Goal: Task Accomplishment & Management: Use online tool/utility

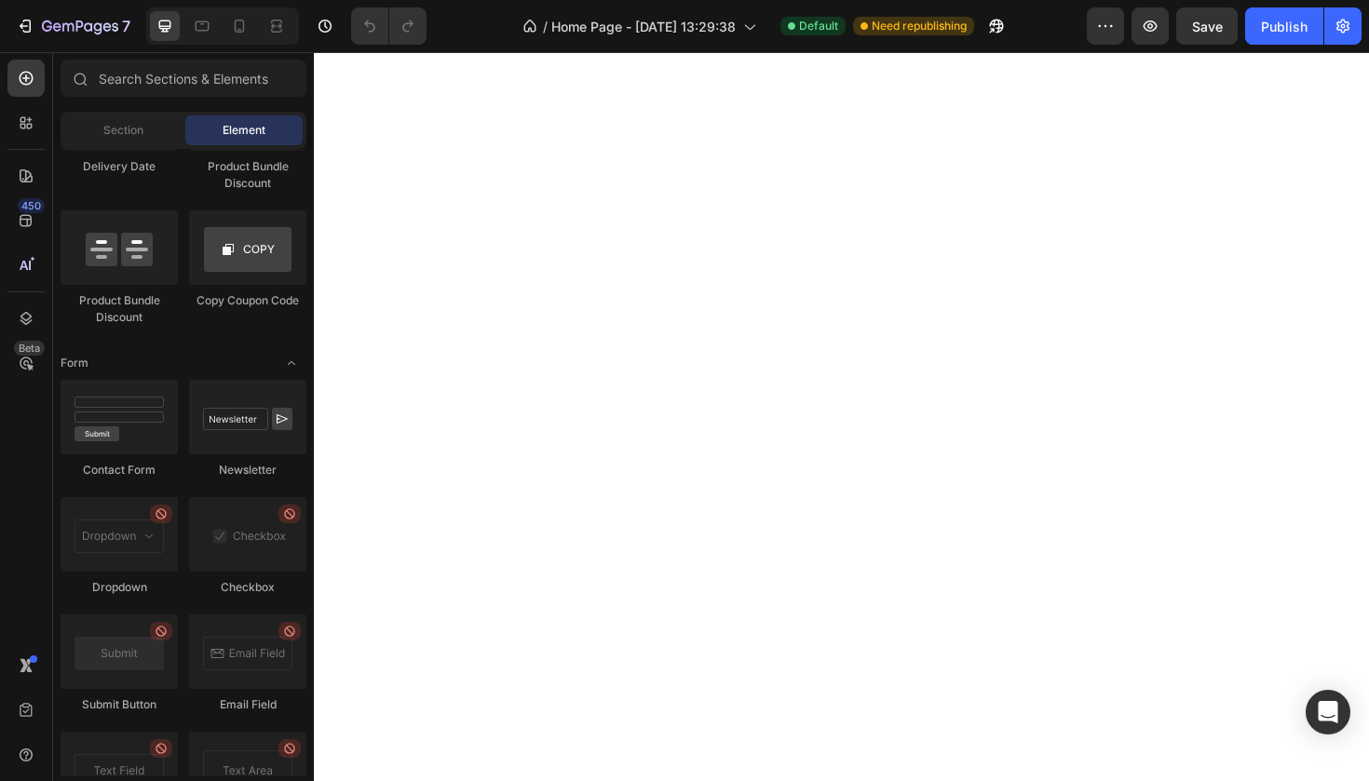
scroll to position [4894, 0]
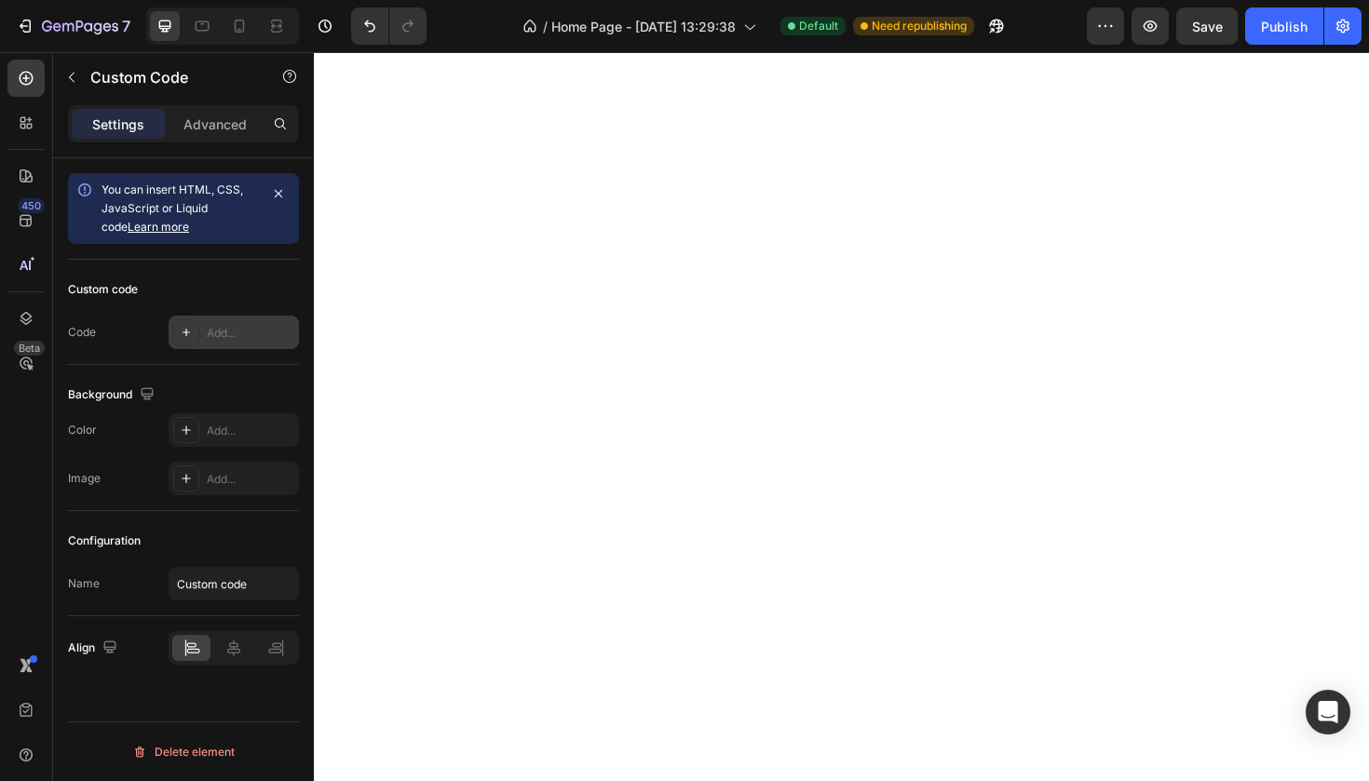
click at [239, 339] on div "Add..." at bounding box center [251, 333] width 88 height 17
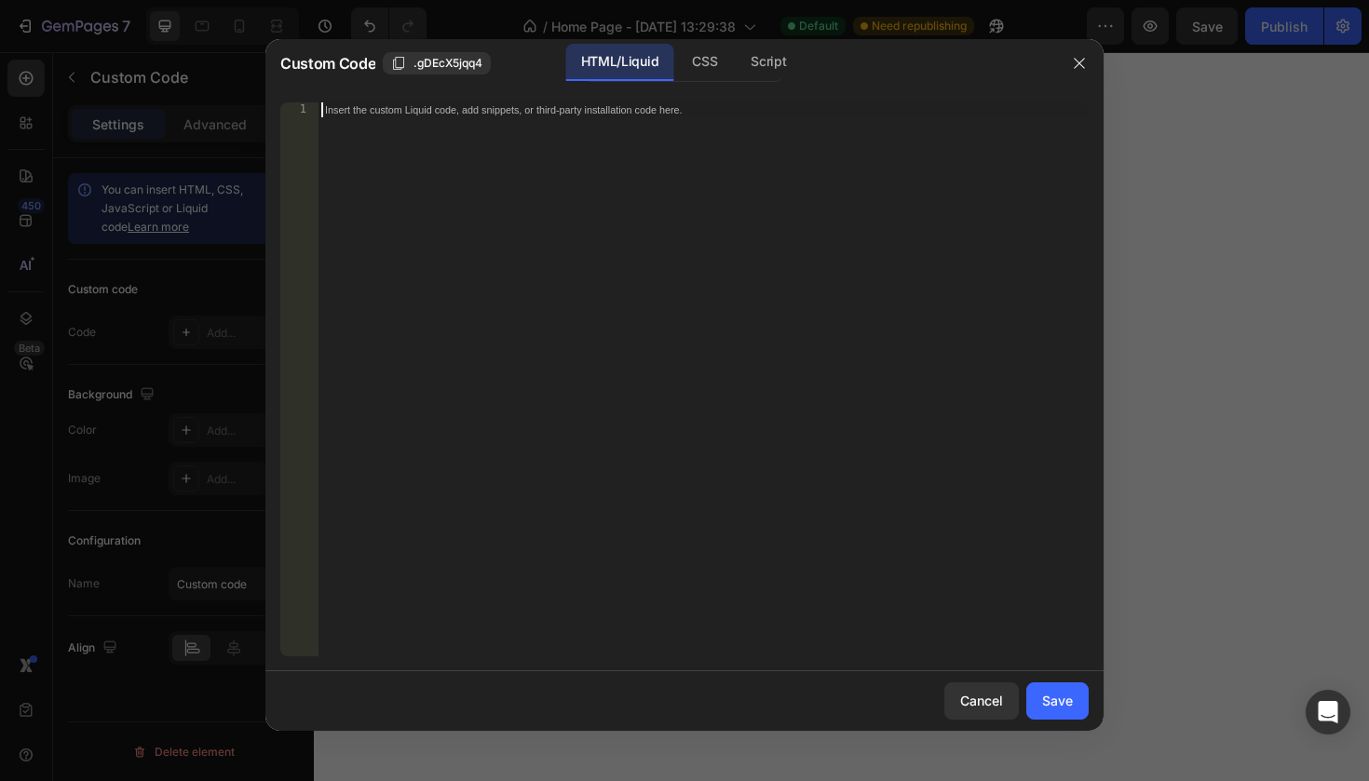
paste textarea "<div data-tf-live="01K3K09JG51HX4KYDK9SWSTAGC"></div><script src="//[DOMAIN_NAM…"
type textarea "<div data-tf-live="01K3K09JG51HX4KYDK9SWSTAGC"></div><script src="//[DOMAIN_NAM…"
click at [1063, 700] on div "Save" at bounding box center [1057, 701] width 31 height 20
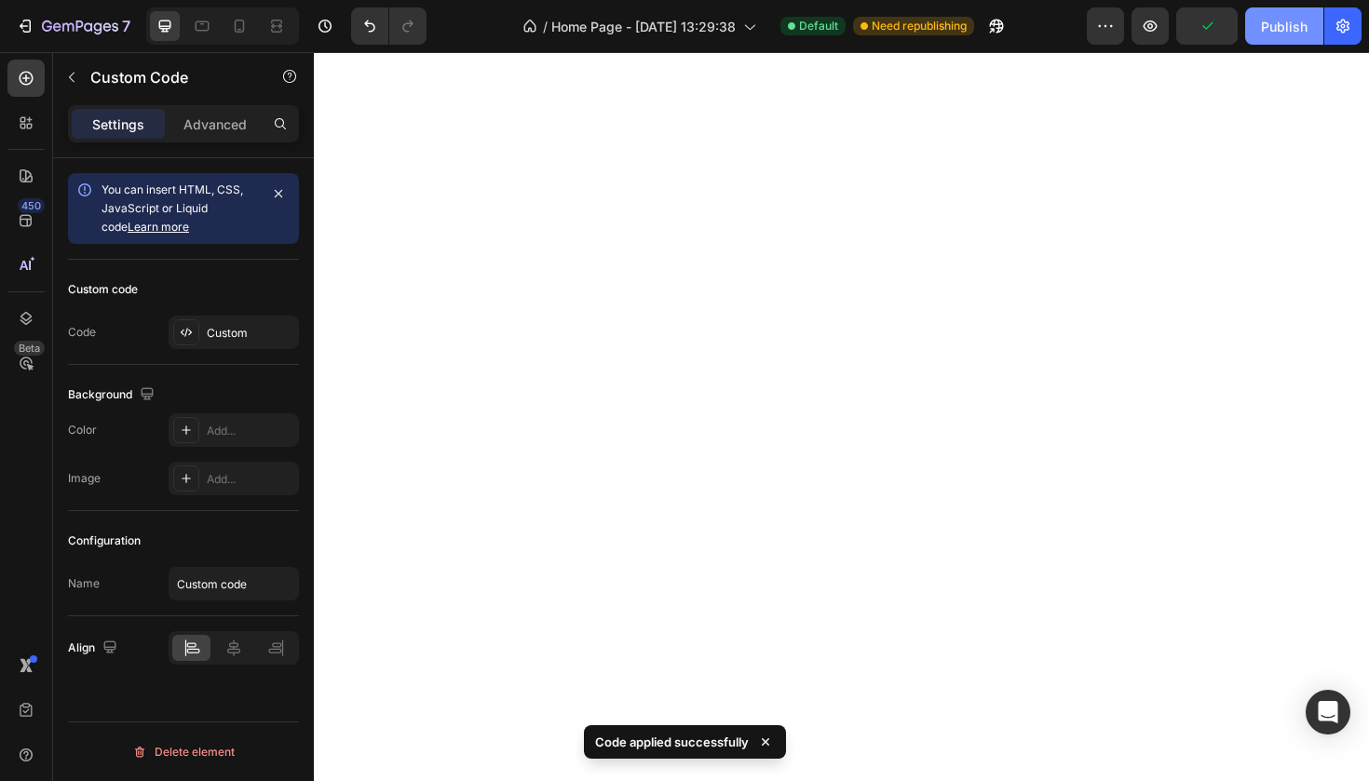
click at [1252, 28] on button "Publish" at bounding box center [1284, 25] width 78 height 37
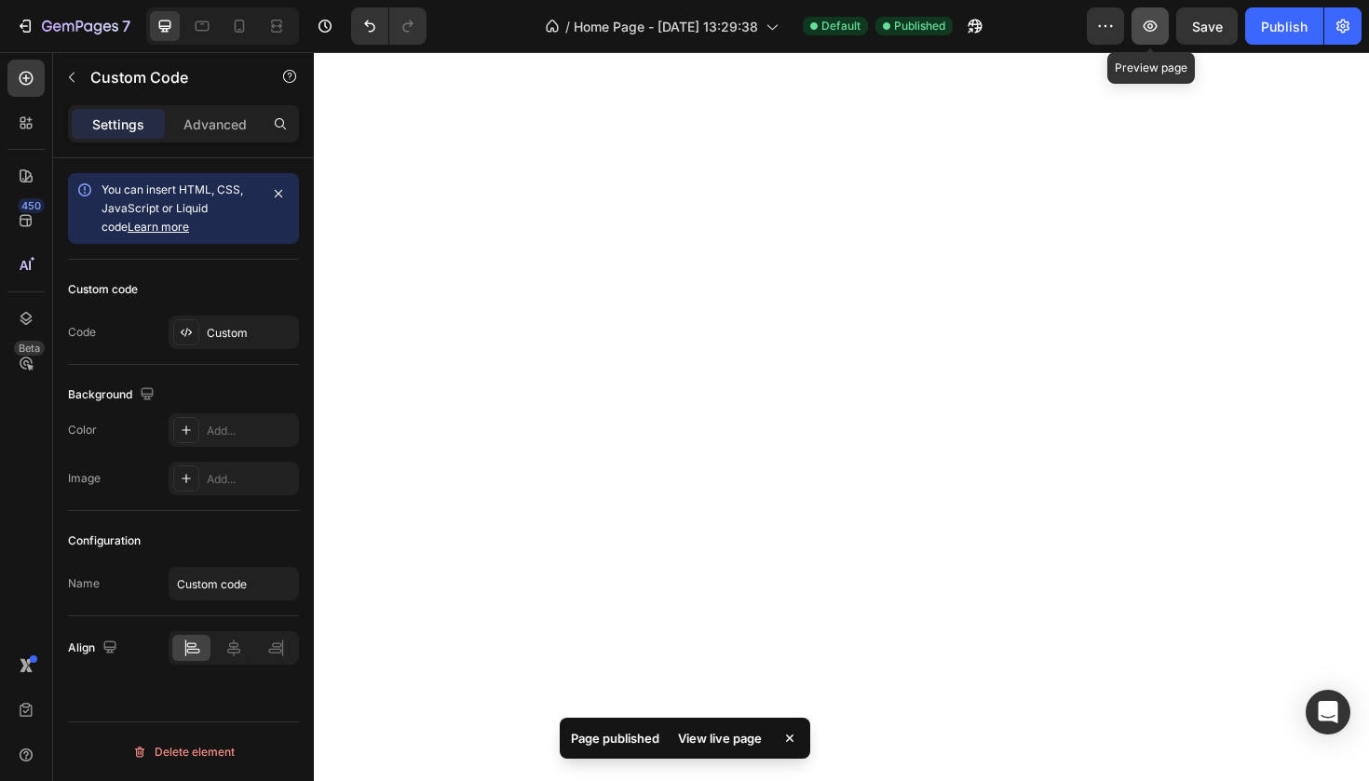
click at [1160, 27] on button "button" at bounding box center [1149, 25] width 37 height 37
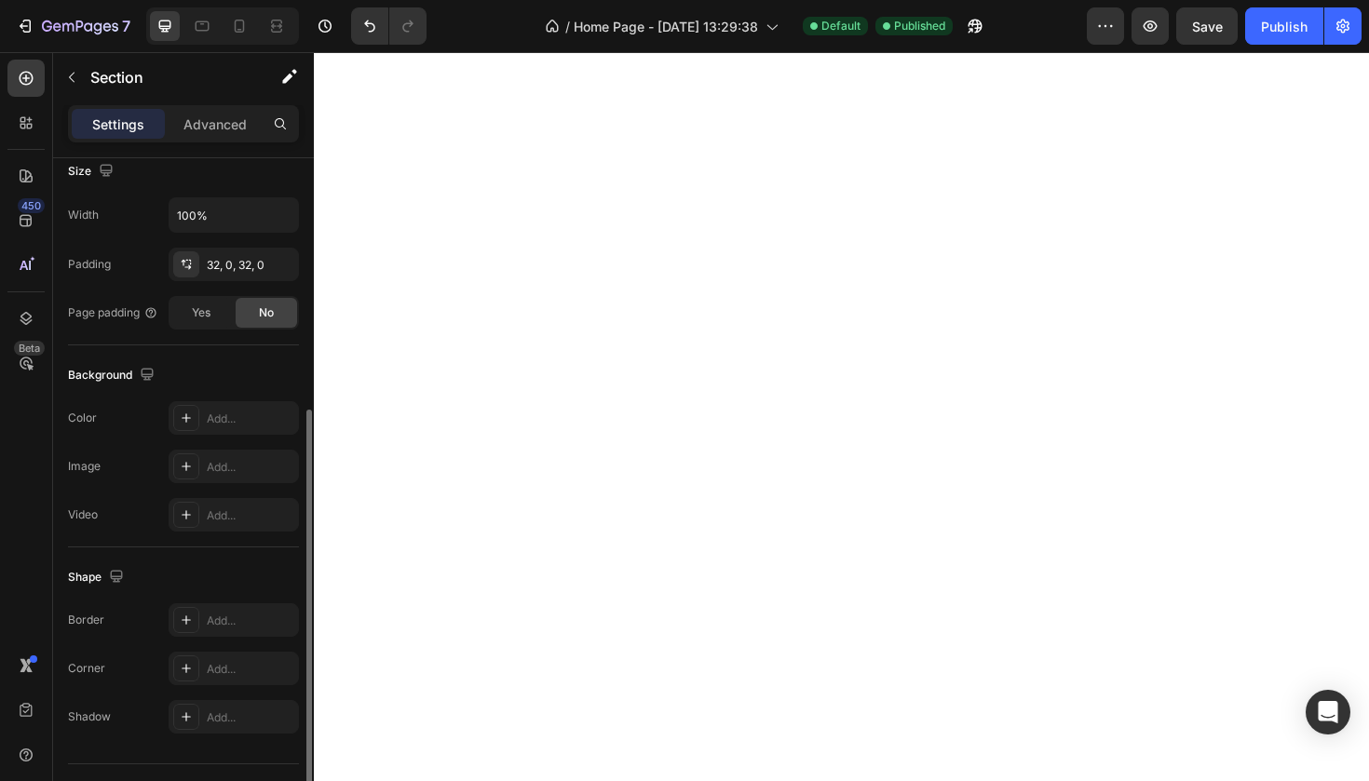
scroll to position [427, 0]
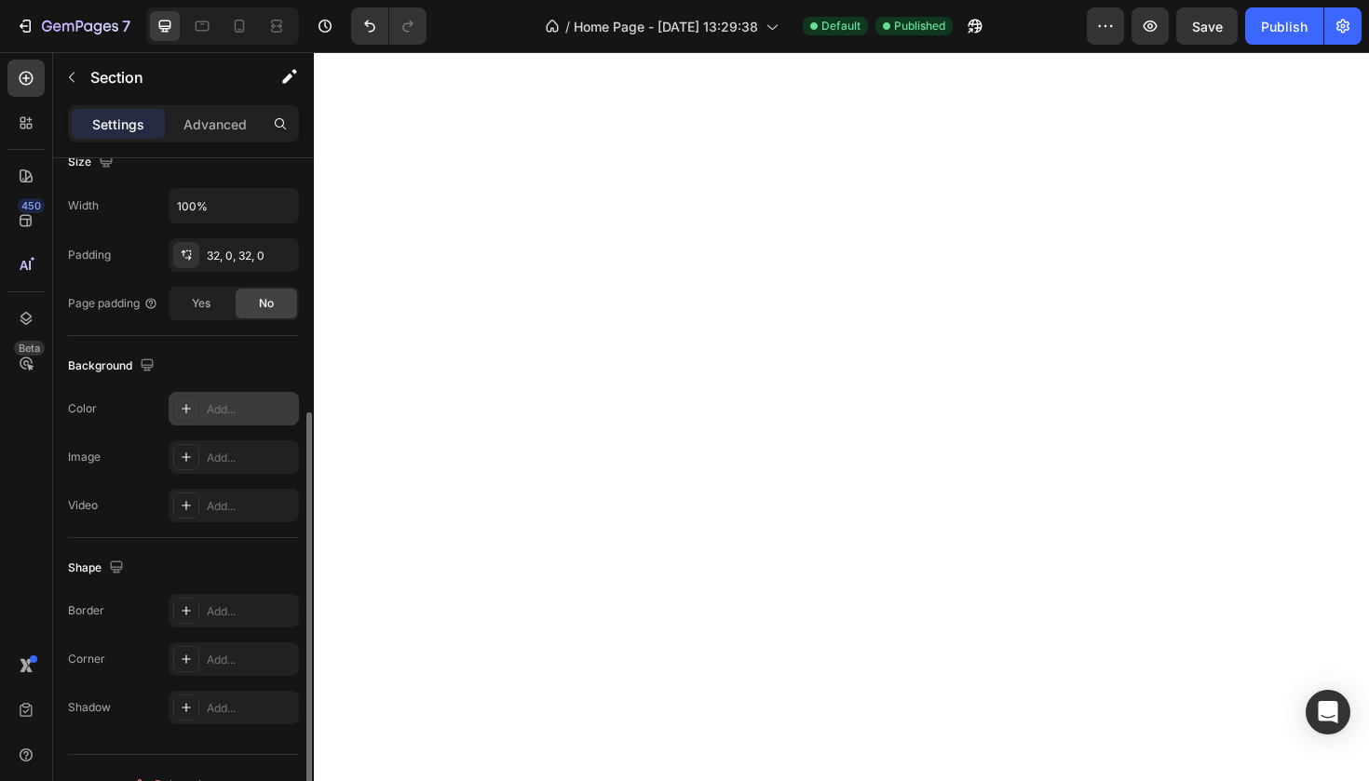
click at [219, 413] on div "Add..." at bounding box center [251, 409] width 88 height 17
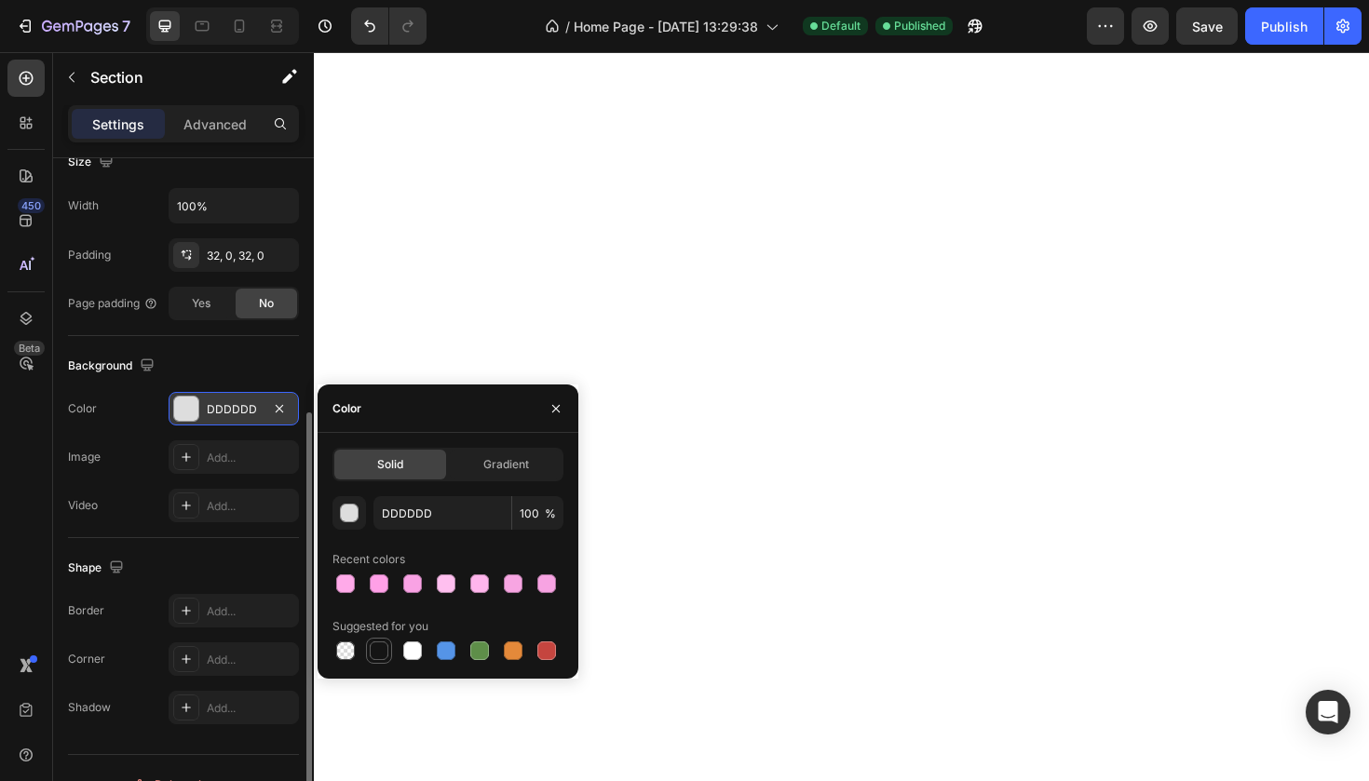
click at [386, 651] on div at bounding box center [379, 651] width 19 height 19
type input "151515"
click at [243, 543] on div "Shape Border Add... Corner Add... Shadow Add..." at bounding box center [183, 638] width 231 height 201
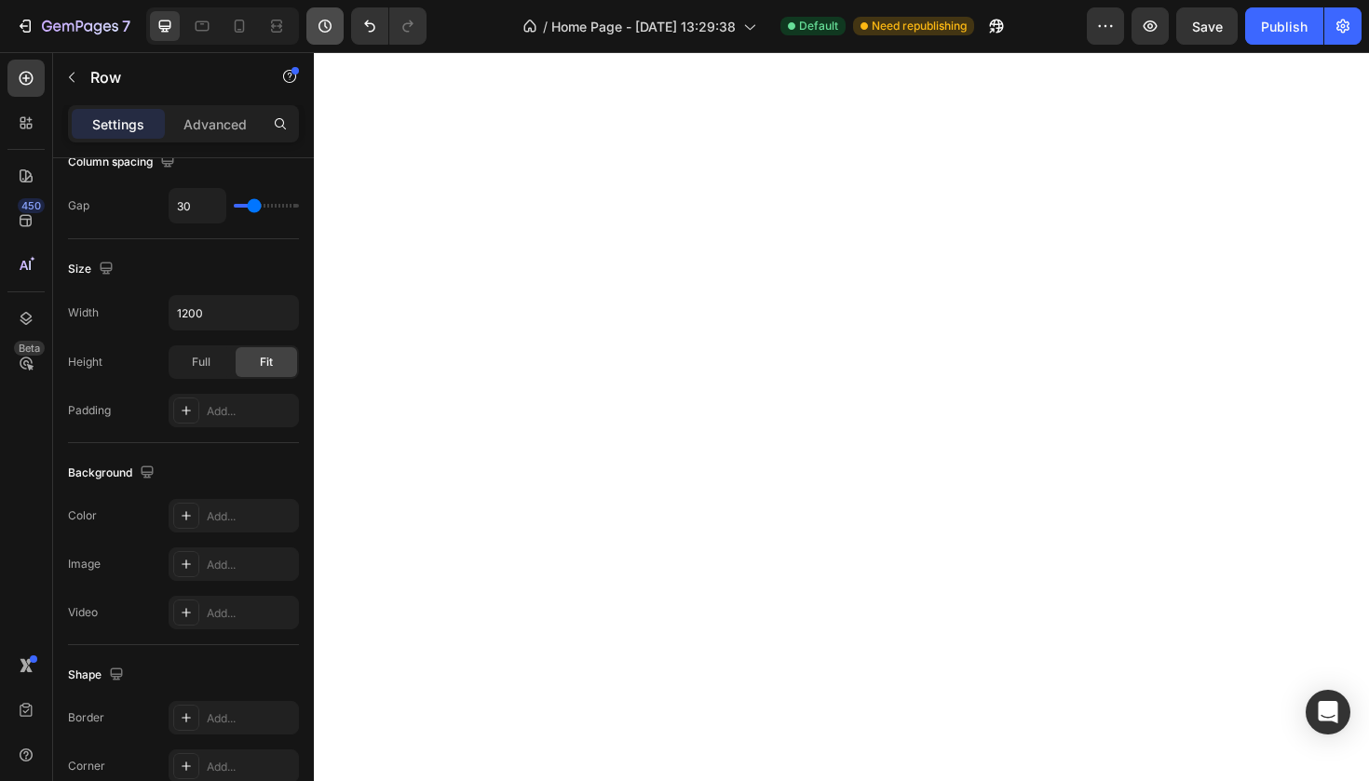
scroll to position [0, 0]
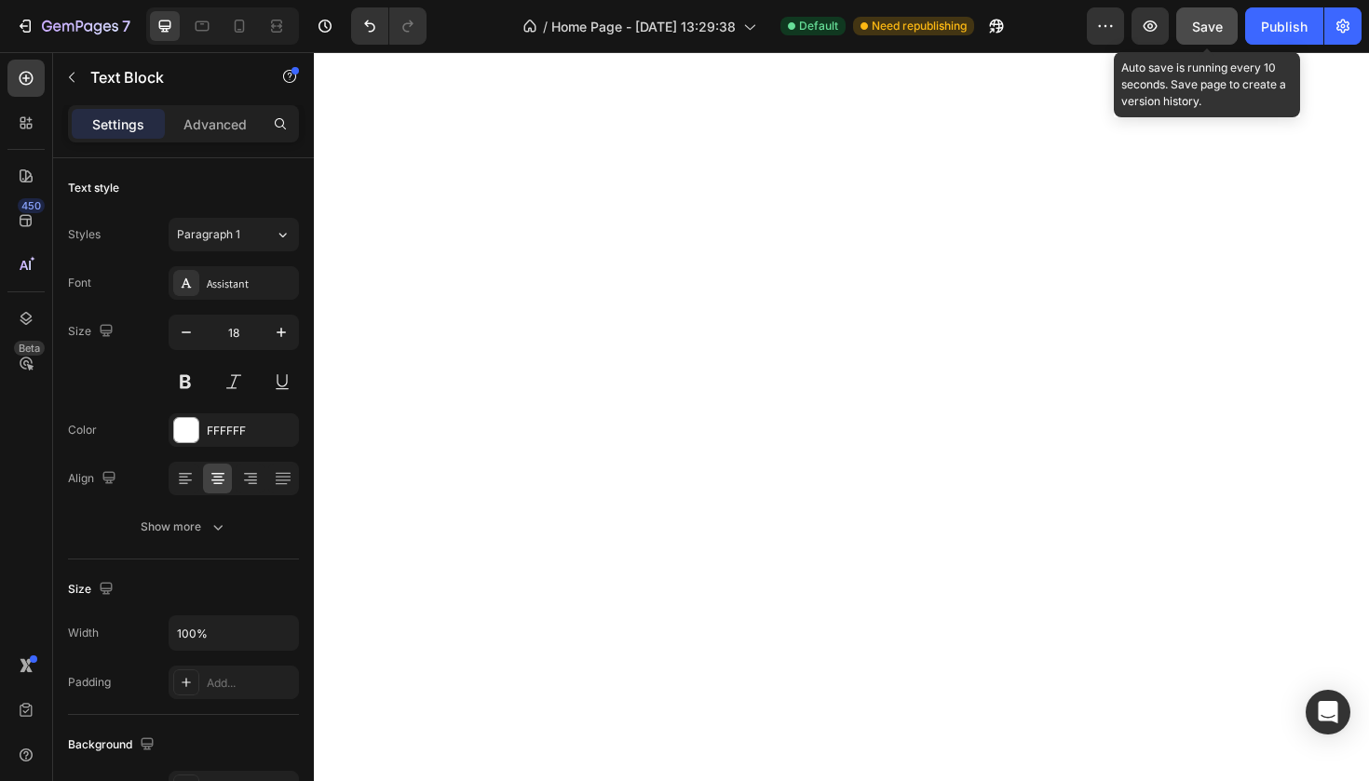
click at [1202, 24] on span "Save" at bounding box center [1207, 27] width 31 height 16
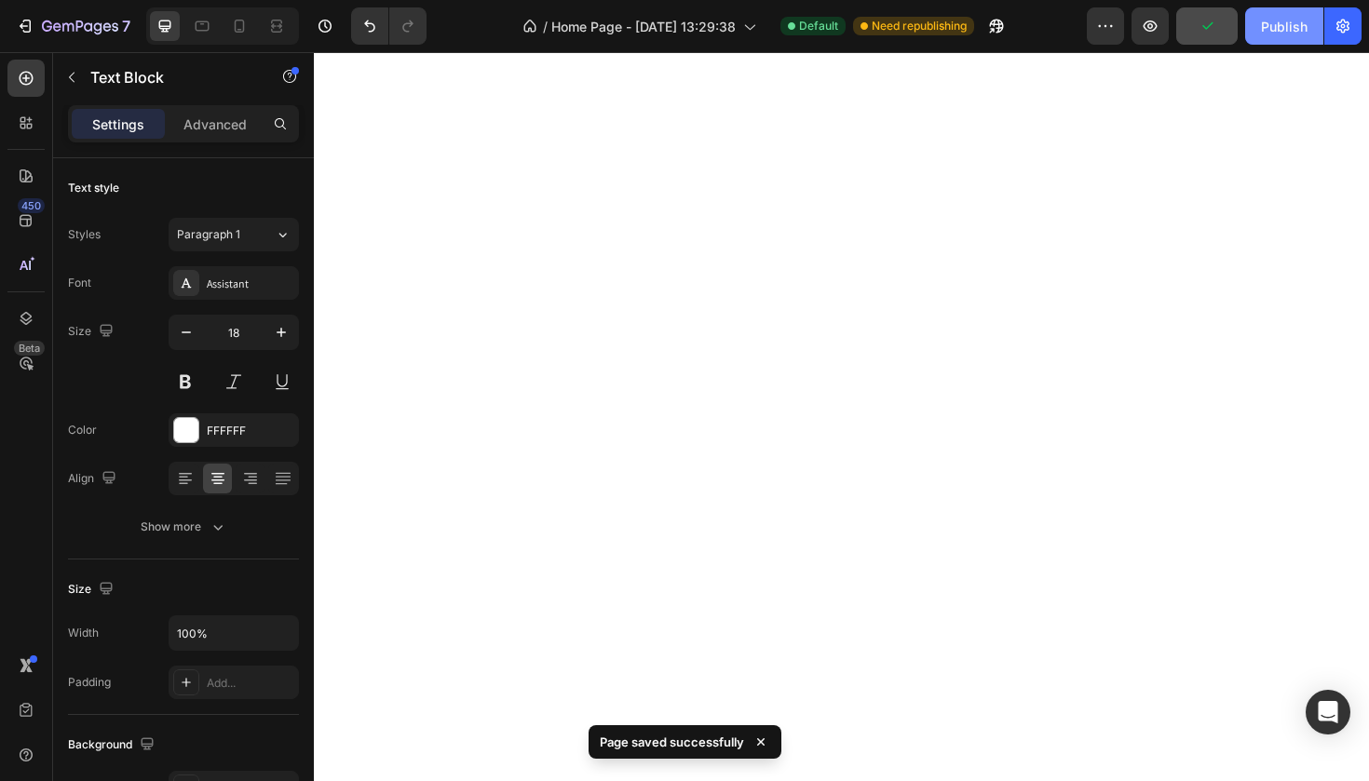
click at [1286, 32] on div "Publish" at bounding box center [1284, 27] width 47 height 20
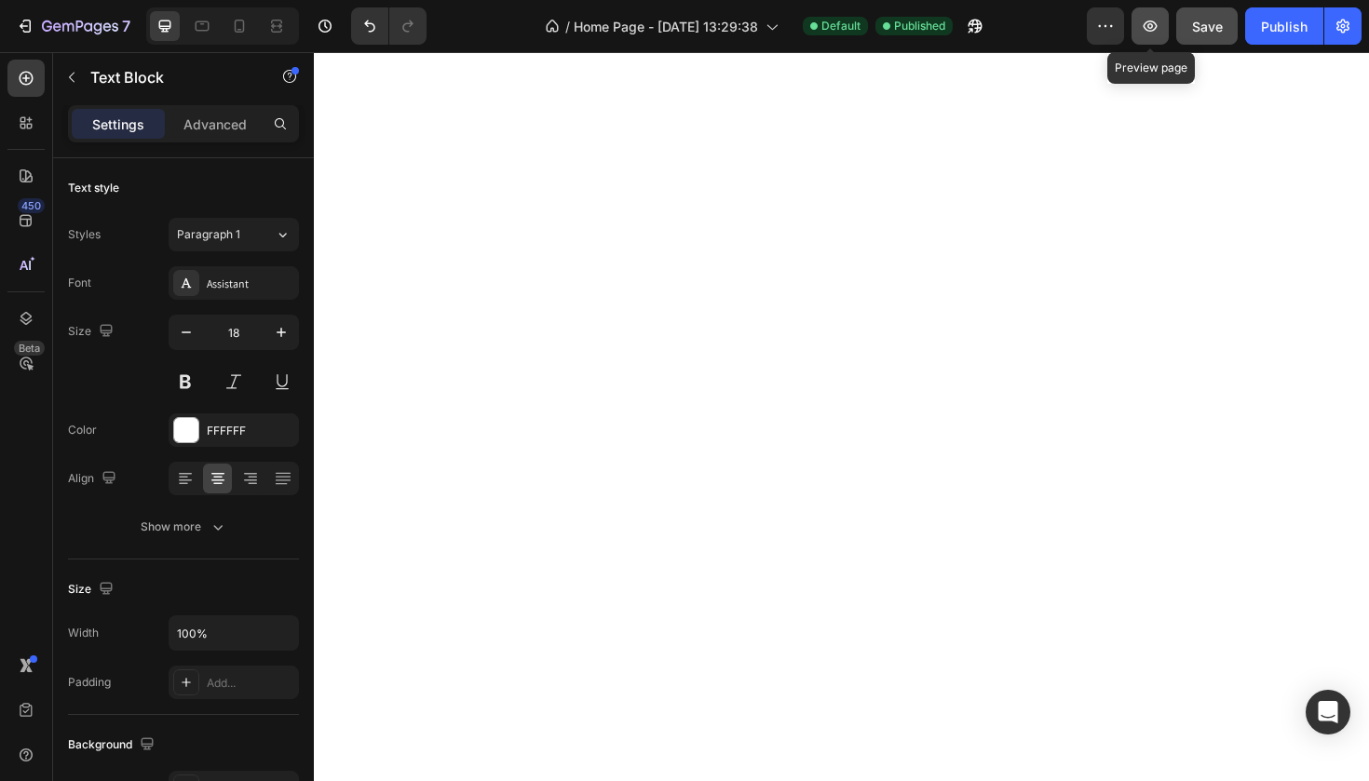
click at [1148, 32] on icon "button" at bounding box center [1150, 26] width 19 height 19
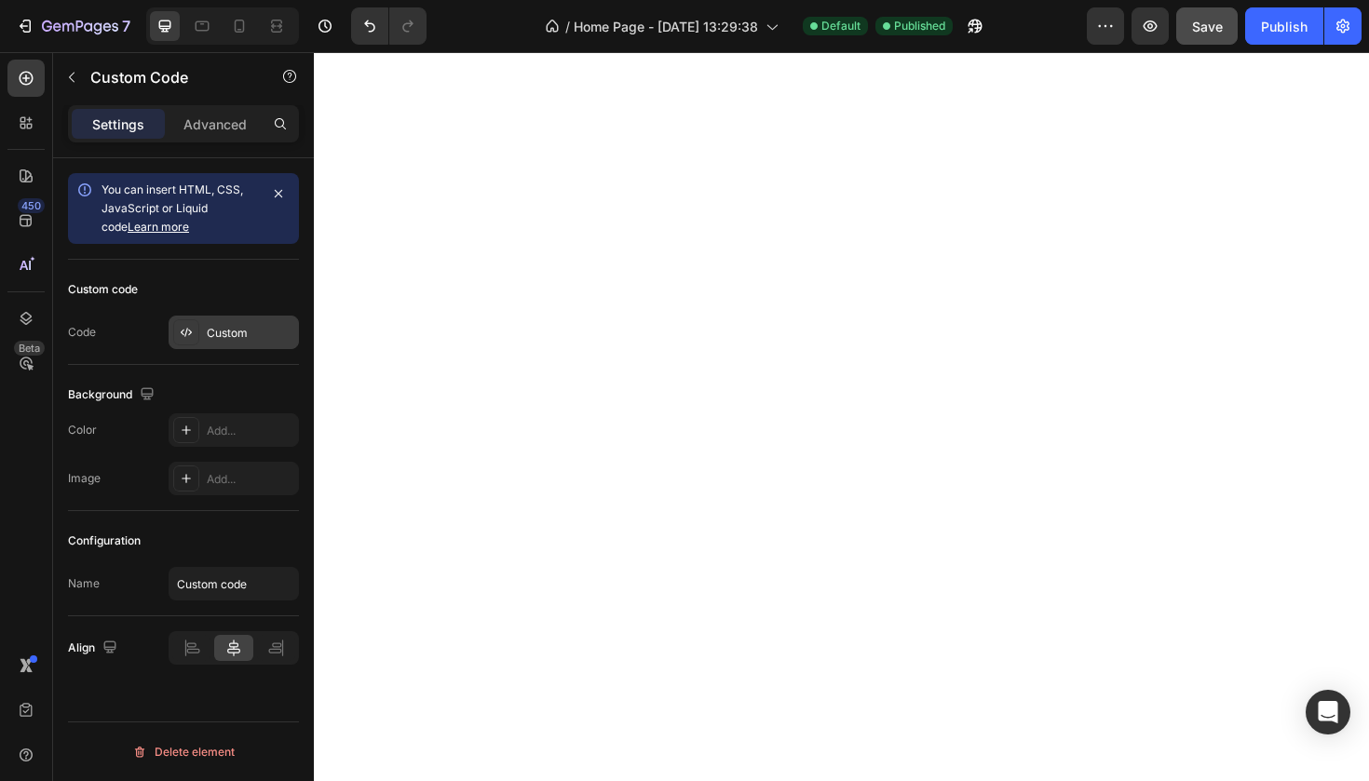
click at [248, 346] on div "Custom" at bounding box center [234, 333] width 130 height 34
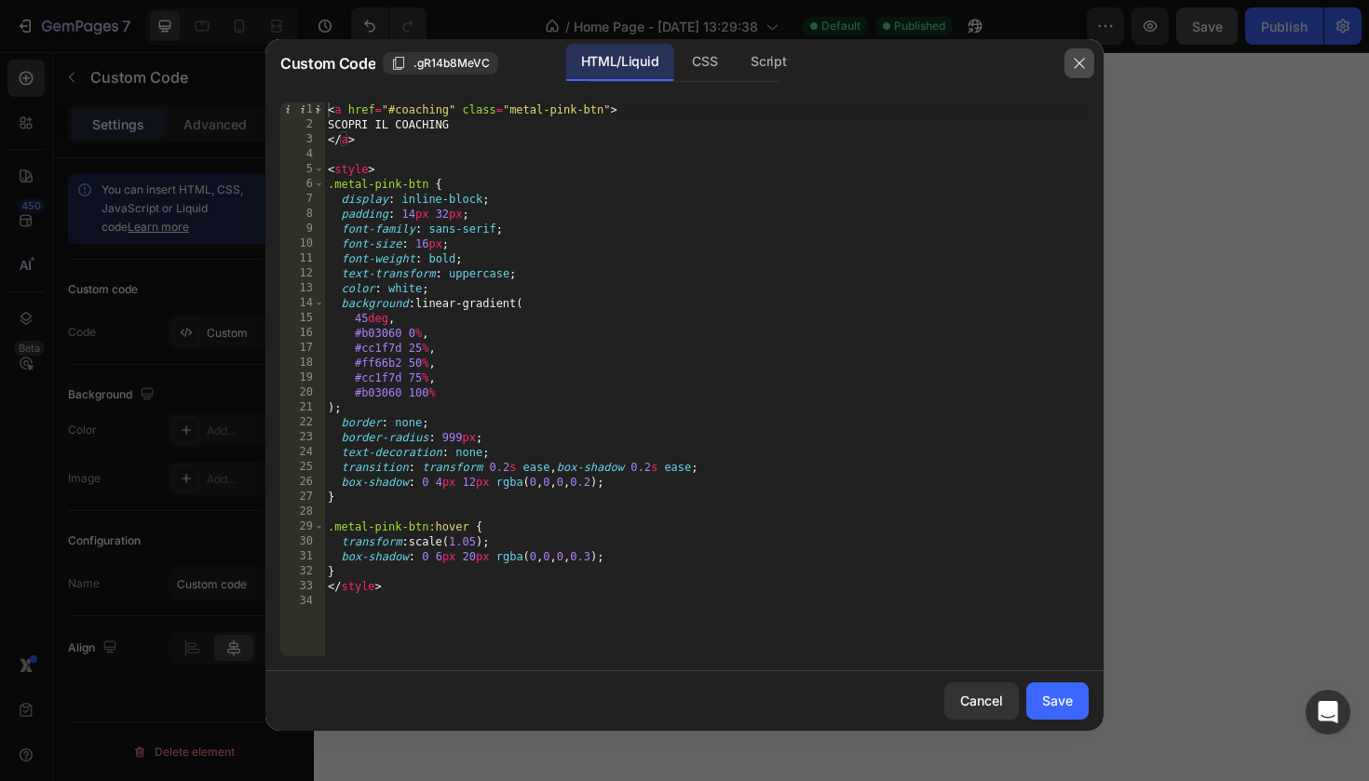
click at [1083, 76] on button "button" at bounding box center [1079, 63] width 30 height 30
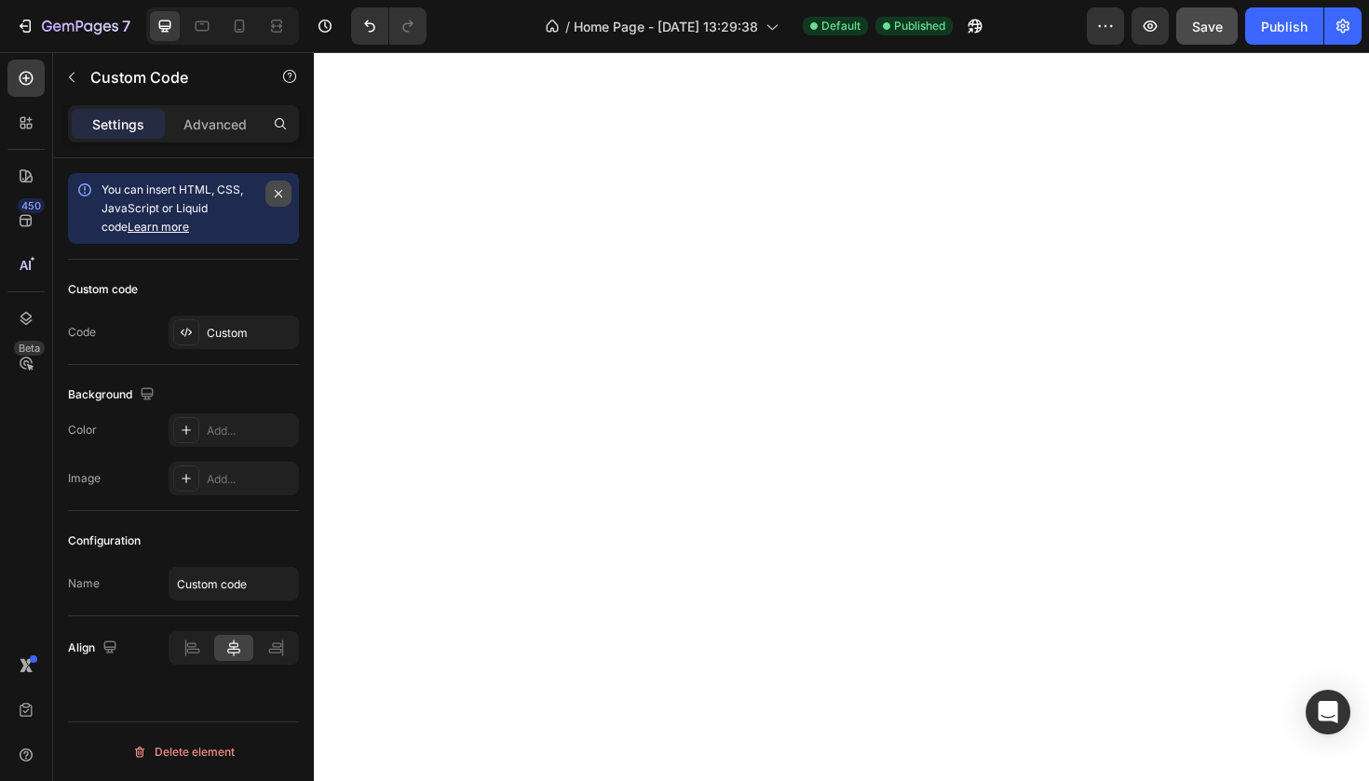
click at [271, 193] on icon "button" at bounding box center [278, 193] width 15 height 15
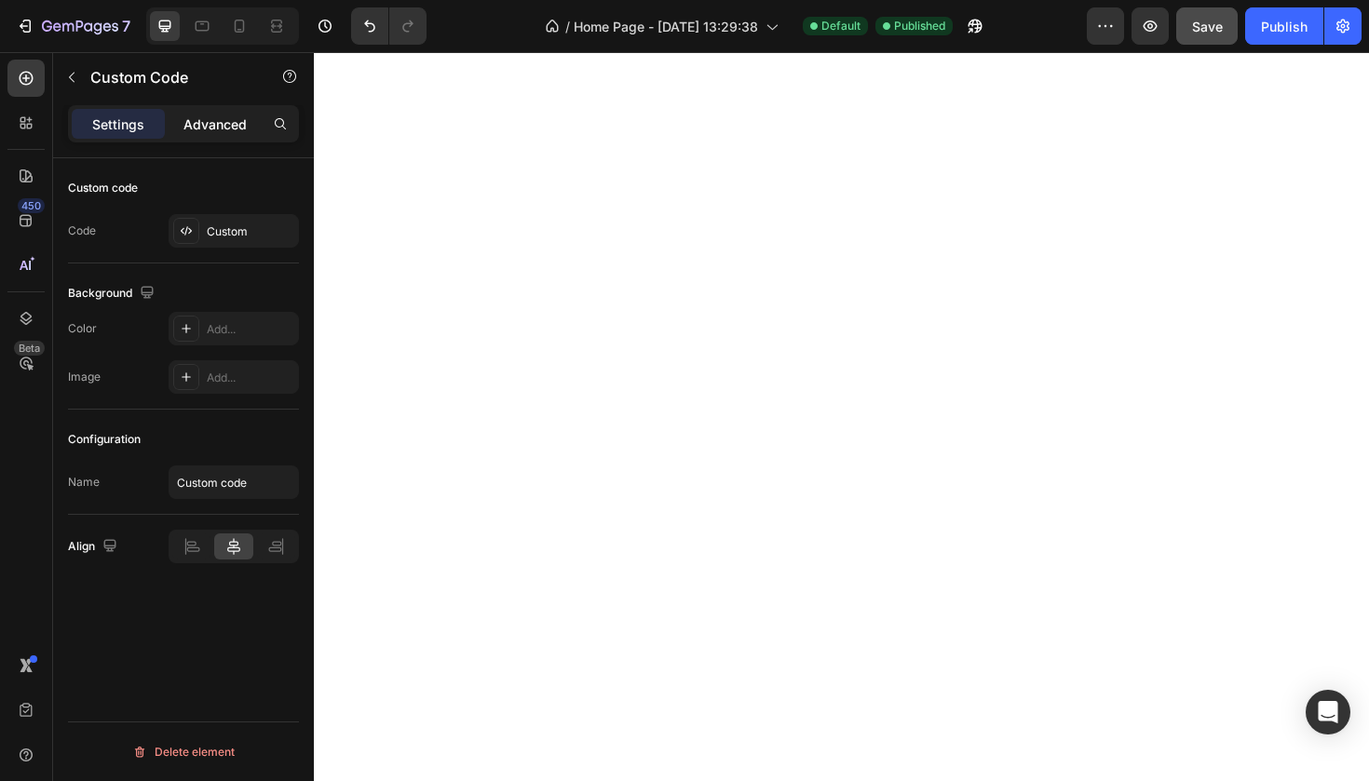
click at [221, 129] on p "Advanced" at bounding box center [214, 125] width 63 height 20
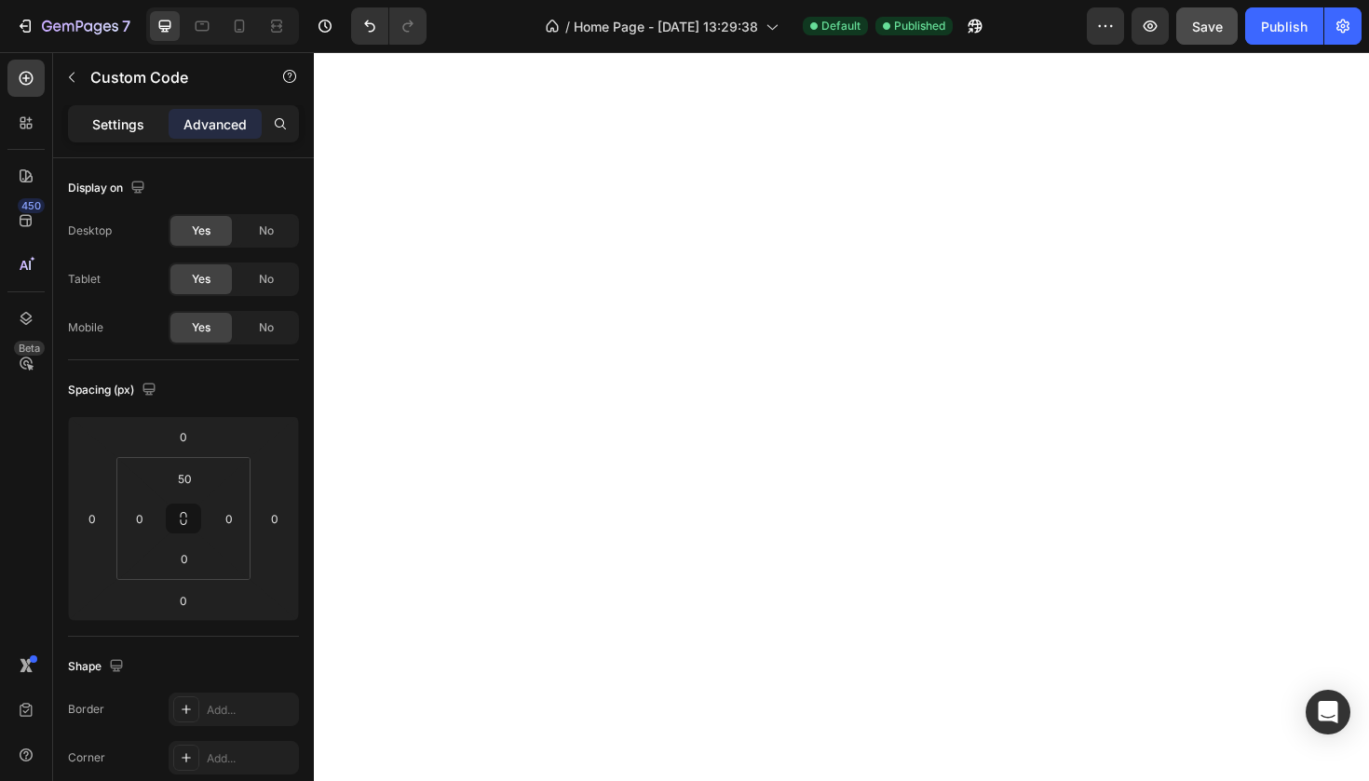
click at [132, 124] on p "Settings" at bounding box center [118, 125] width 52 height 20
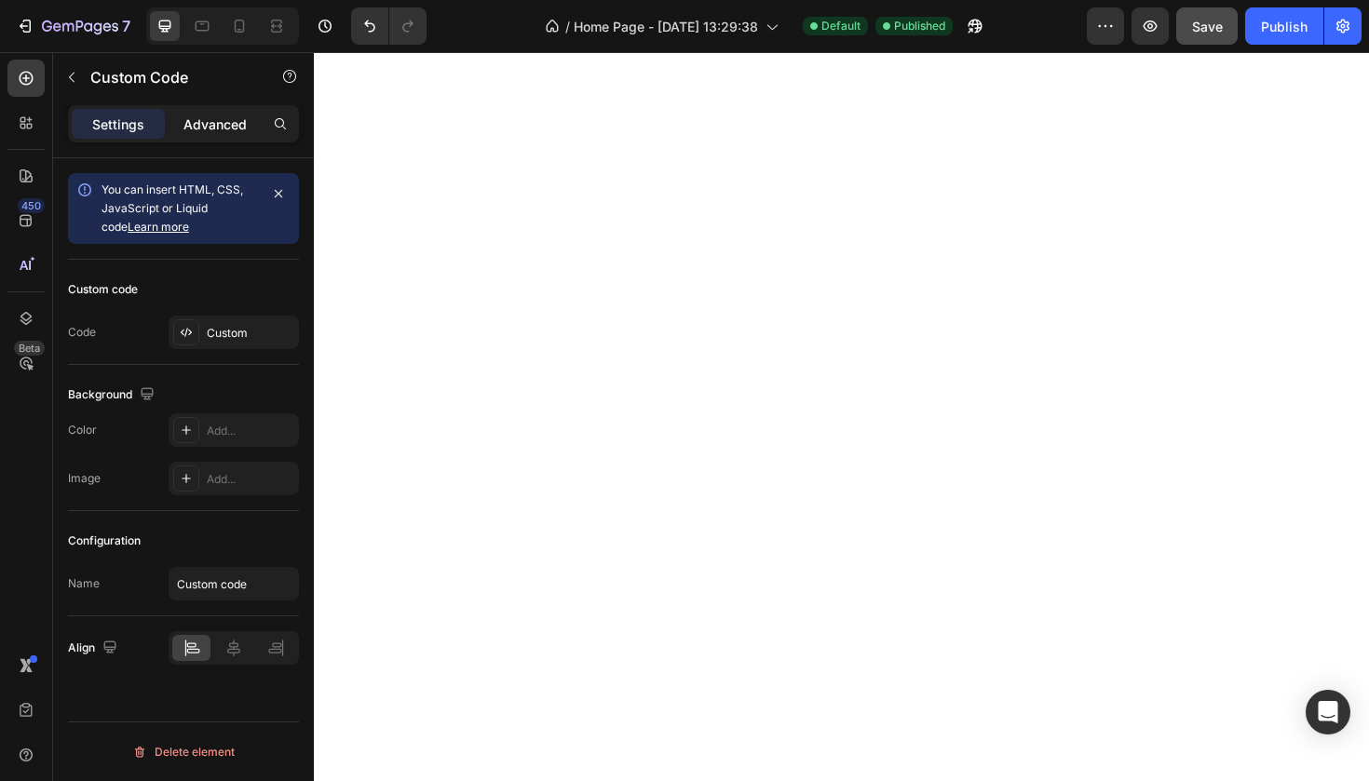
click at [210, 129] on p "Advanced" at bounding box center [214, 125] width 63 height 20
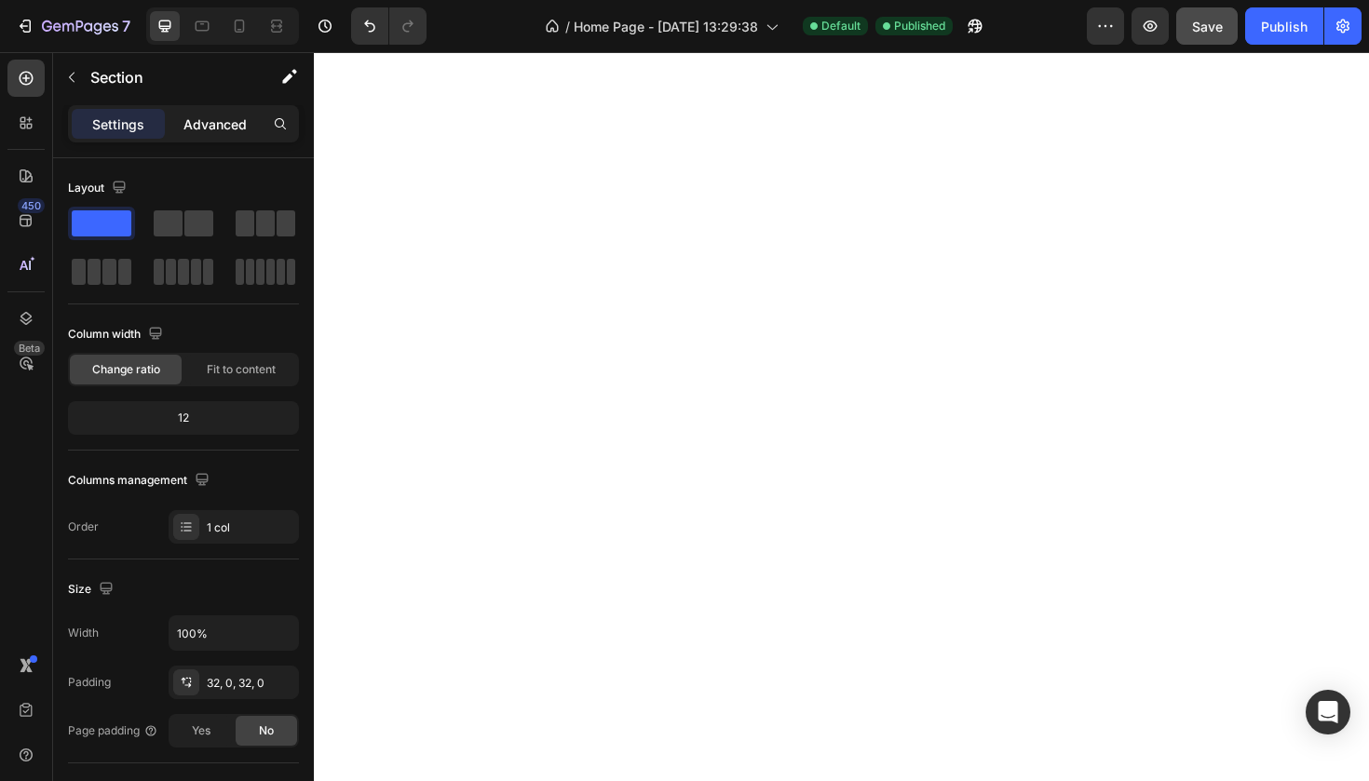
click at [225, 130] on p "Advanced" at bounding box center [214, 125] width 63 height 20
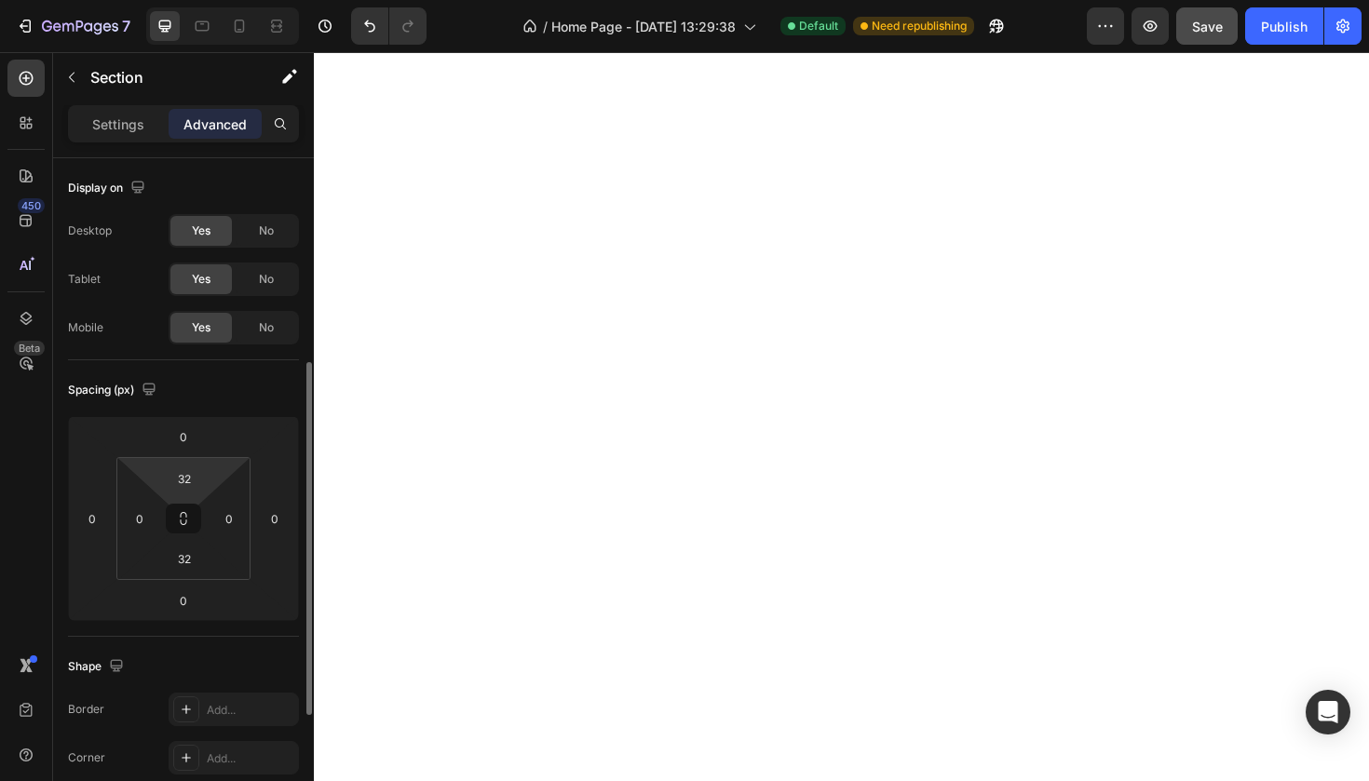
scroll to position [616, 0]
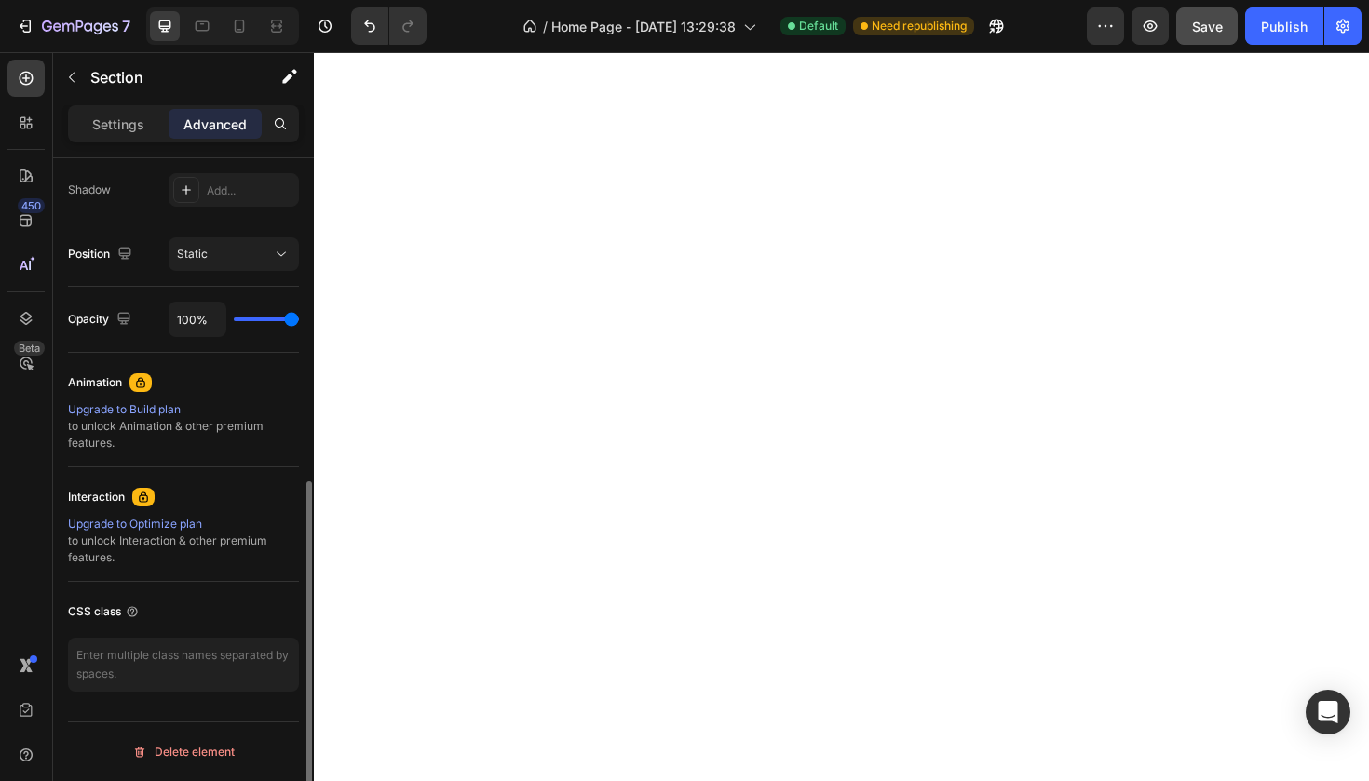
click at [152, 718] on div "Display on Desktop Yes No Tablet Yes No Mobile Yes No Spacing (px) 0 0 0 0 32 0…" at bounding box center [183, 188] width 261 height 1293
click at [153, 690] on textarea at bounding box center [183, 665] width 231 height 54
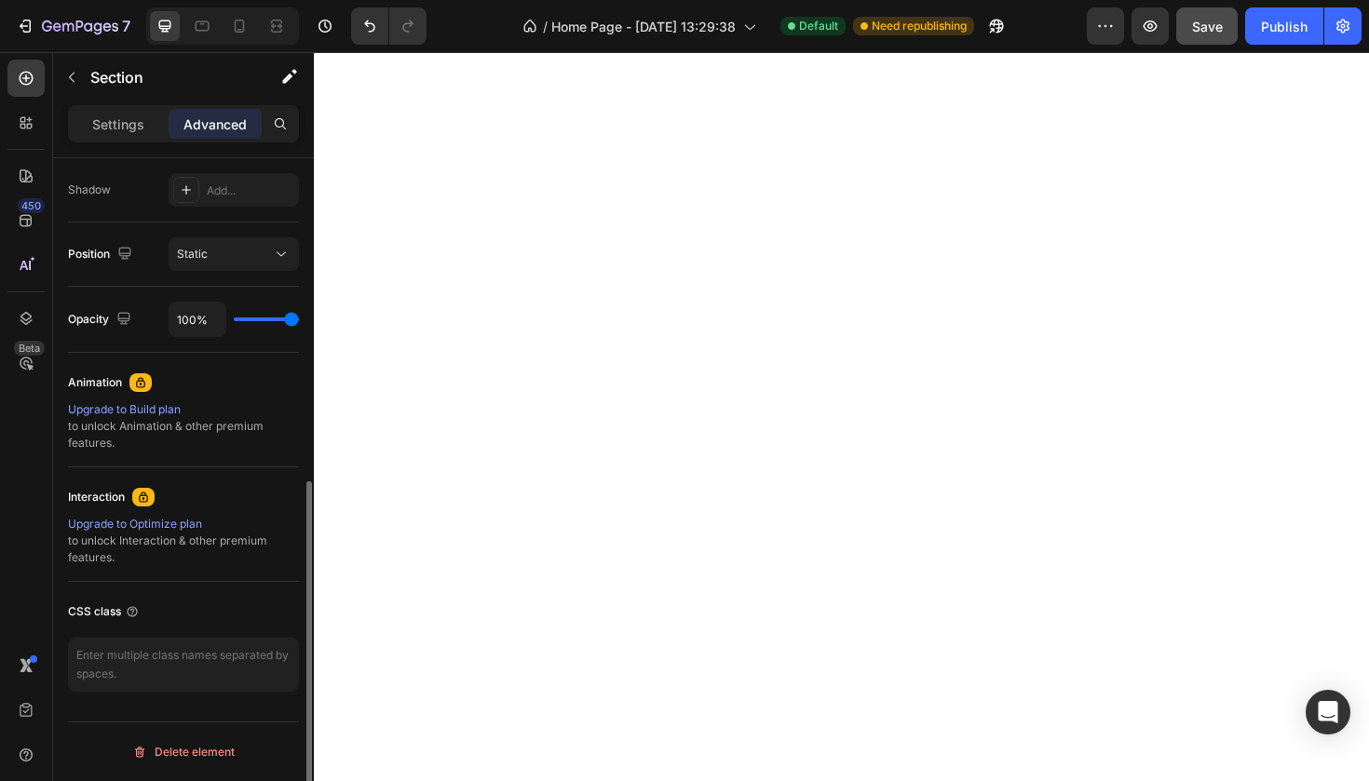
click at [147, 714] on div "Display on Desktop Yes No Tablet Yes No Mobile Yes No Spacing (px) 0 0 0 0 32 0…" at bounding box center [183, 188] width 261 height 1293
click at [191, 603] on div "CSS class" at bounding box center [183, 612] width 231 height 30
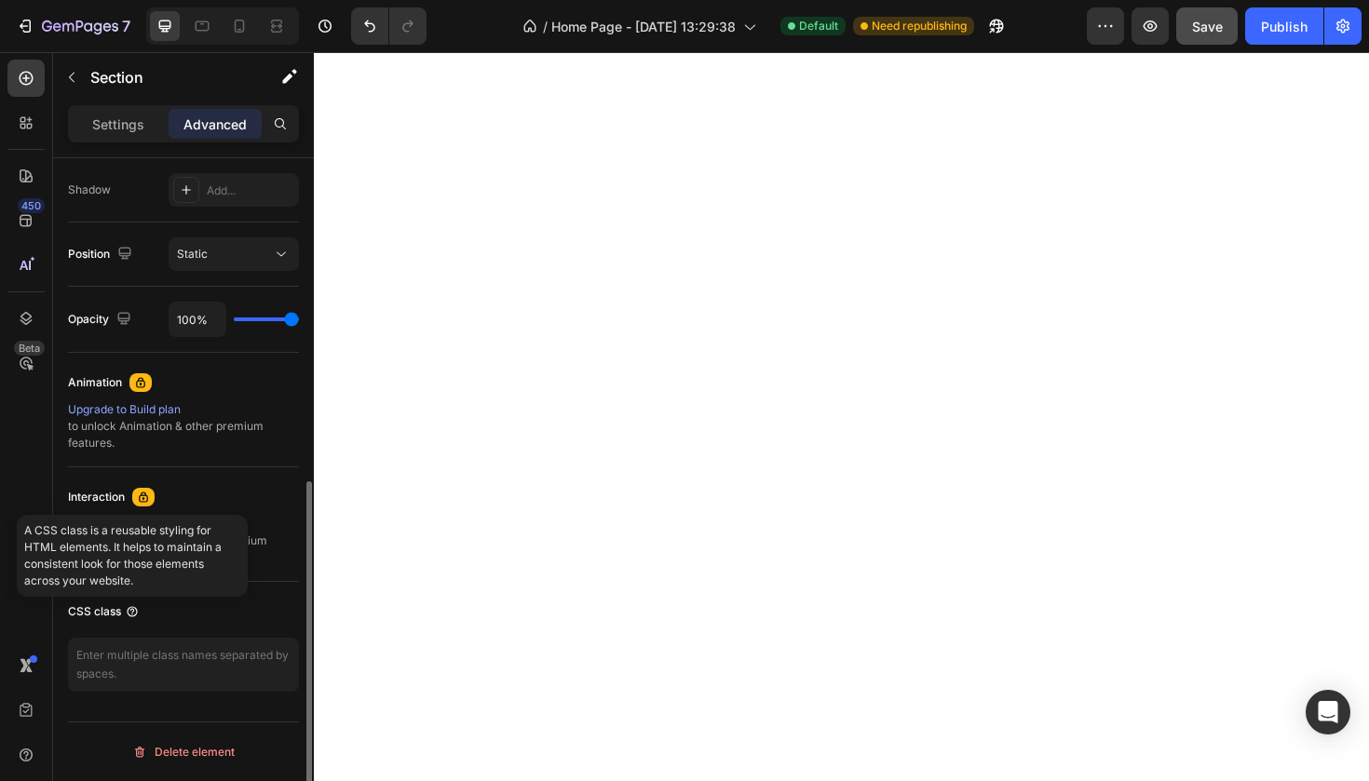
click at [132, 616] on icon at bounding box center [132, 611] width 15 height 15
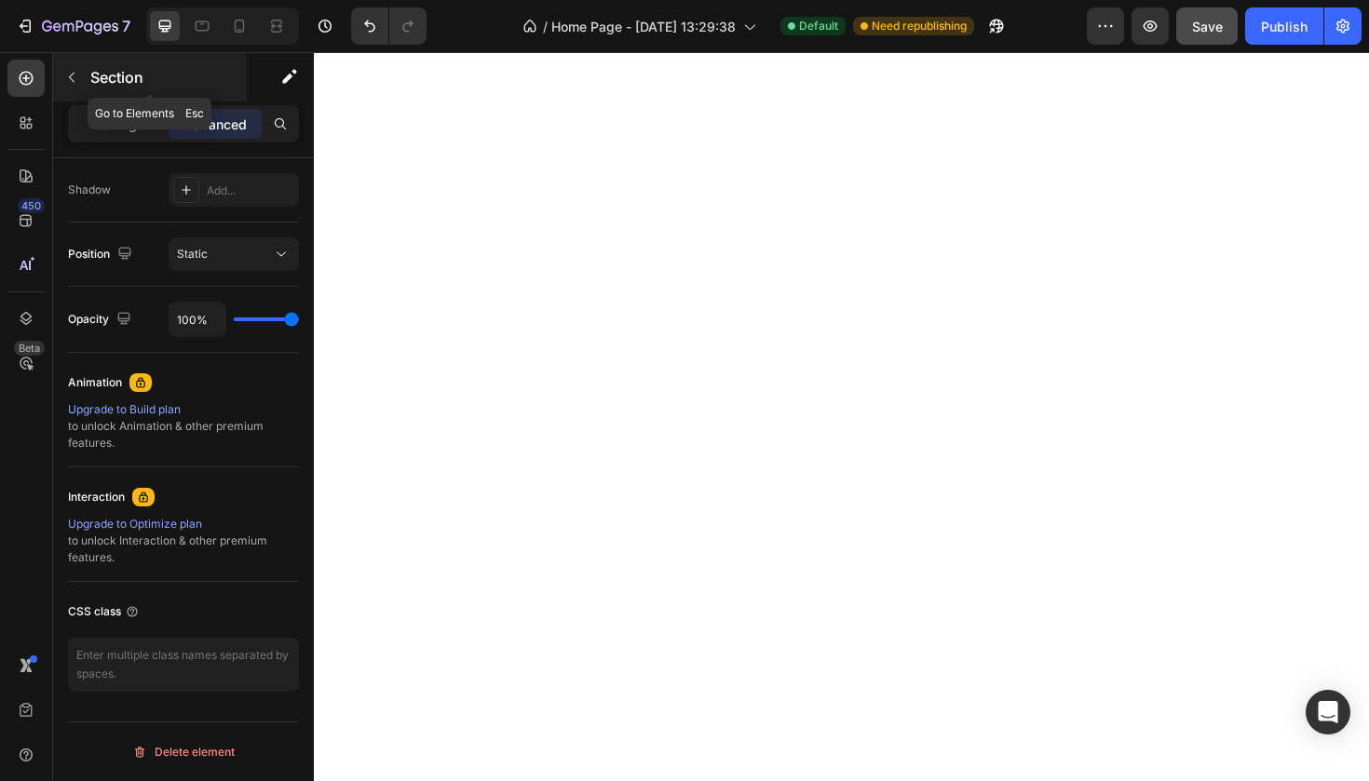
click at [88, 85] on div "Section" at bounding box center [150, 77] width 194 height 48
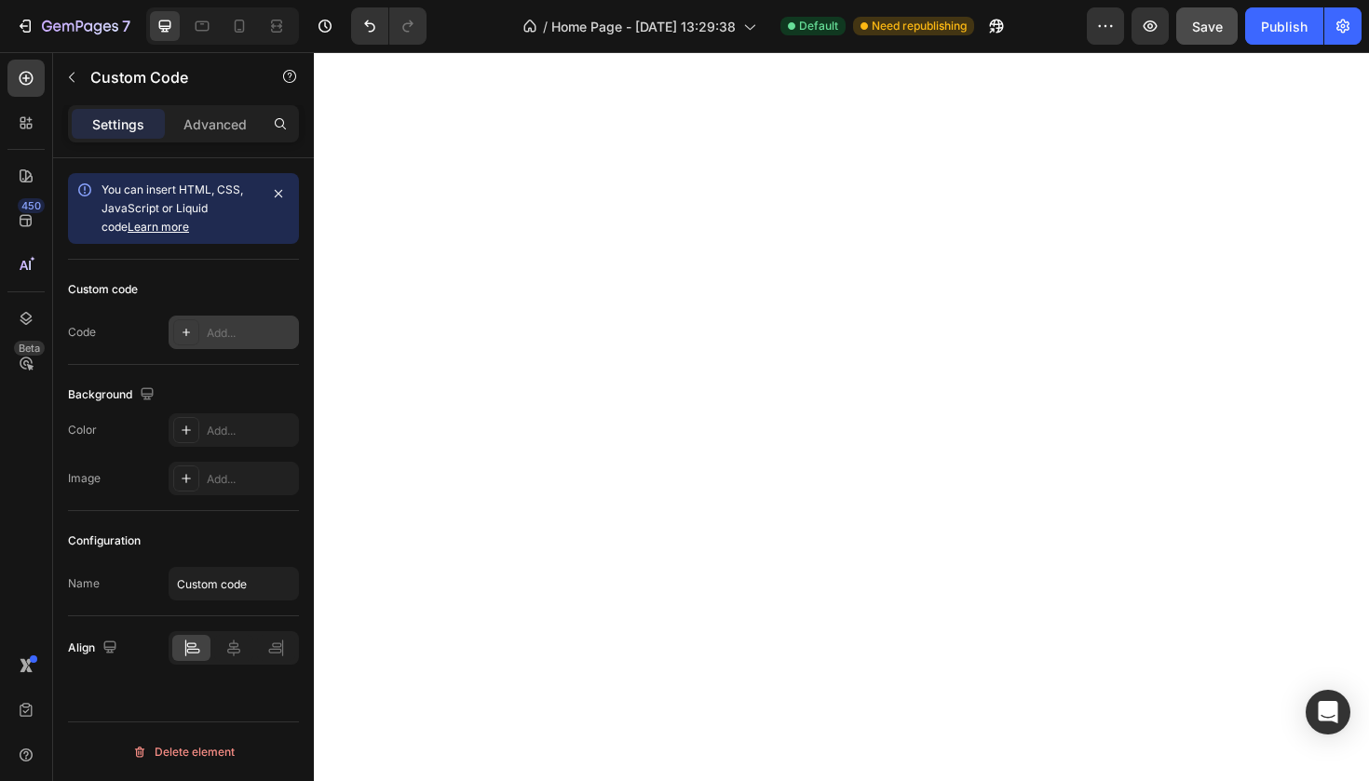
click at [223, 334] on div "Add..." at bounding box center [251, 333] width 88 height 17
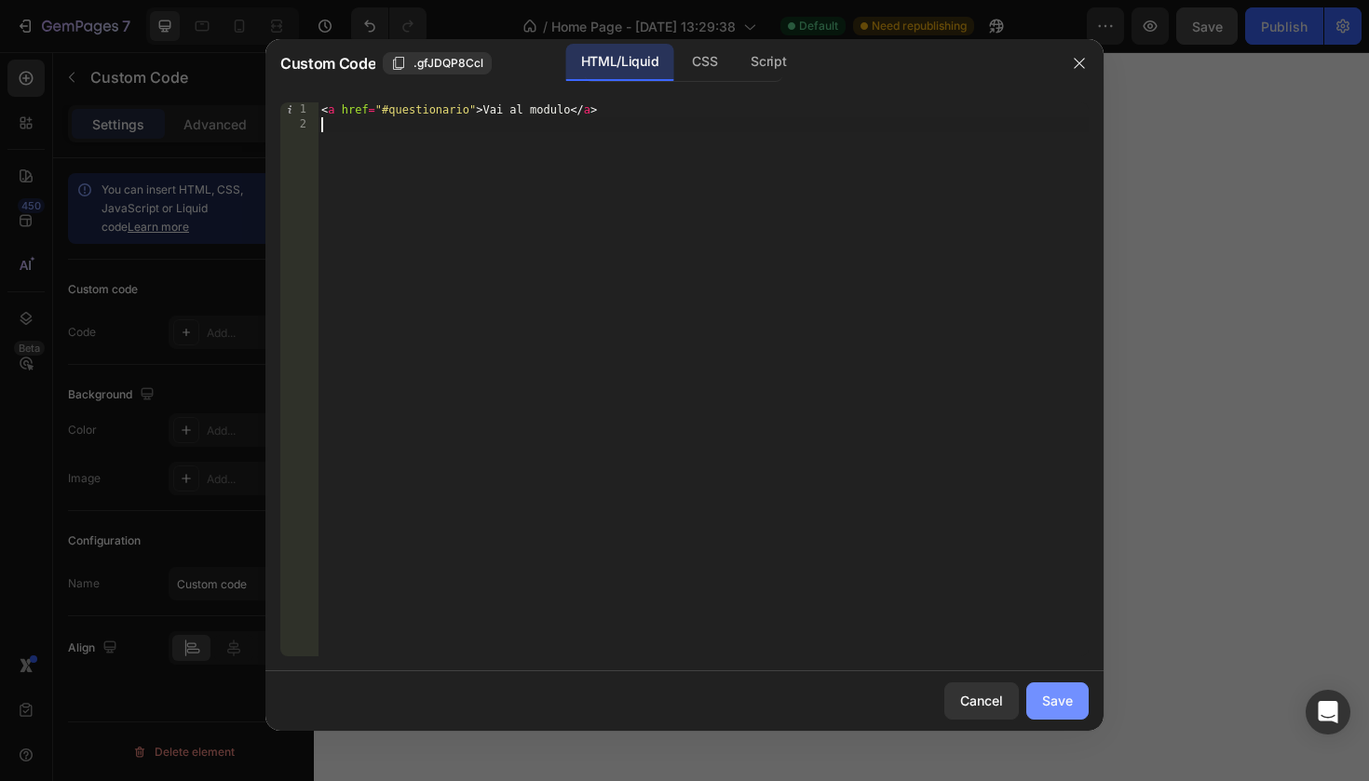
click at [1052, 710] on div "Save" at bounding box center [1057, 701] width 31 height 20
type textarea "<a href="#questionario">Vai al modulo</a>"
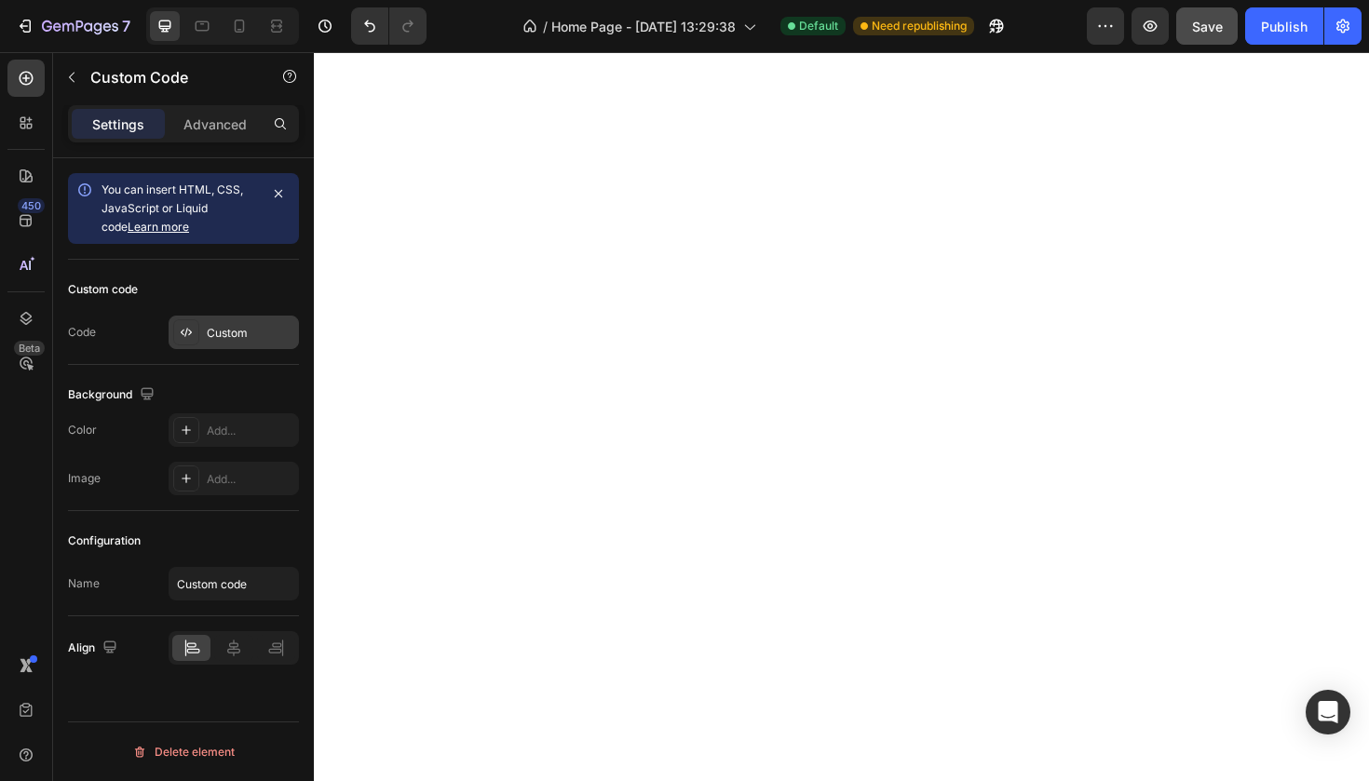
click at [225, 319] on div "Custom" at bounding box center [234, 333] width 130 height 34
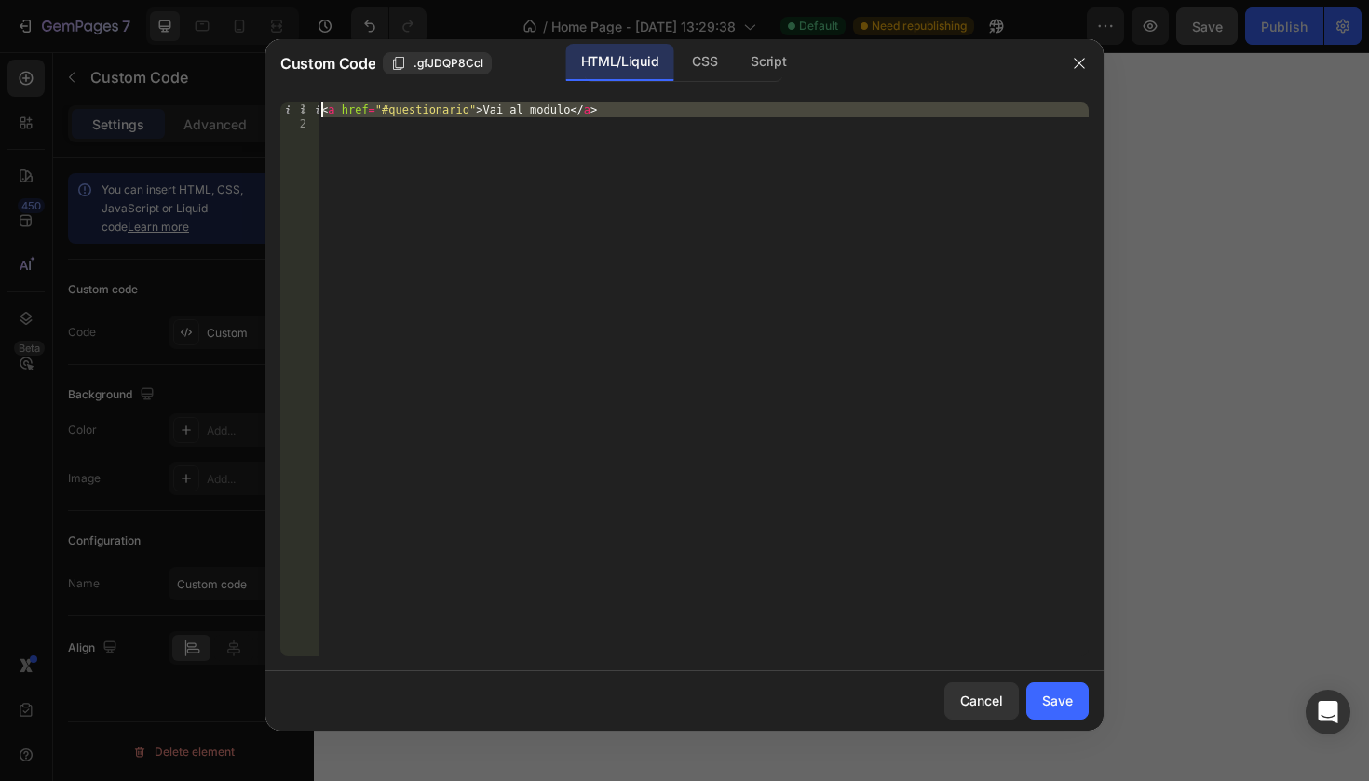
drag, startPoint x: 638, startPoint y: 126, endPoint x: 306, endPoint y: 110, distance: 331.9
click at [306, 110] on div "1 2 < a href = "#questionario" > Vai al modulo </ a > ההההההההההההההההההההההההה…" at bounding box center [684, 379] width 808 height 554
type textarea "<a href="#questionario">Vai al modulo</a>"
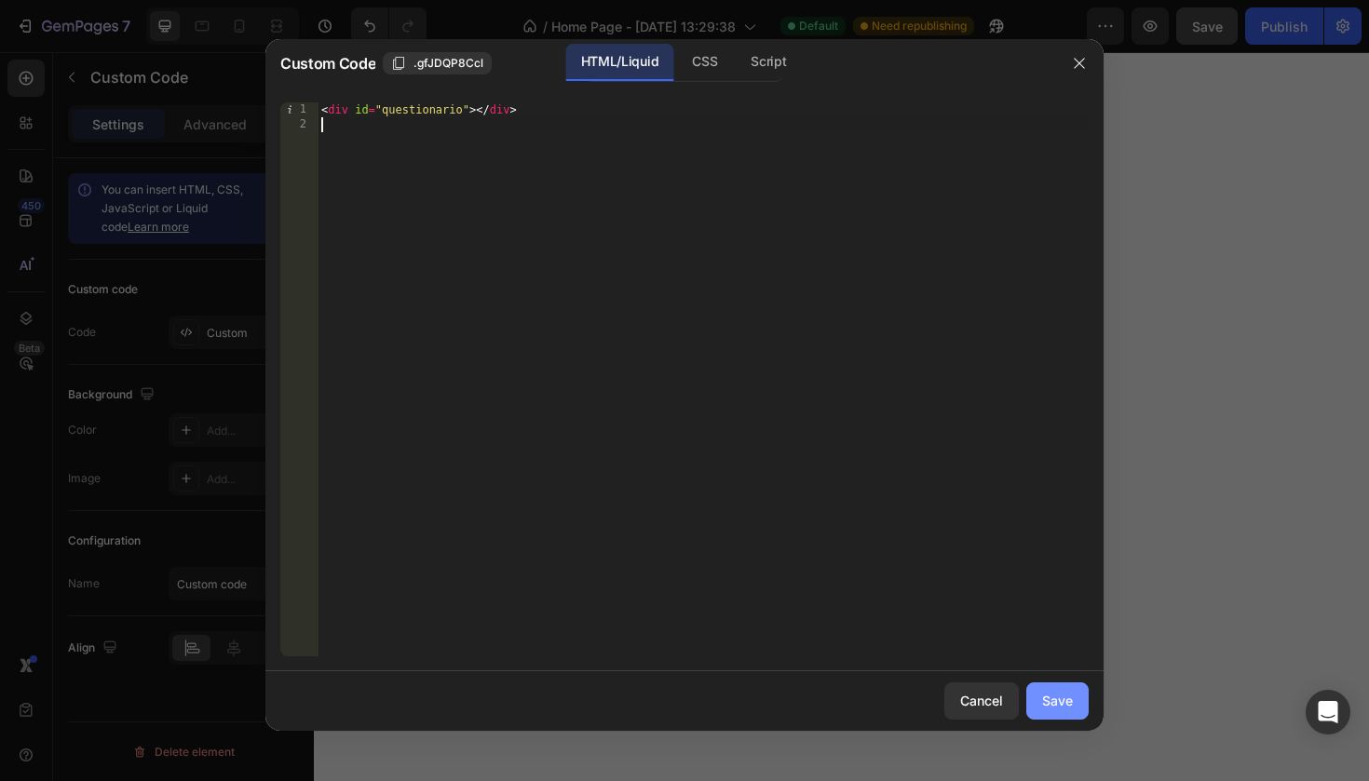
click at [1058, 705] on div "Save" at bounding box center [1057, 701] width 31 height 20
type textarea "<div id="questionario"></div>"
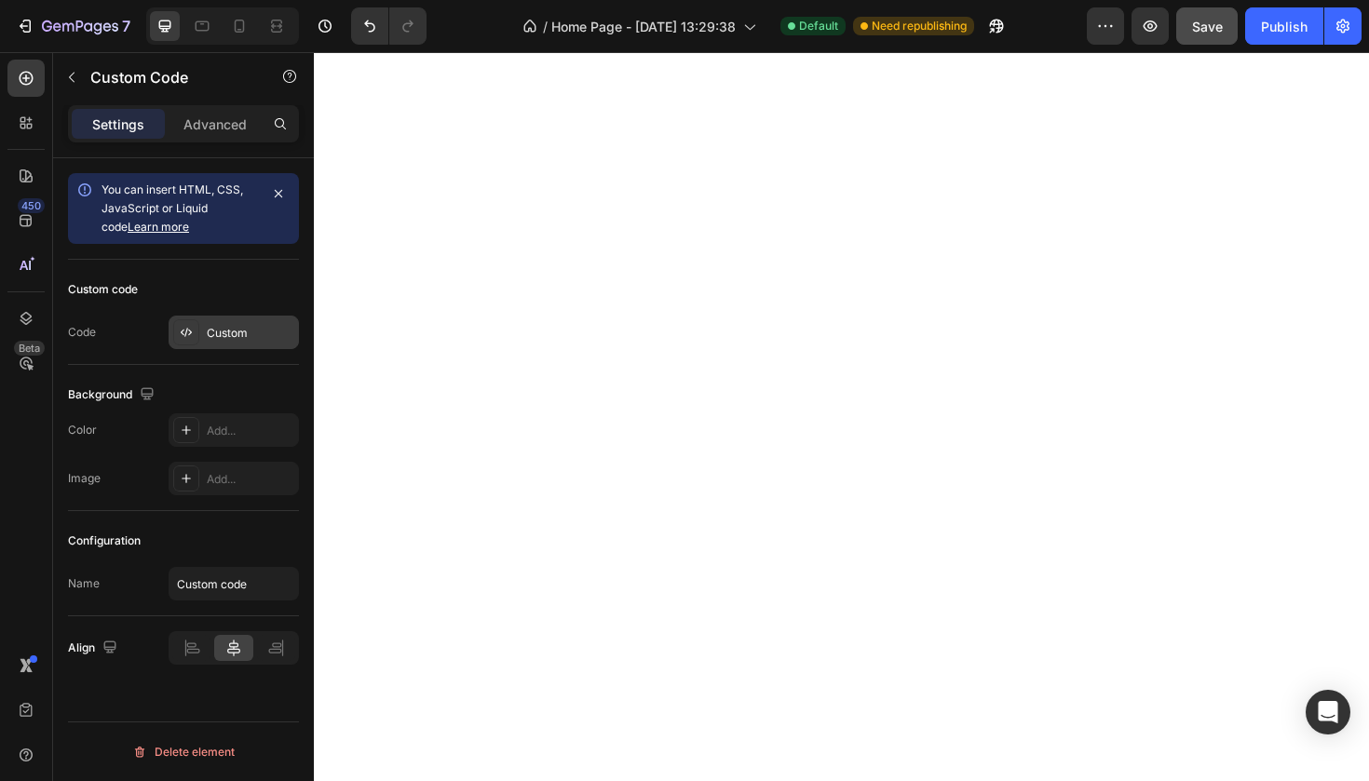
click at [212, 332] on div "Custom" at bounding box center [251, 333] width 88 height 17
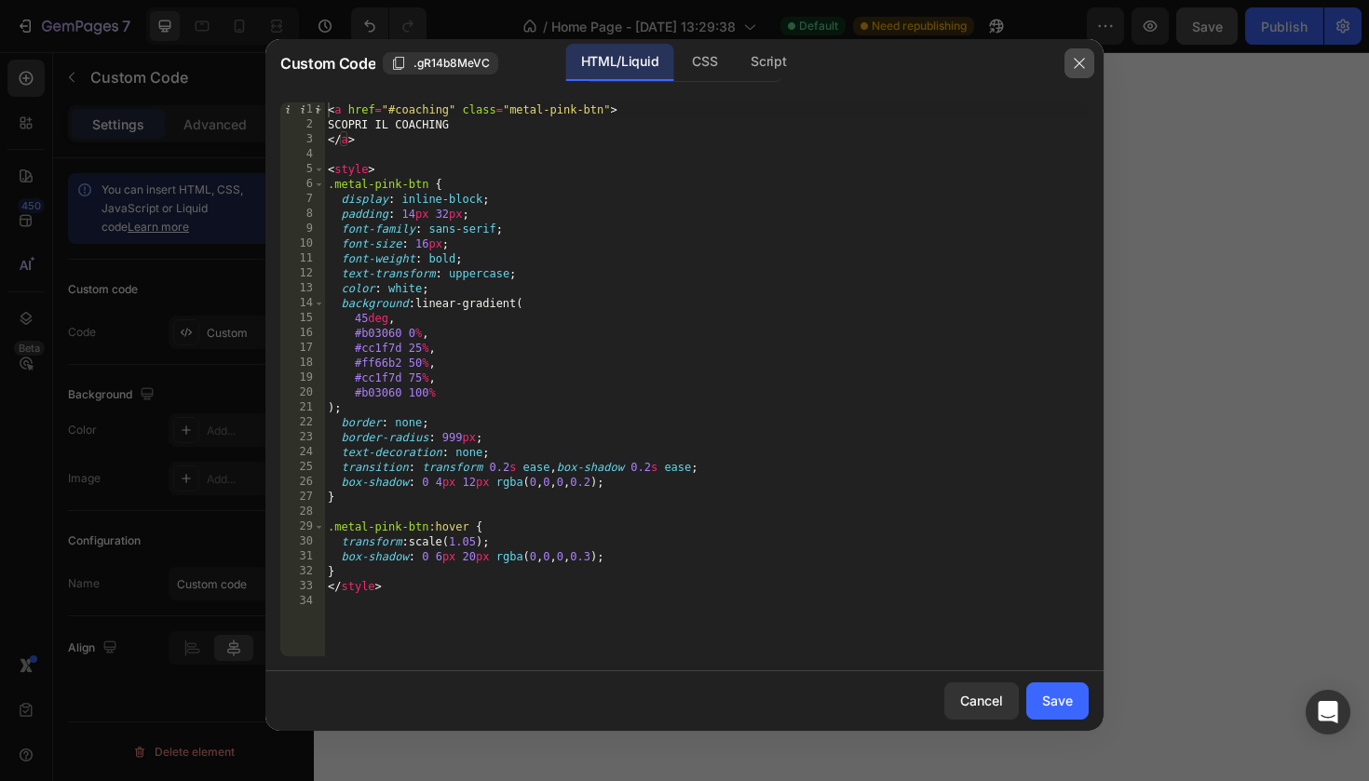
click at [1079, 66] on icon "button" at bounding box center [1079, 63] width 15 height 15
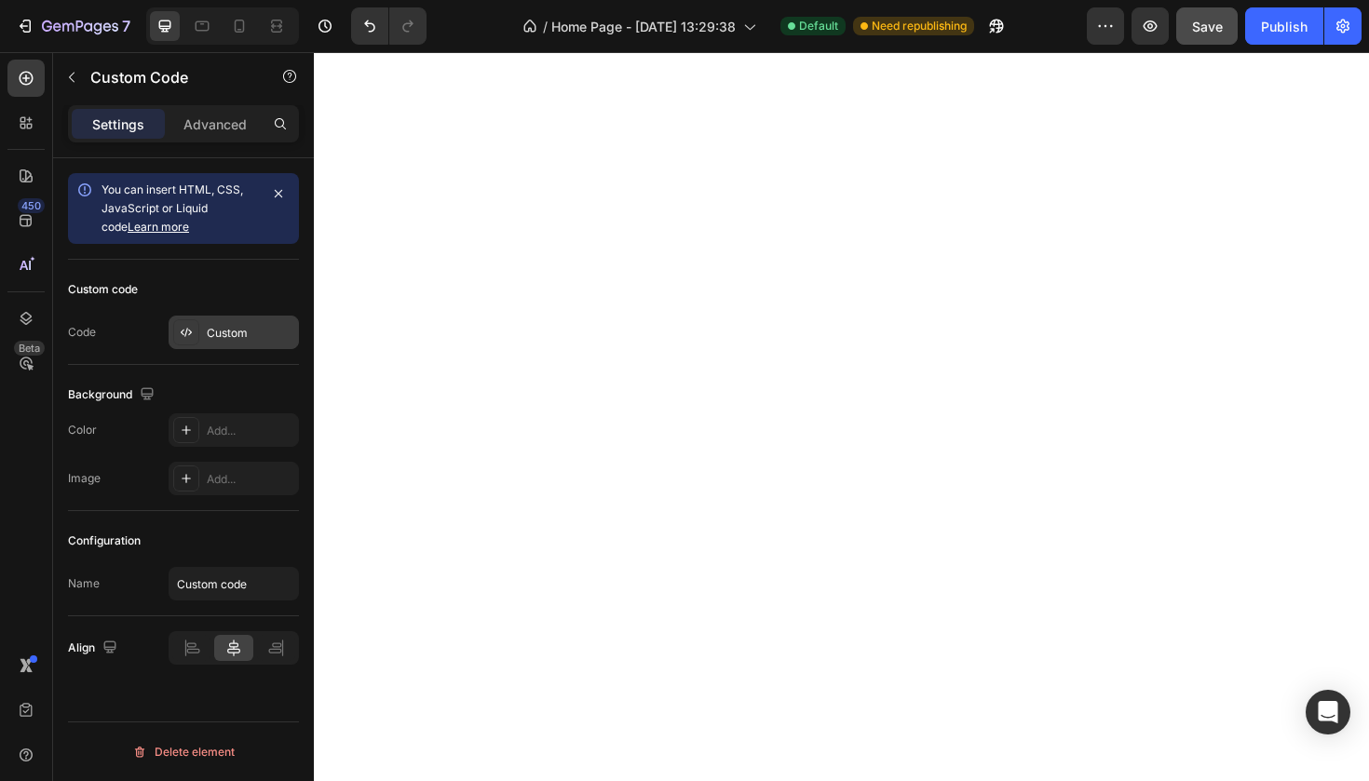
click at [201, 337] on div "Custom" at bounding box center [234, 333] width 130 height 34
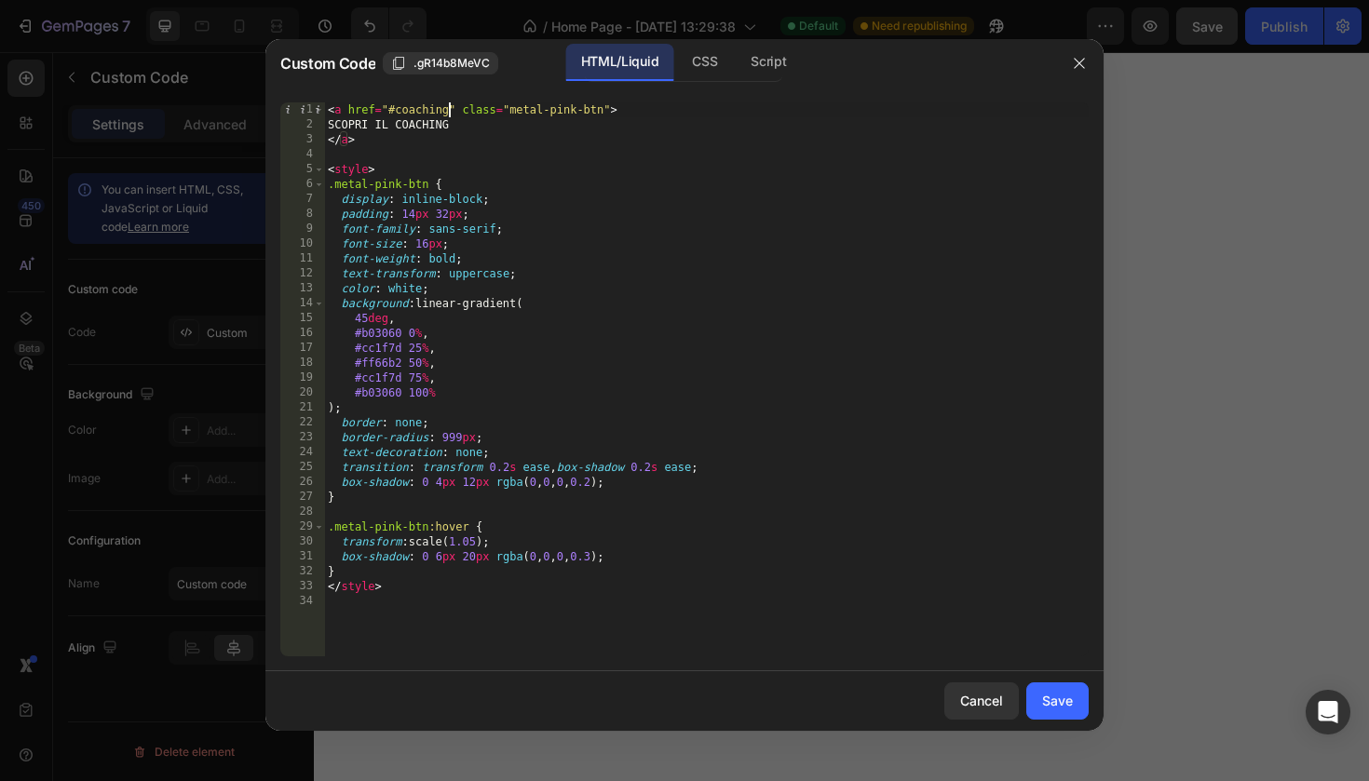
click at [449, 106] on div "< a href = "#coaching" class = "metal-pink-btn" > SCOPRI IL COACHING </ a > < s…" at bounding box center [706, 394] width 765 height 584
type textarea "<a href="#questionario" class="metal-pink-btn">"
click at [1058, 692] on div "Save" at bounding box center [1057, 701] width 31 height 20
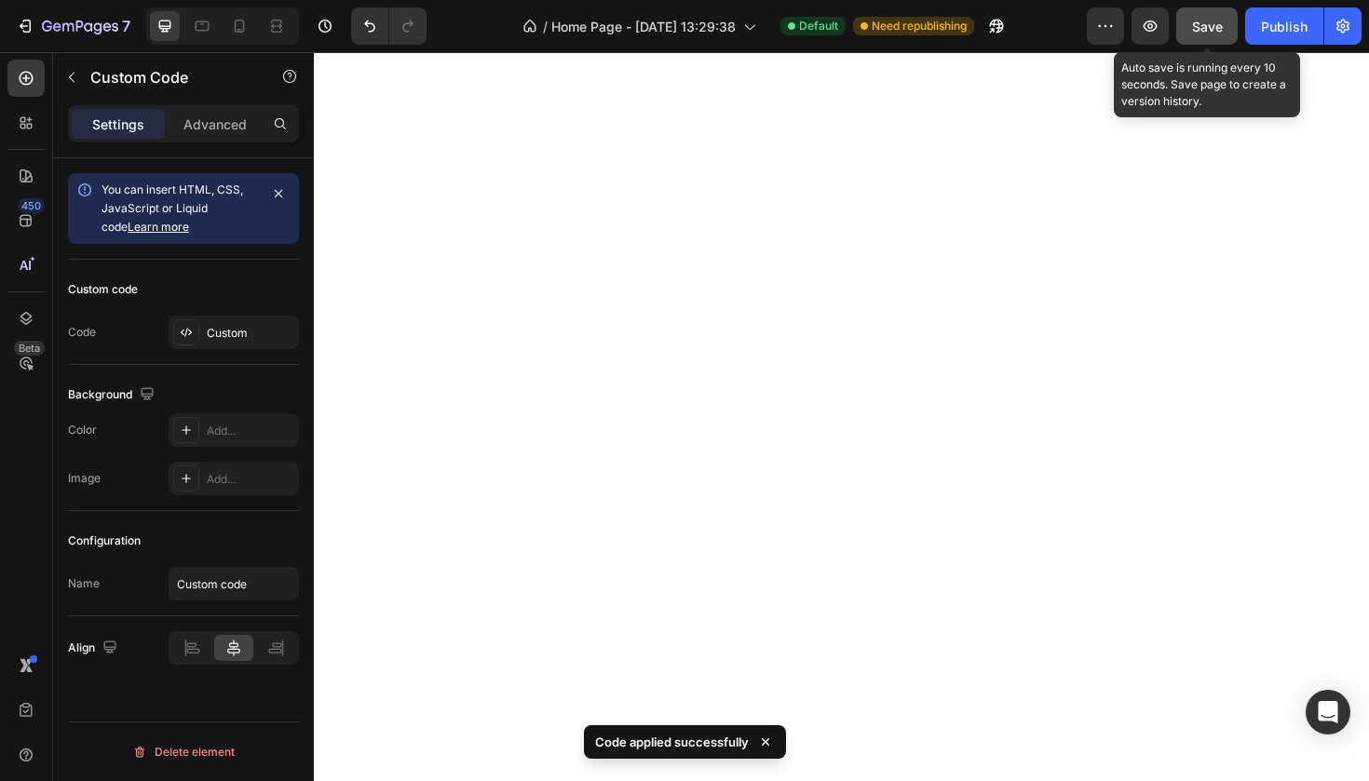
click at [1216, 34] on div "Save" at bounding box center [1207, 27] width 31 height 20
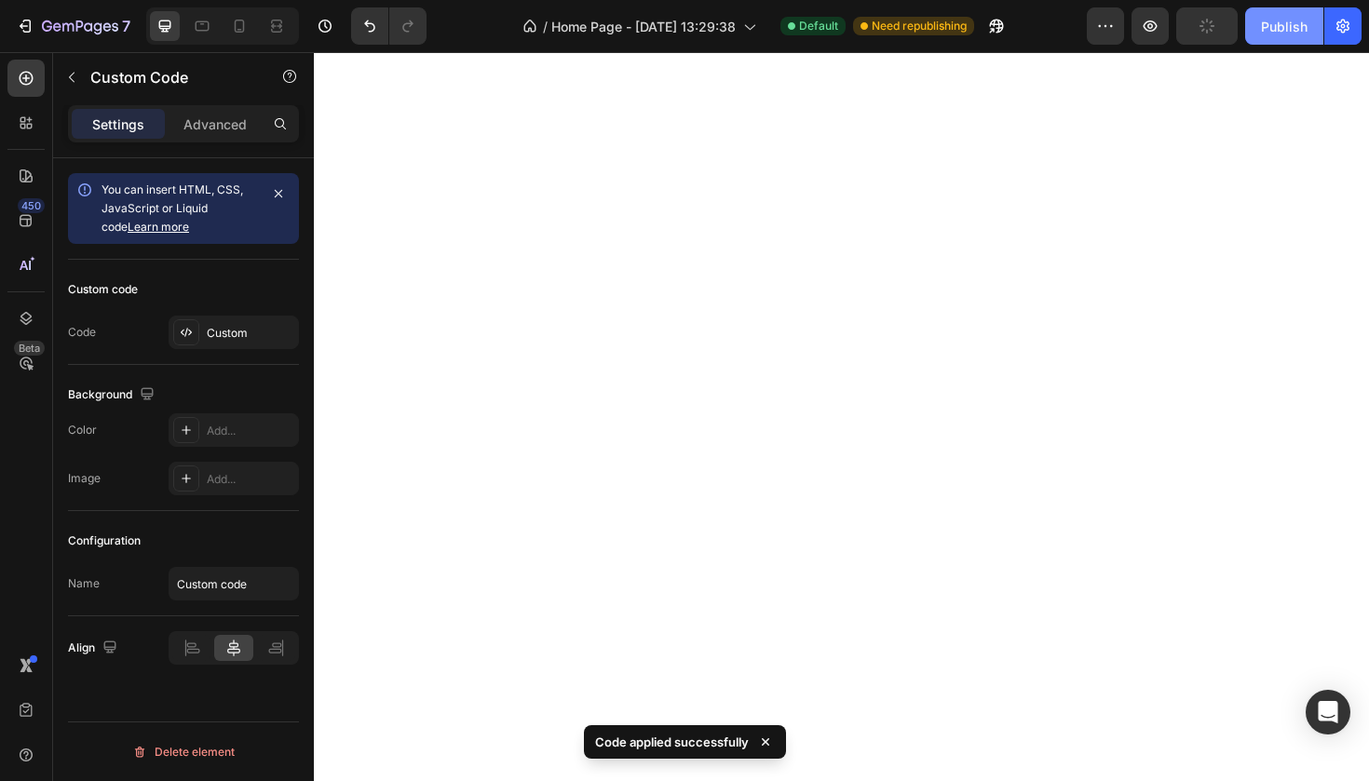
click at [1256, 34] on button "Publish" at bounding box center [1284, 25] width 78 height 37
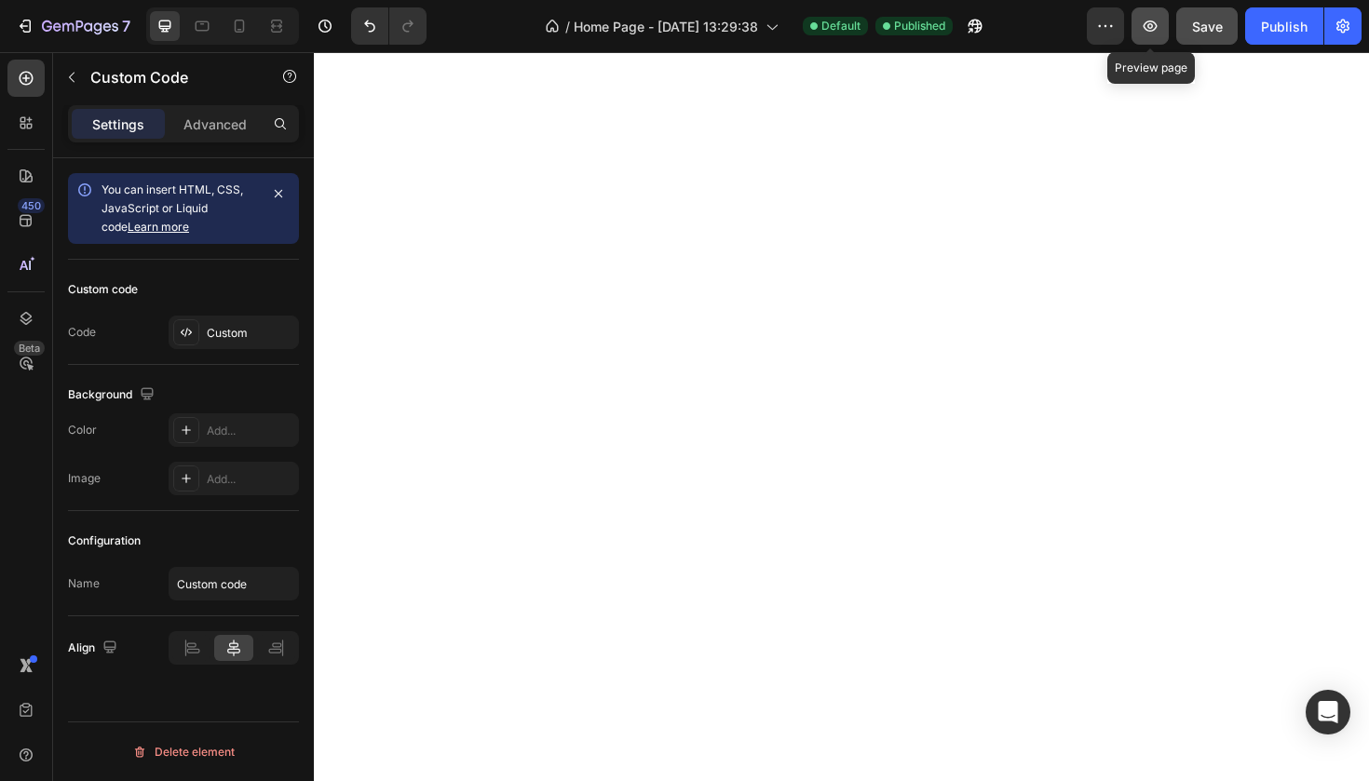
click at [1163, 18] on button "button" at bounding box center [1149, 25] width 37 height 37
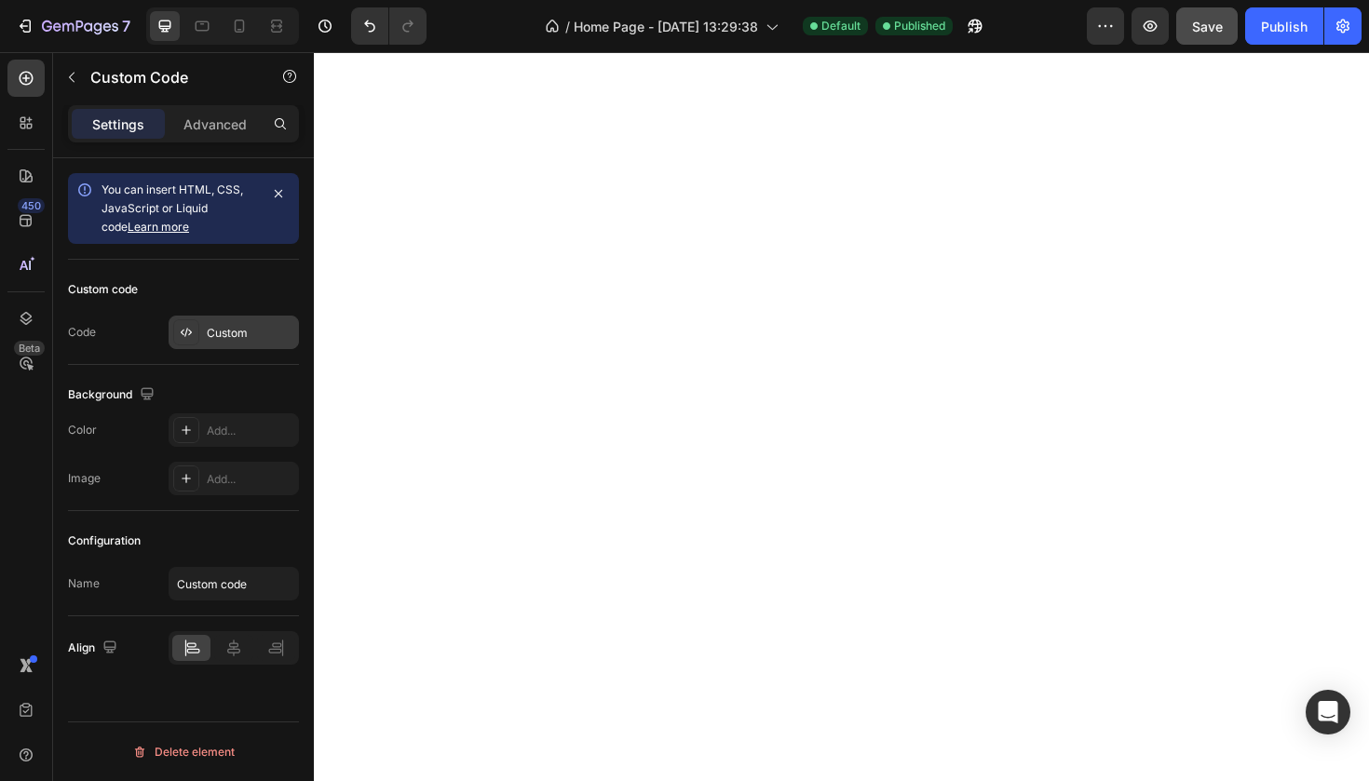
click at [228, 348] on div "Custom" at bounding box center [234, 333] width 130 height 34
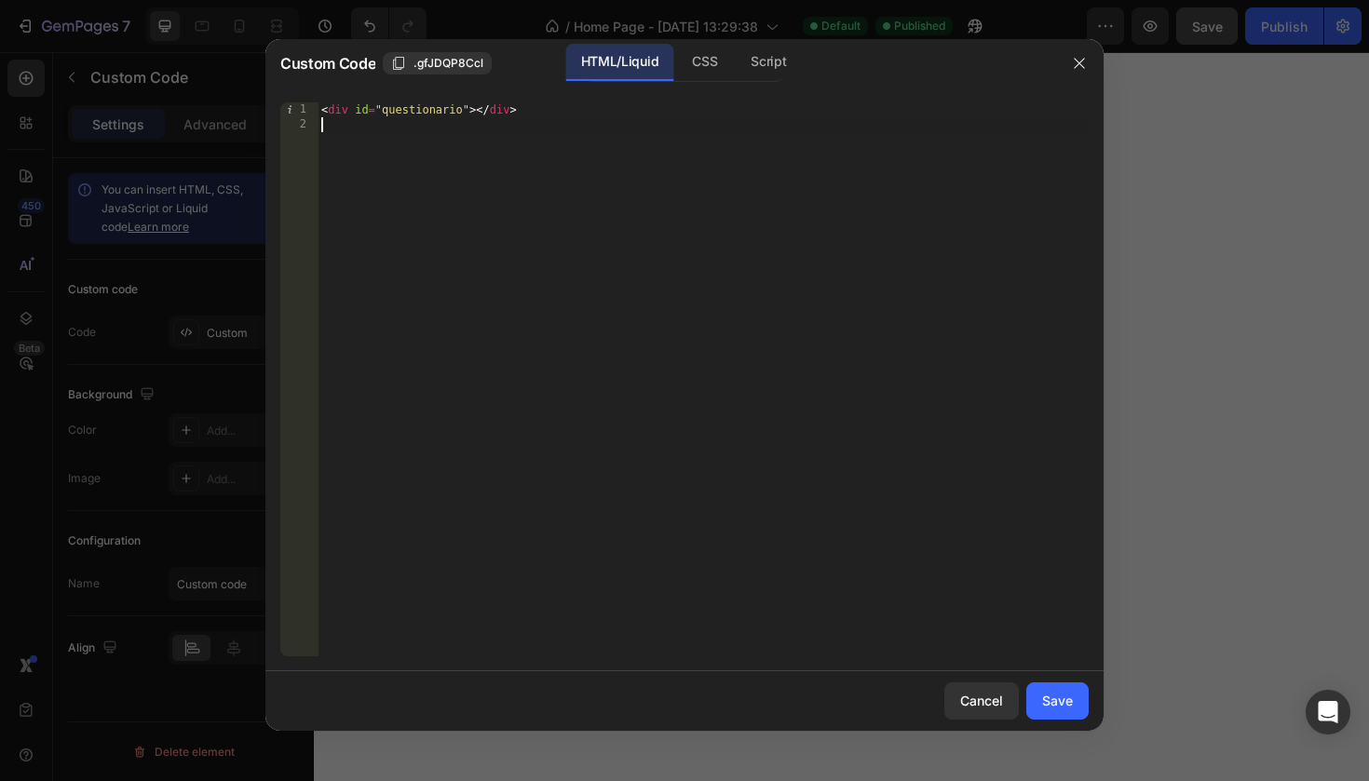
click at [552, 153] on div "< div id = "questionario" > </ div >" at bounding box center [703, 394] width 771 height 584
type textarea "<"
paste textarea "<div id="questionario"></div>"
type textarea "<div id="questionario"></div>"
click at [1061, 698] on div "Save" at bounding box center [1057, 701] width 31 height 20
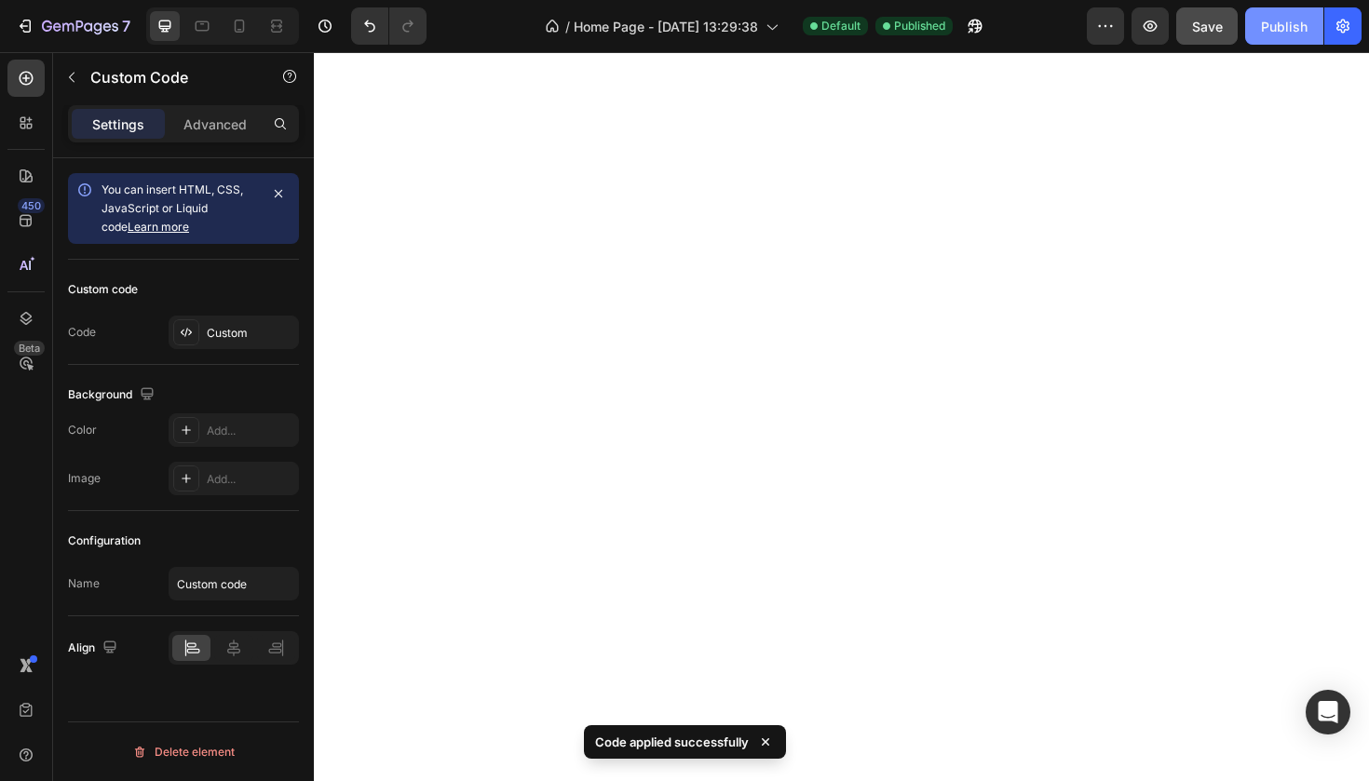
click at [1262, 29] on div "Publish" at bounding box center [1284, 27] width 47 height 20
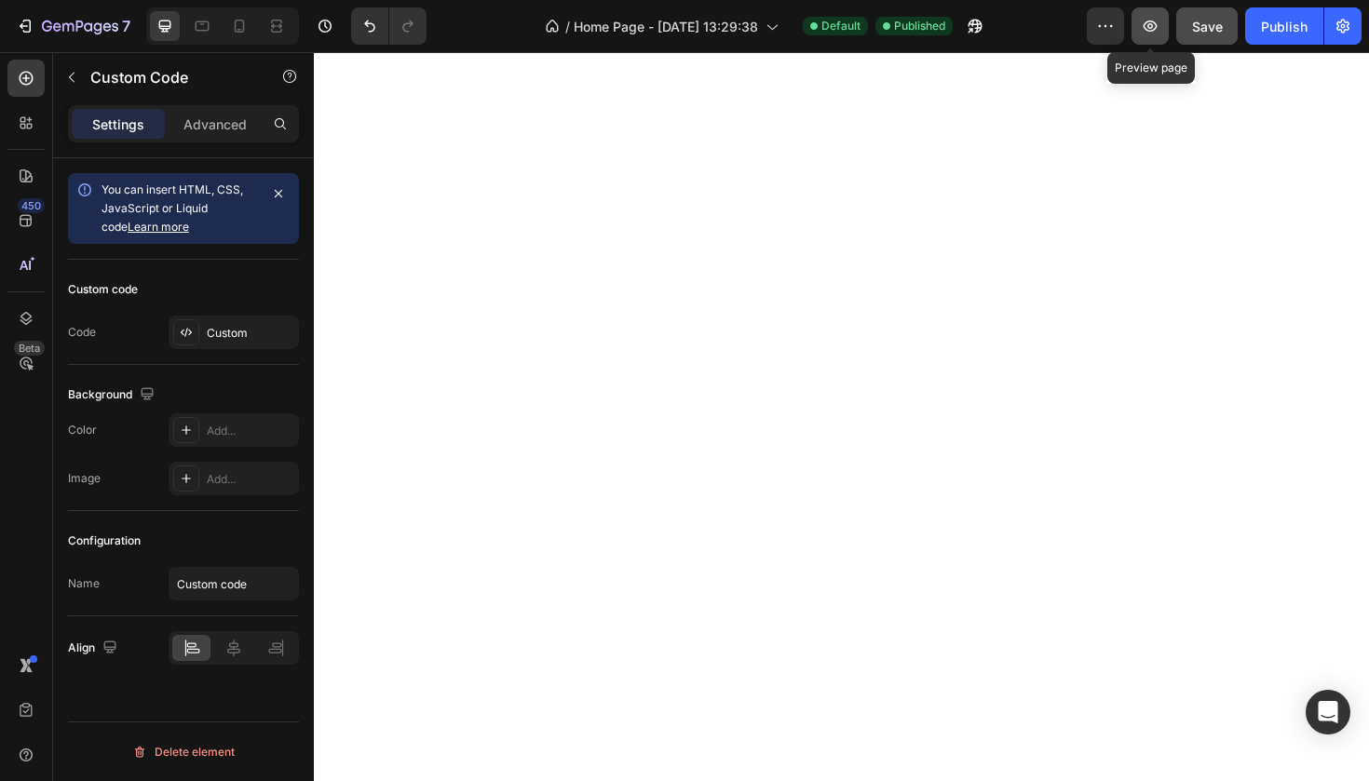
click at [1160, 24] on button "button" at bounding box center [1149, 25] width 37 height 37
click at [248, 327] on div "Custom" at bounding box center [251, 333] width 88 height 17
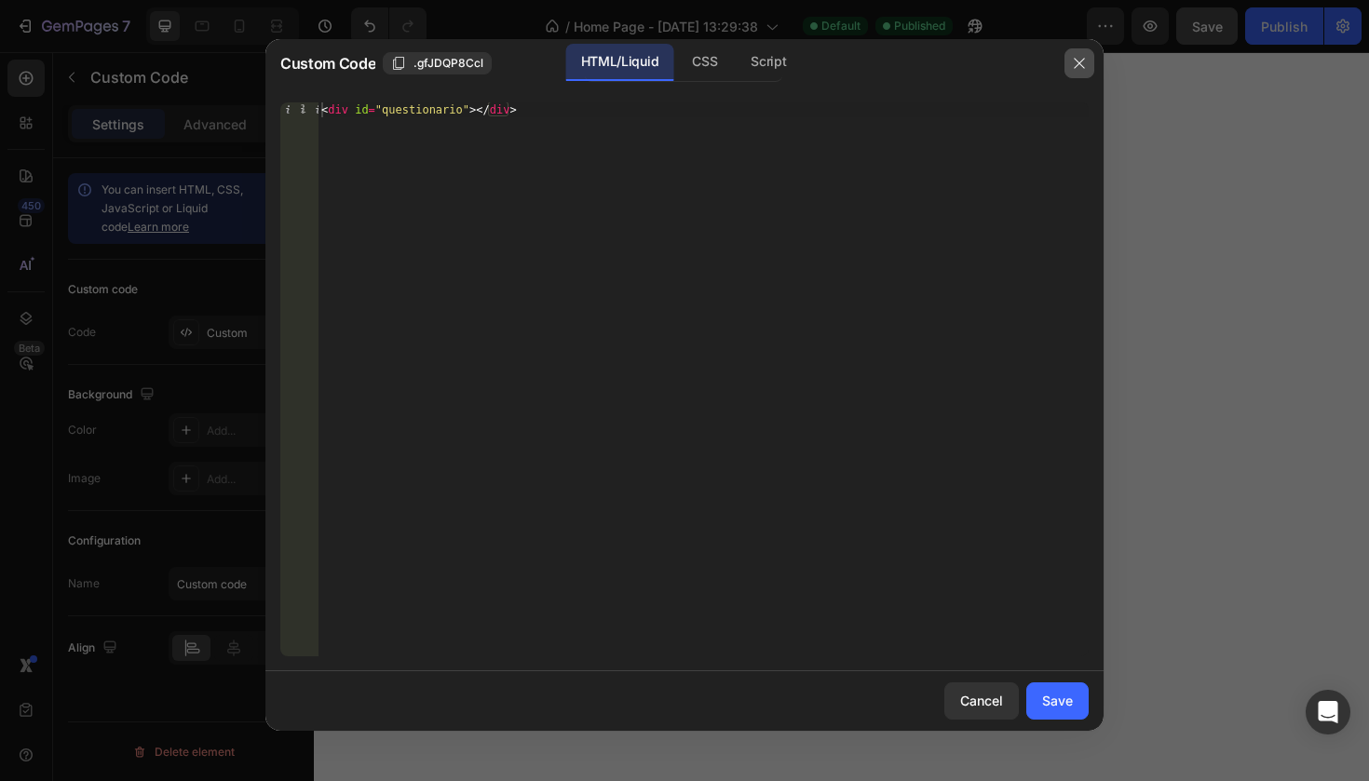
click at [1078, 61] on icon "button" at bounding box center [1079, 63] width 15 height 15
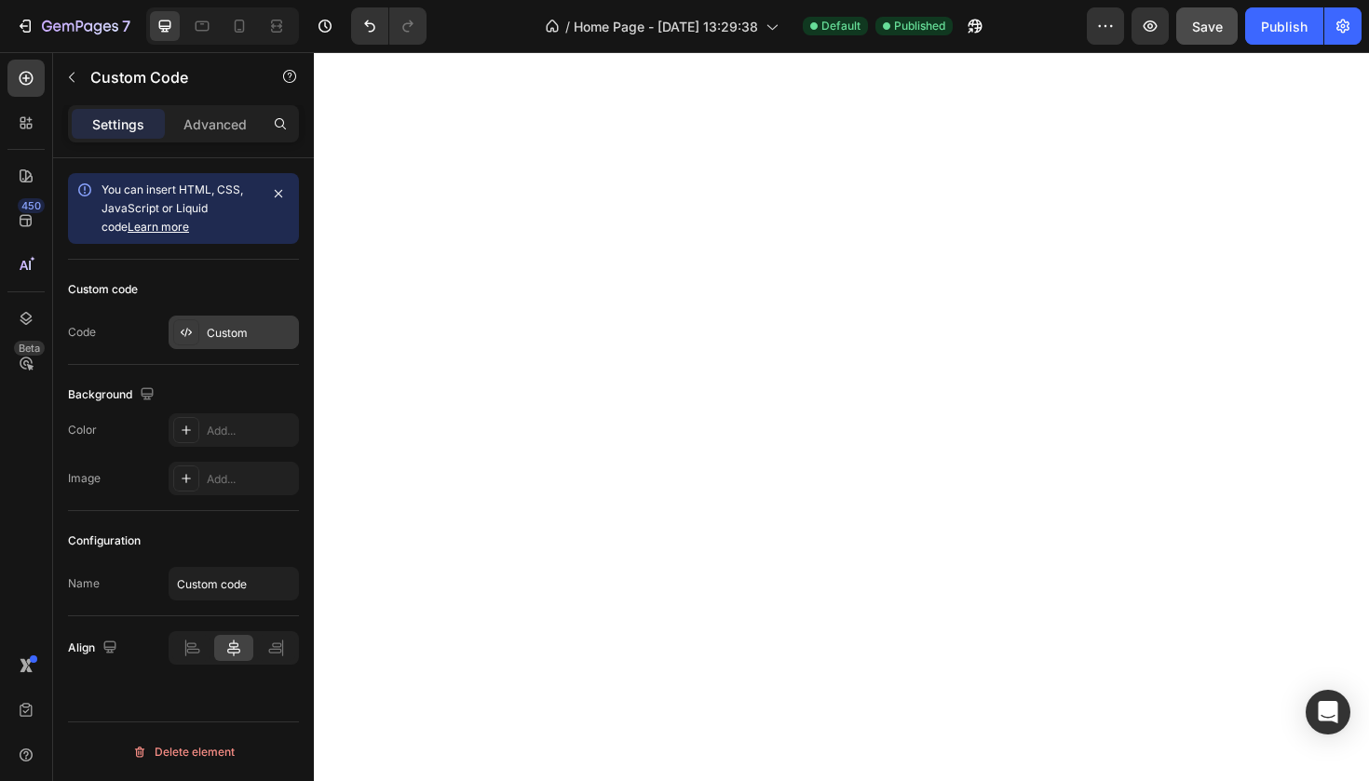
click at [195, 319] on div at bounding box center [186, 332] width 26 height 26
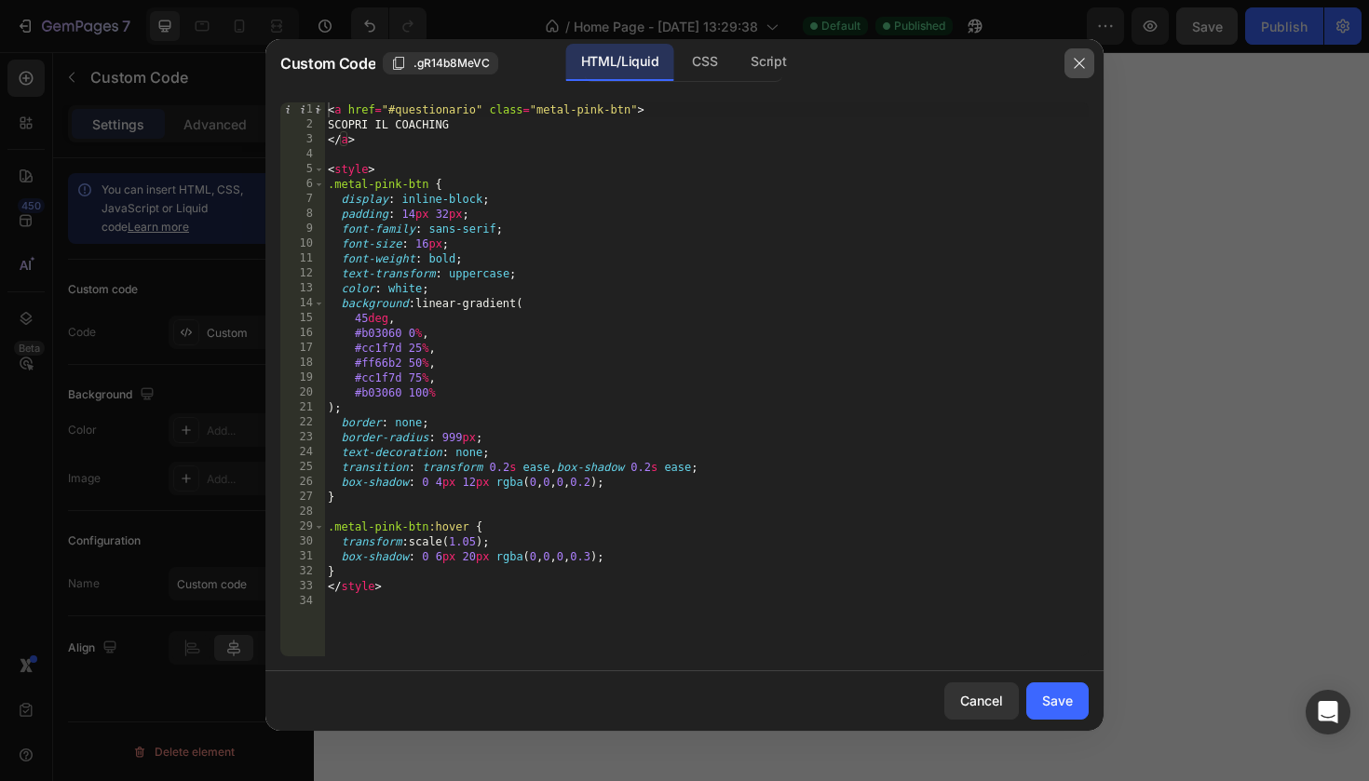
click at [1076, 66] on icon "button" at bounding box center [1079, 63] width 15 height 15
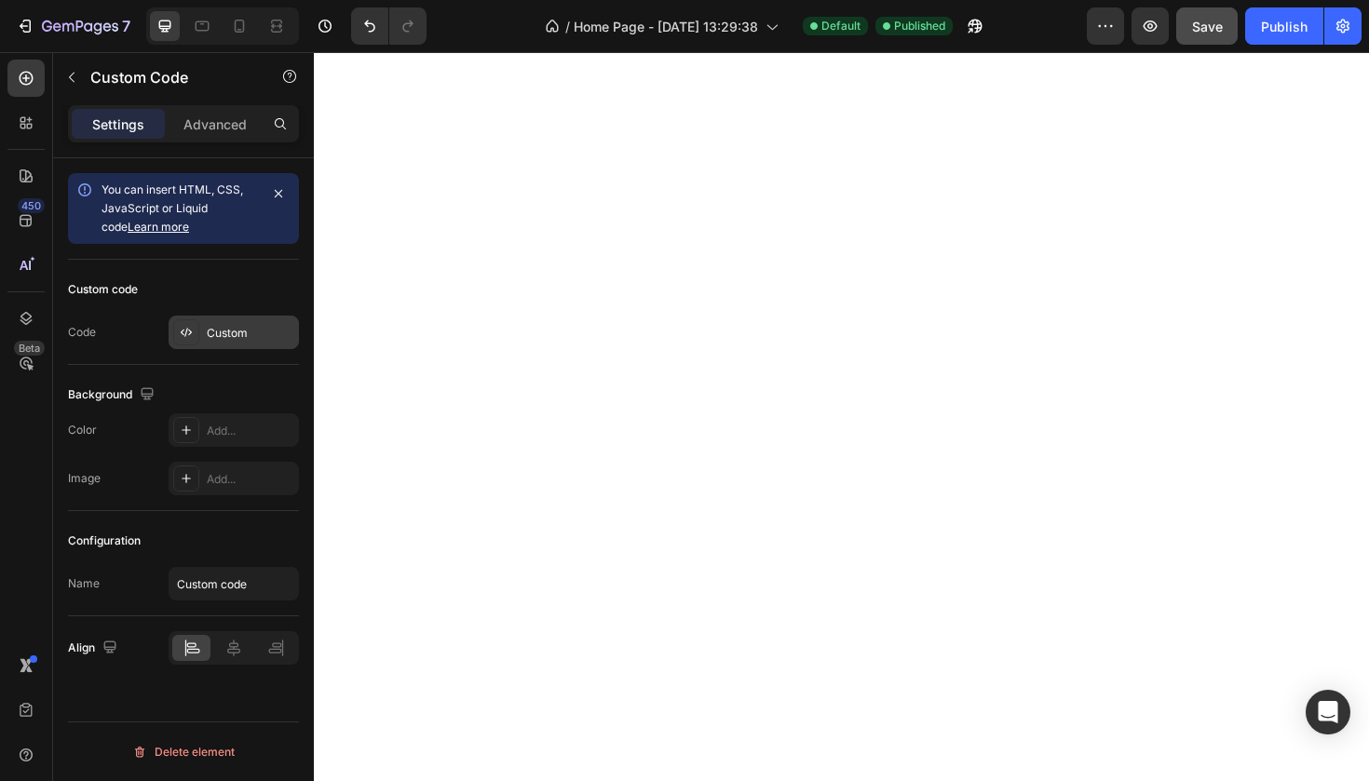
click at [223, 328] on div "Custom" at bounding box center [251, 333] width 88 height 17
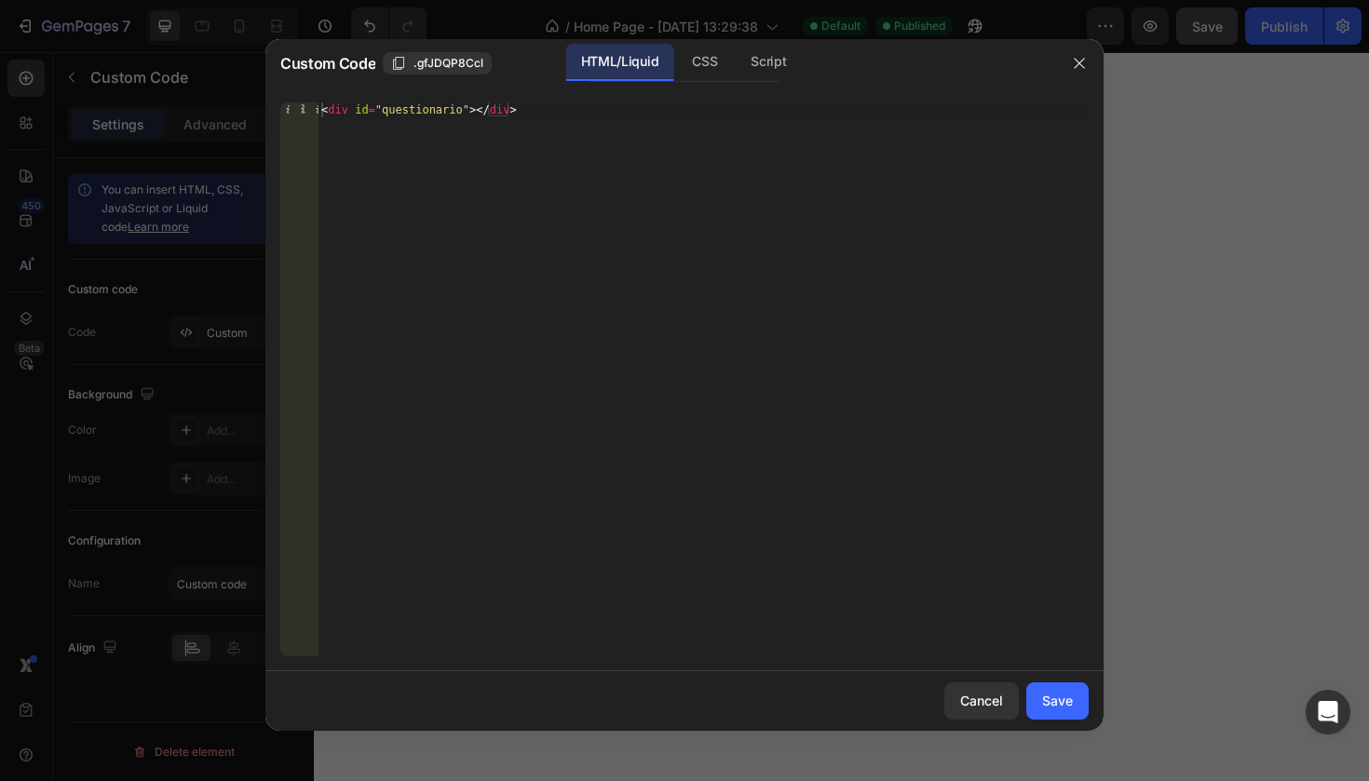
type textarea "<div id="questionario"></div>"
click at [1067, 704] on div "Save" at bounding box center [1057, 701] width 31 height 20
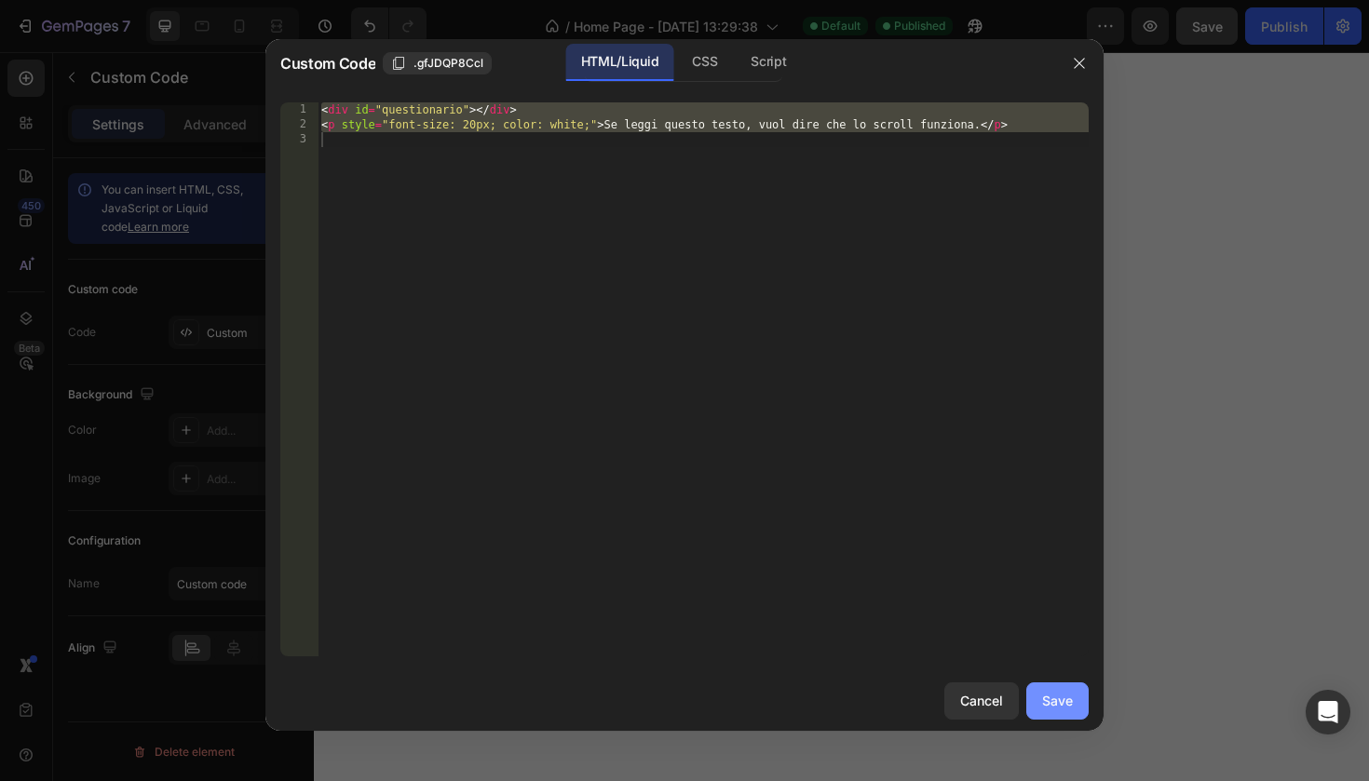
type textarea "<p style="font-size: 20px; color: white;">Se leggi questo testo, vuol dire che …"
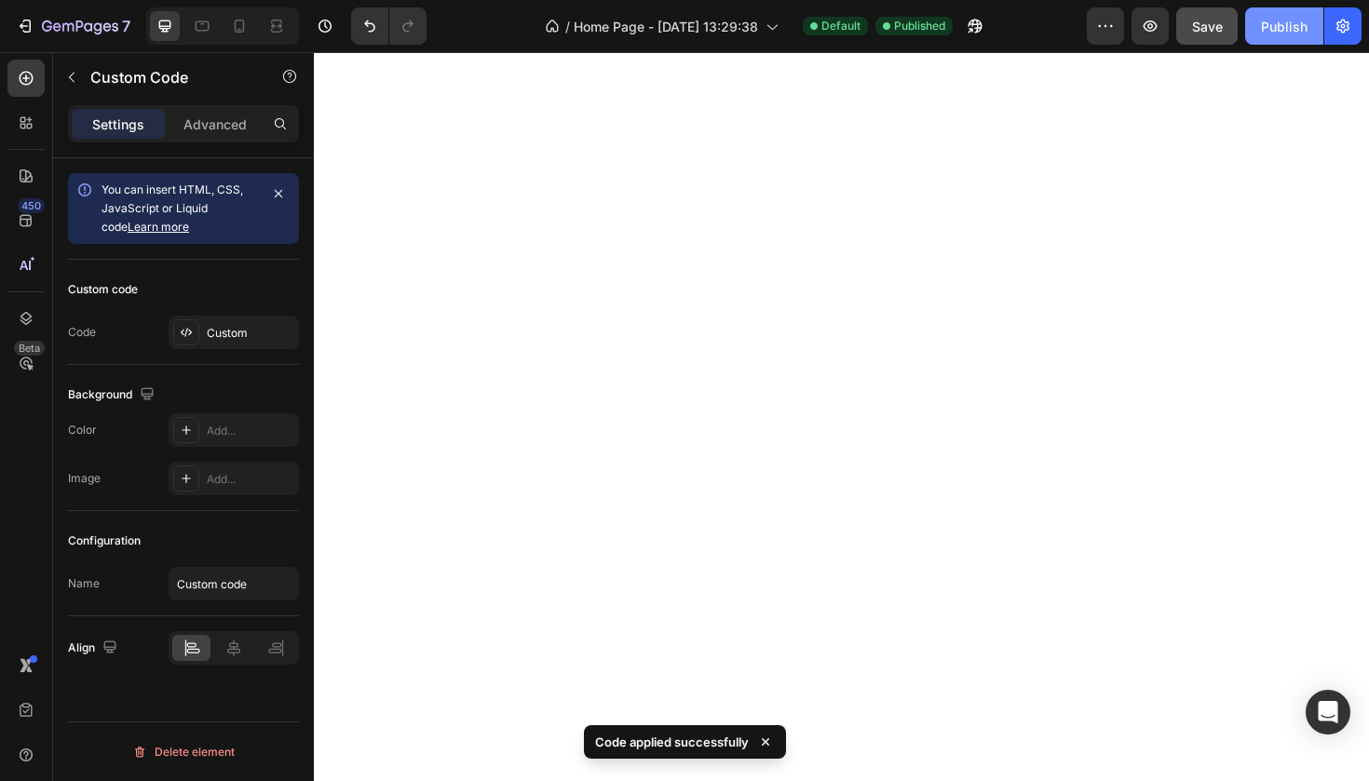
click at [1259, 21] on button "Publish" at bounding box center [1284, 25] width 78 height 37
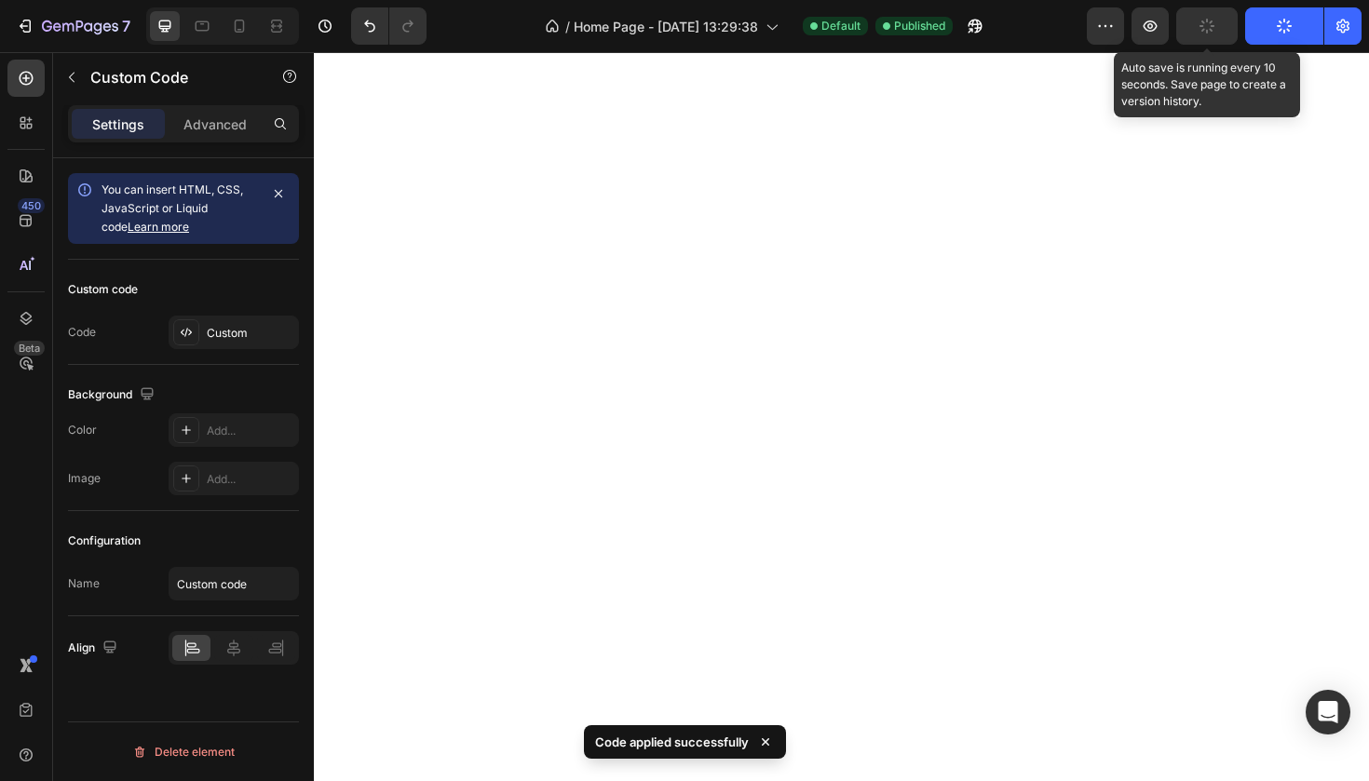
click at [1233, 21] on button "button" at bounding box center [1206, 25] width 61 height 37
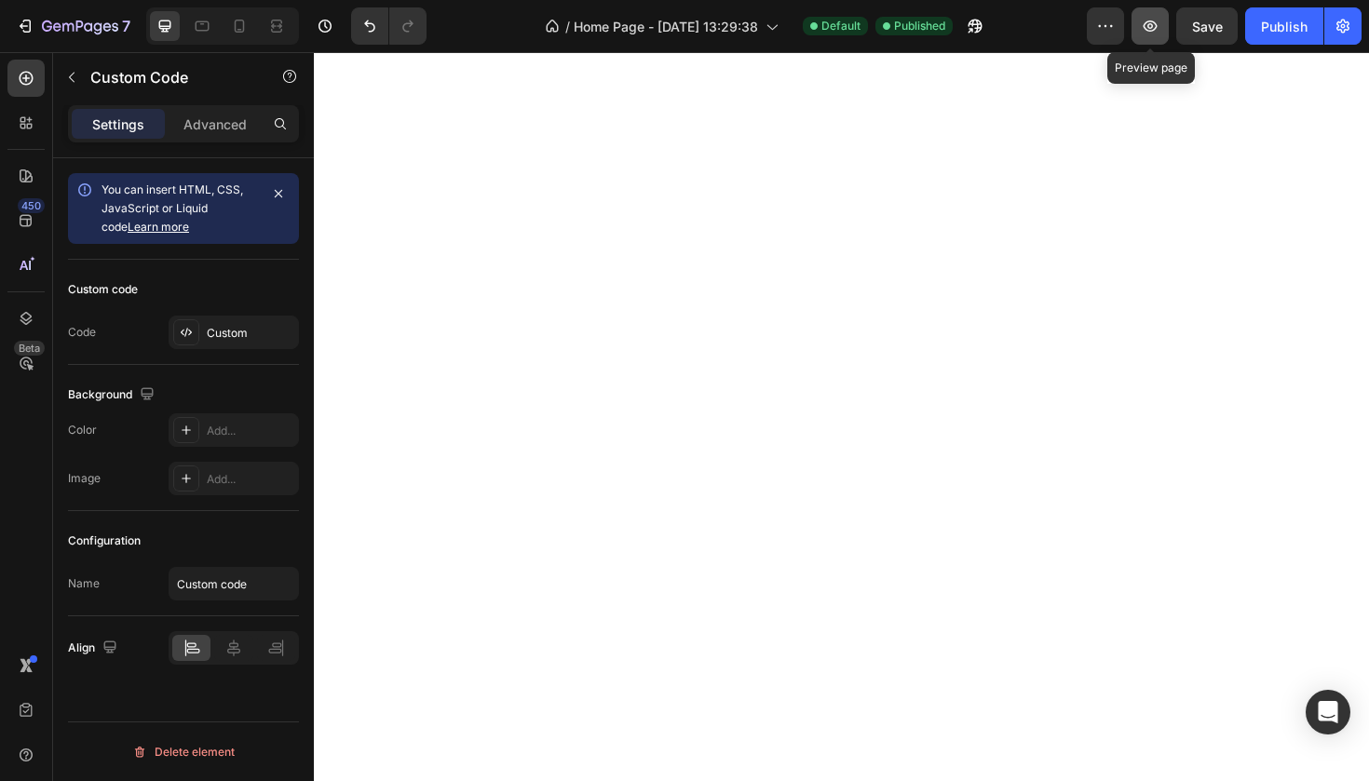
click at [1152, 34] on icon "button" at bounding box center [1150, 26] width 19 height 19
click at [247, 337] on div "Custom" at bounding box center [251, 333] width 88 height 17
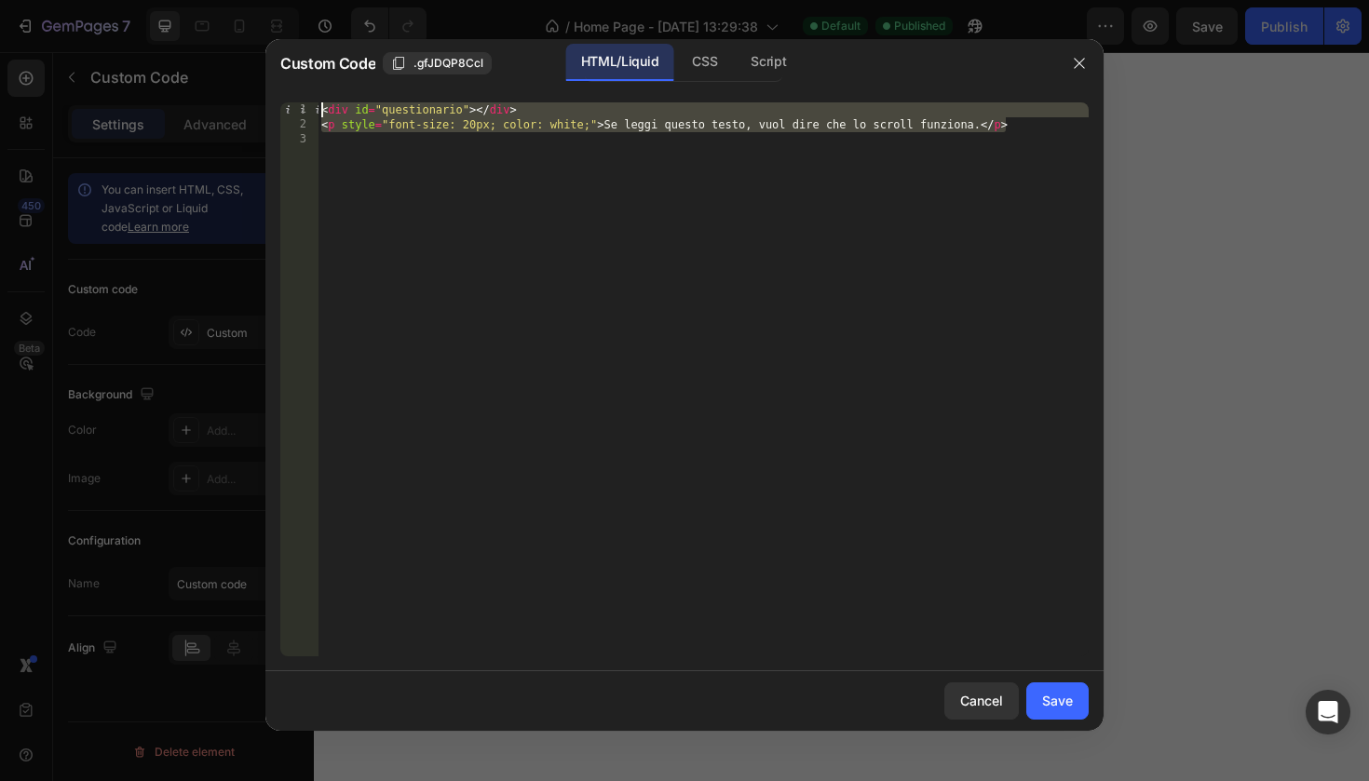
drag, startPoint x: 1034, startPoint y: 130, endPoint x: 651, endPoint y: 96, distance: 384.3
click at [651, 96] on div "<p style="font-size: 20px; color: white;">Se leggi questo testo, vuol dire che …" at bounding box center [684, 380] width 838 height 584
type textarea "<div id="questionario"></div> <p style="font-size: 20px; color: white;">Se legg…"
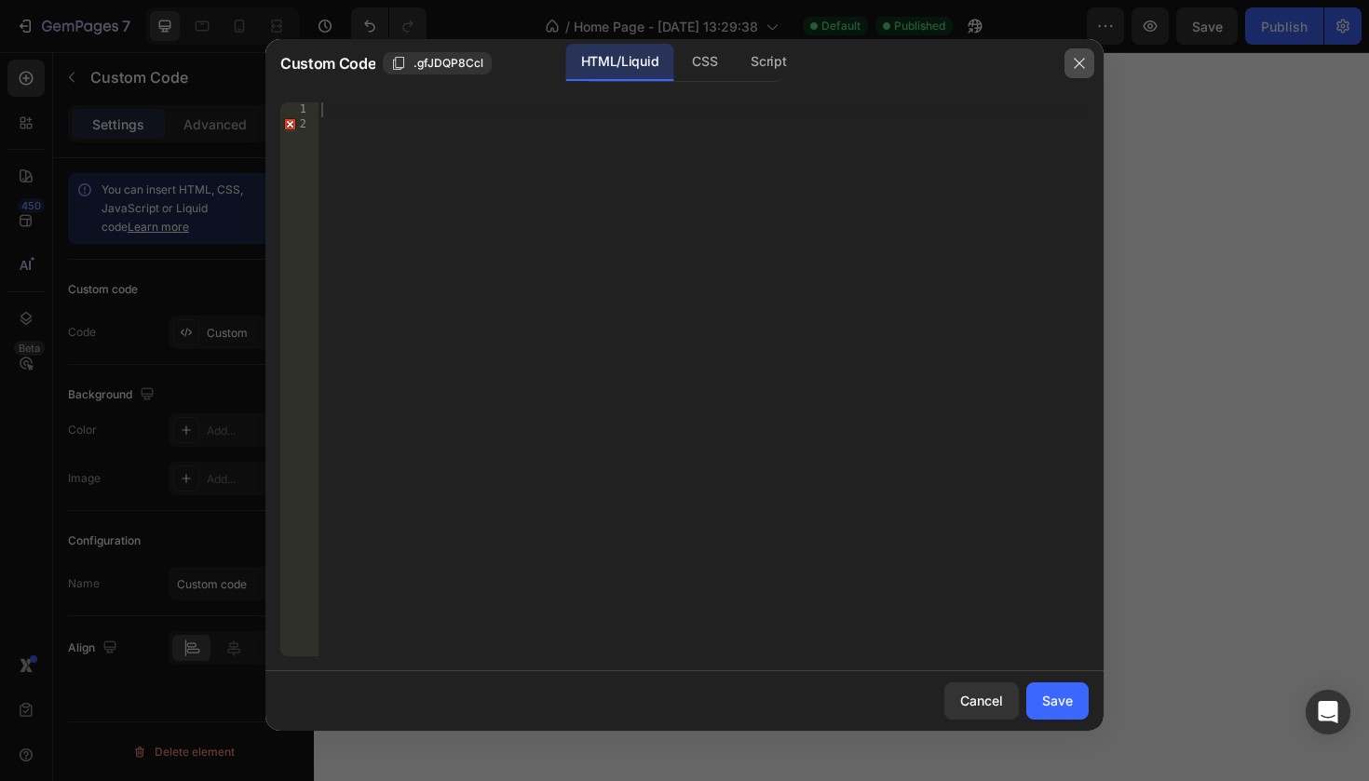
click at [1085, 67] on icon "button" at bounding box center [1079, 63] width 15 height 15
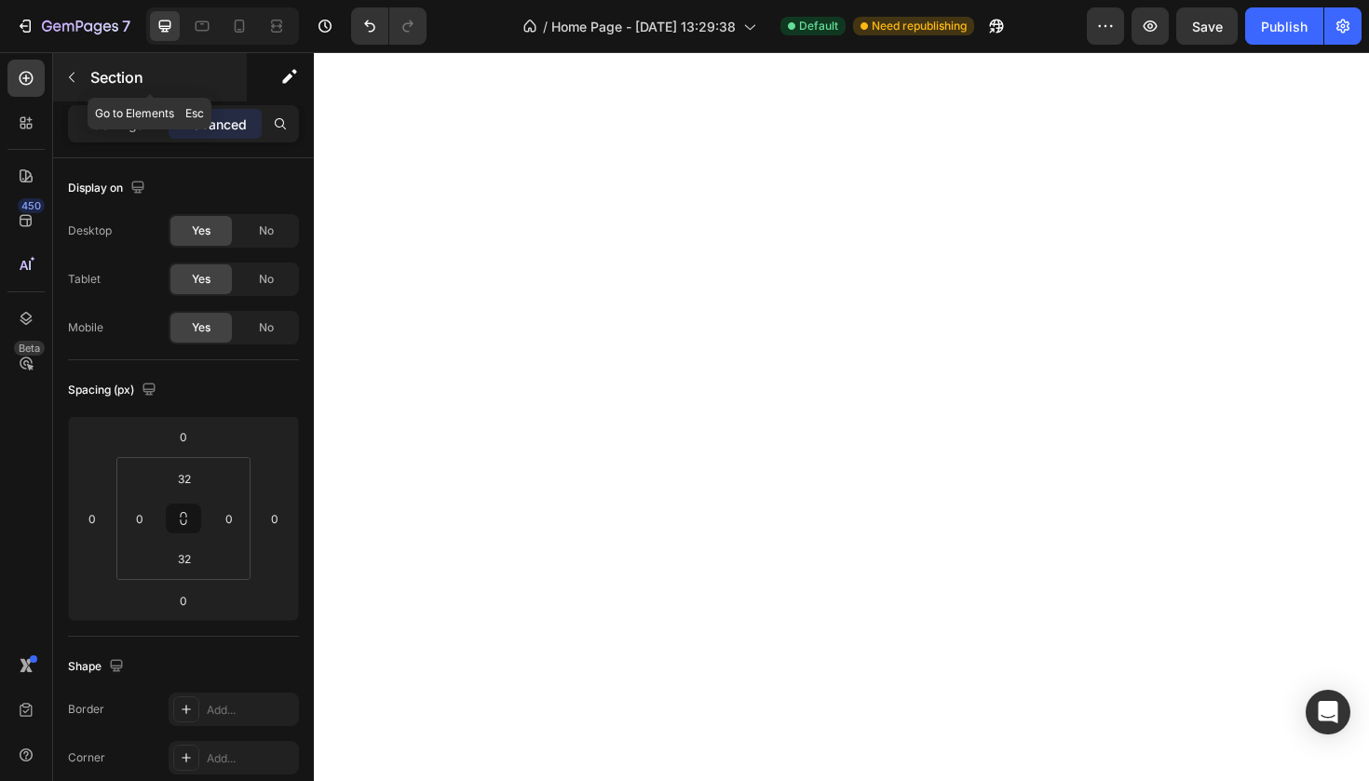
click at [109, 74] on p "Section" at bounding box center [166, 77] width 153 height 22
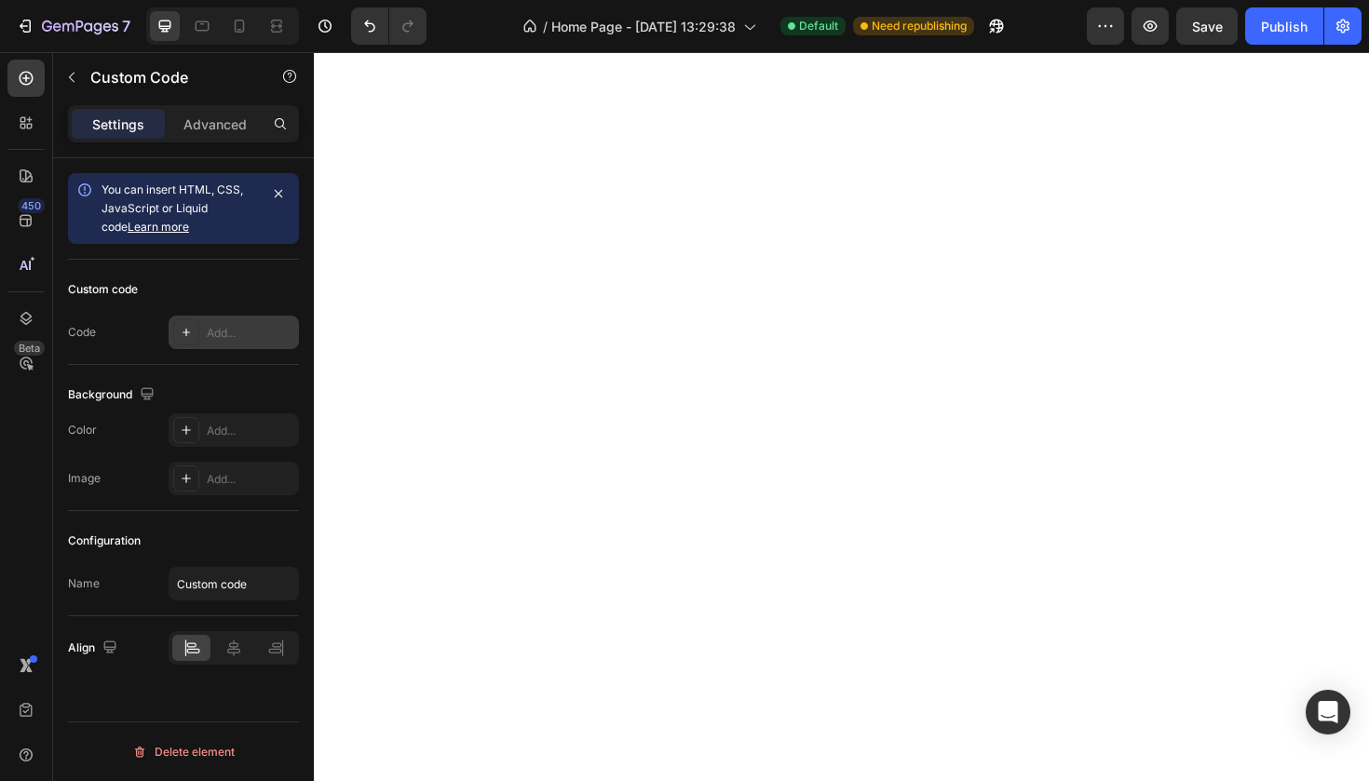
click at [223, 345] on div "Add..." at bounding box center [234, 333] width 130 height 34
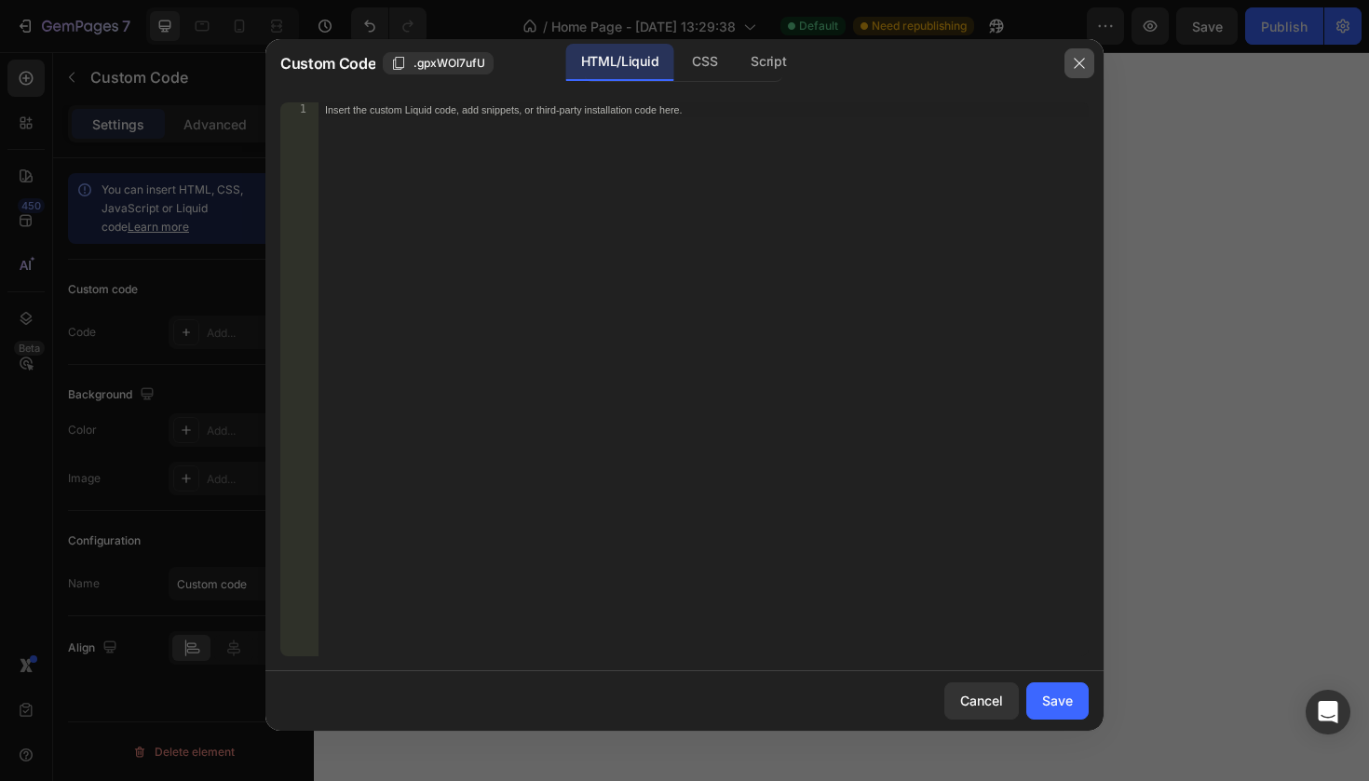
click at [1071, 58] on button "button" at bounding box center [1079, 63] width 30 height 30
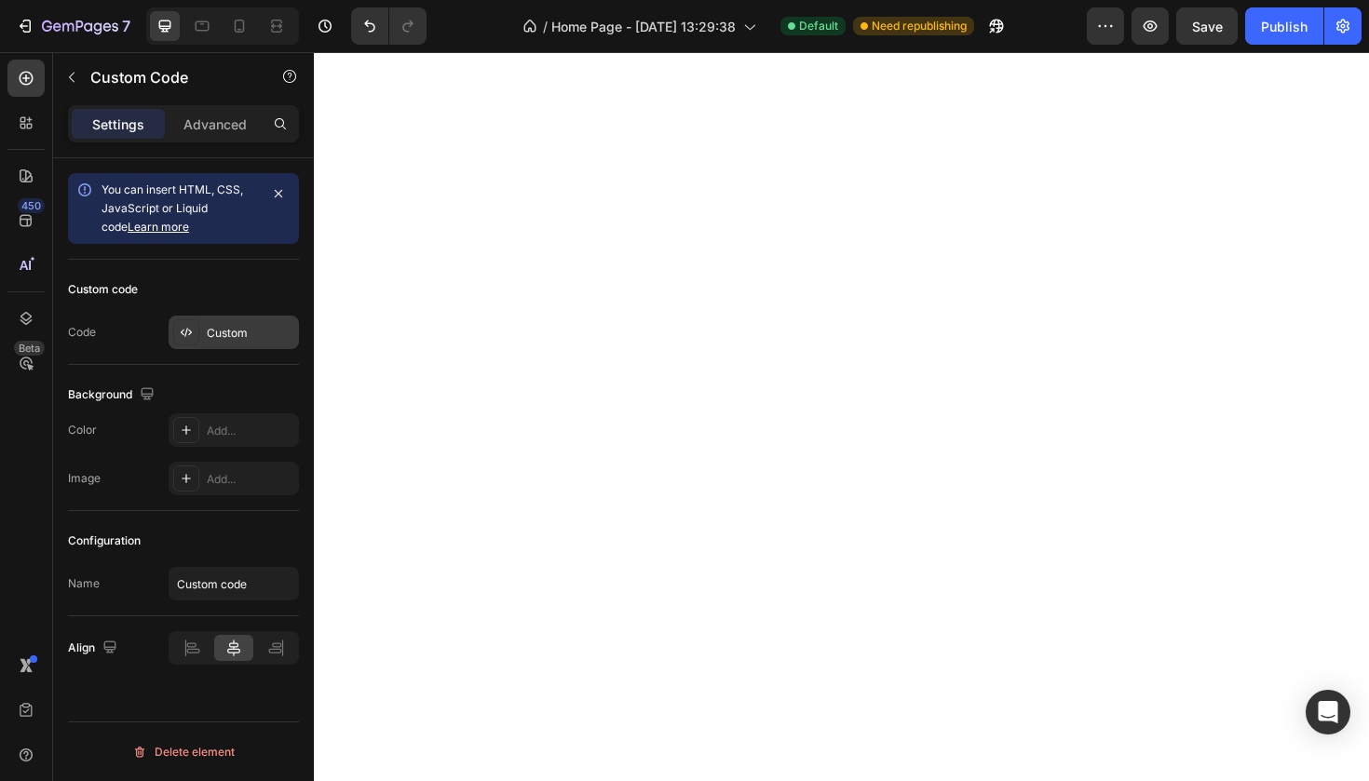
click at [216, 336] on div "Custom" at bounding box center [251, 333] width 88 height 17
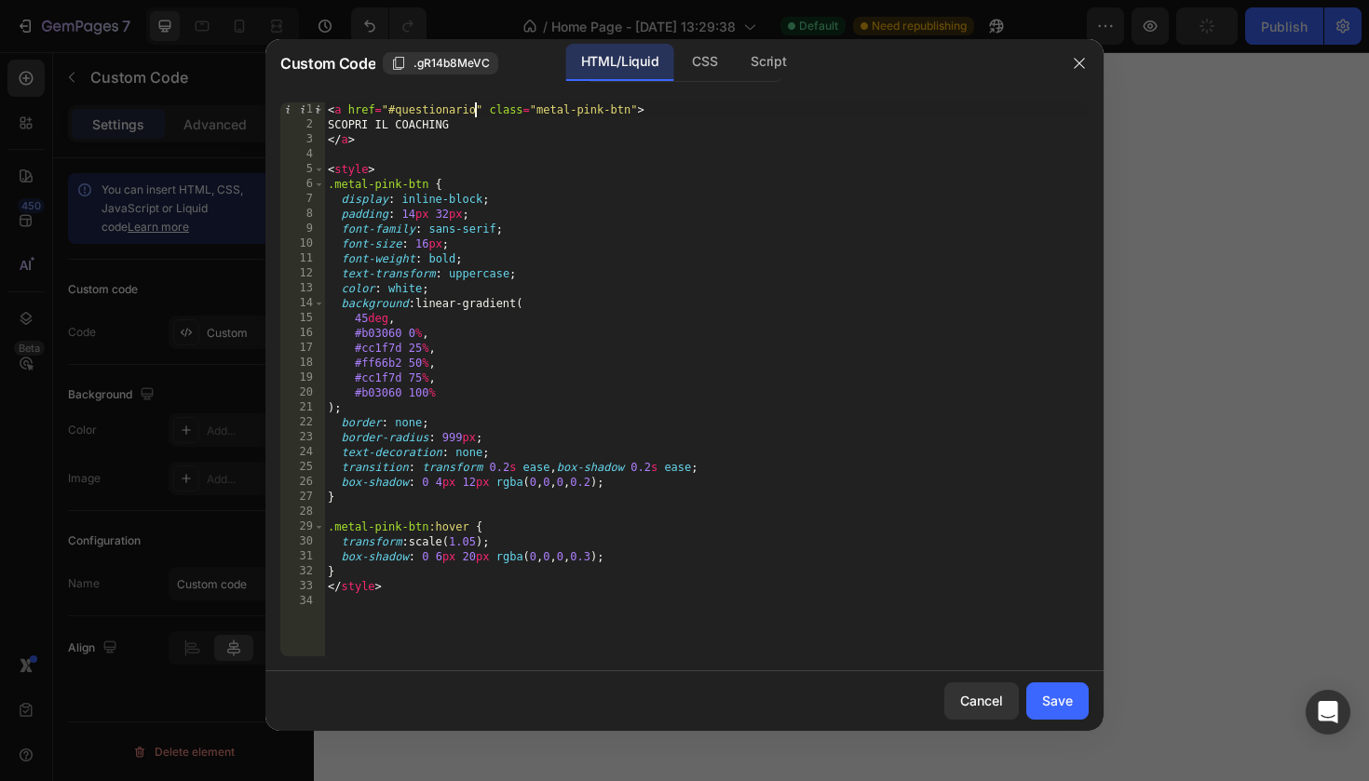
click at [475, 109] on div "< a href = "#questionario" class = "metal-pink-btn" > SCOPRI IL COACHING </ a >…" at bounding box center [706, 394] width 765 height 584
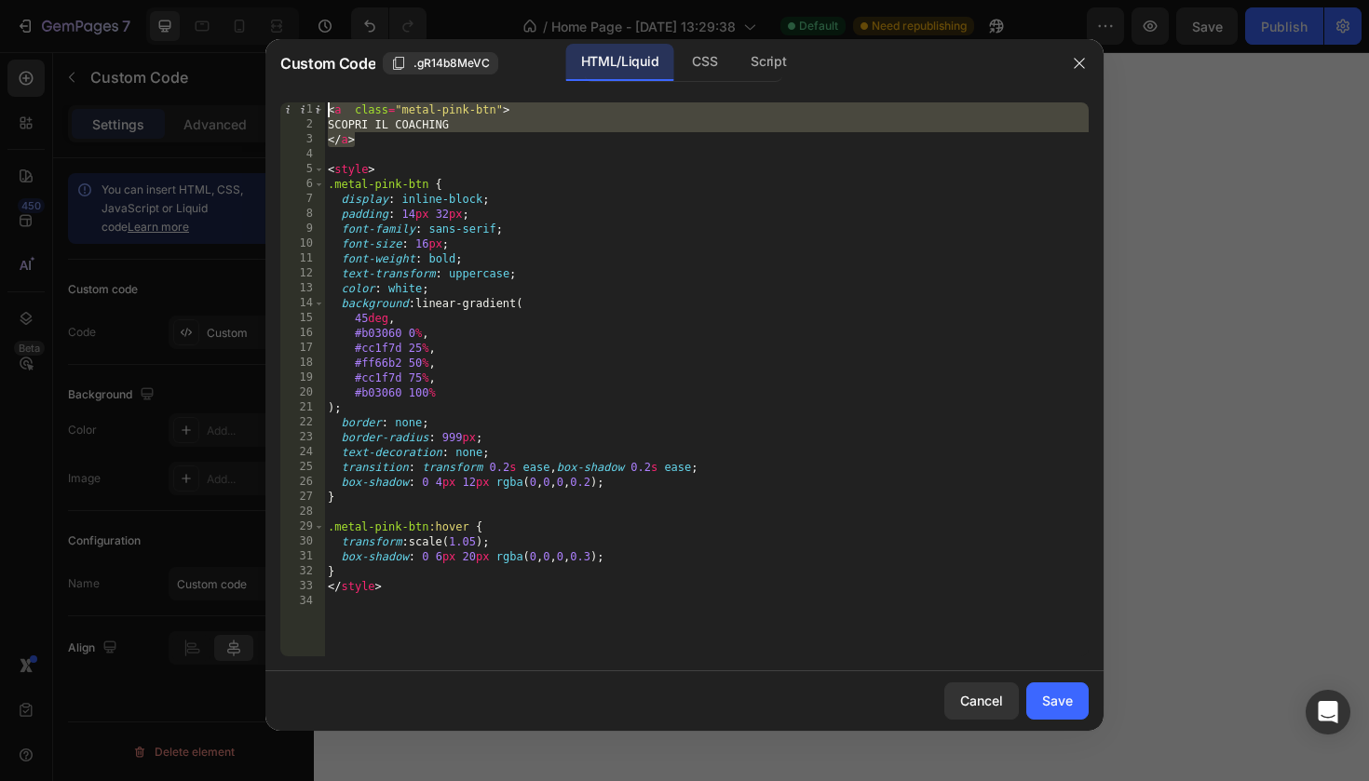
drag, startPoint x: 365, startPoint y: 139, endPoint x: 328, endPoint y: 103, distance: 51.4
click at [328, 103] on div "< a class = "metal-pink-btn" > SCOPRI IL COACHING </ a > < style > .metal-pink-…" at bounding box center [706, 394] width 765 height 584
type textarea "<a class="metal-pink-btn"> SCOPRI IL COACHING"
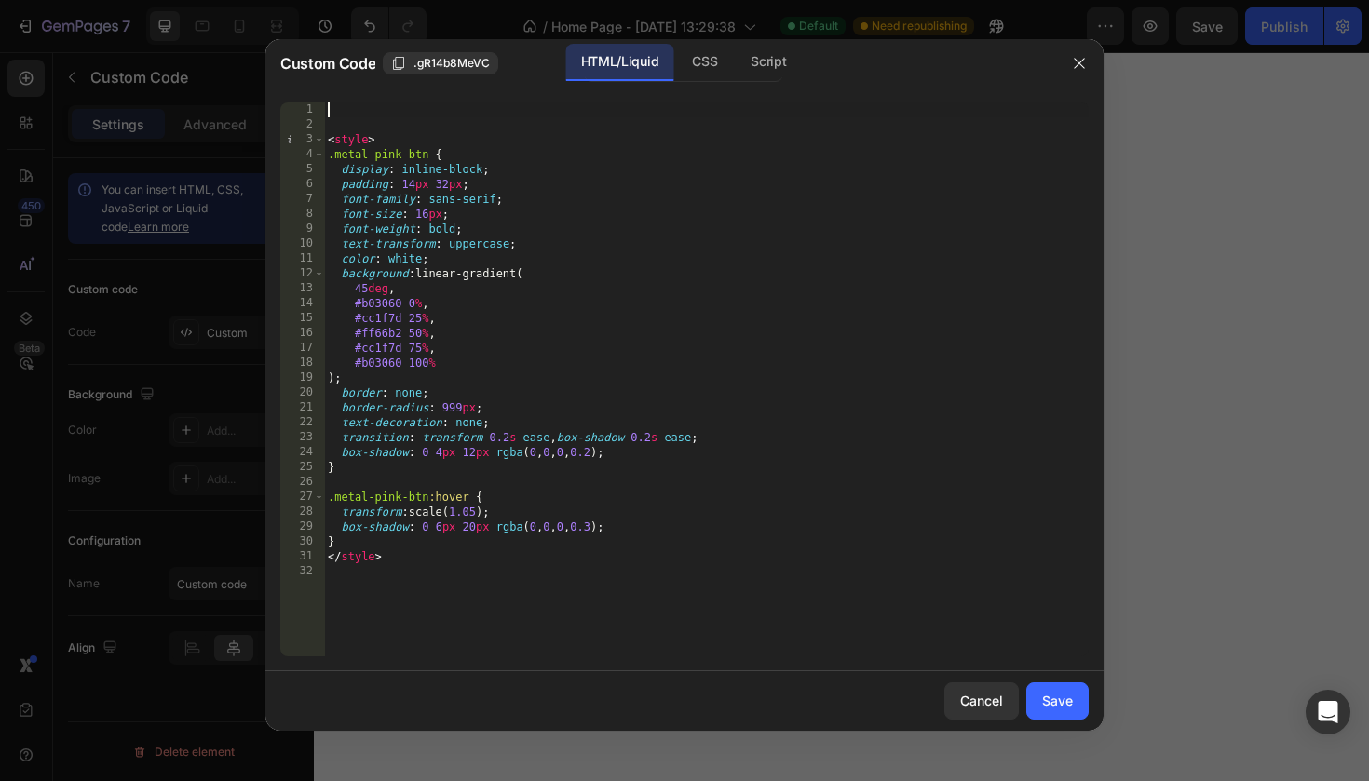
click at [345, 124] on div "< style > .metal-pink-btn { display : inline-block ; padding : 14 px 32 px ; fo…" at bounding box center [706, 394] width 765 height 584
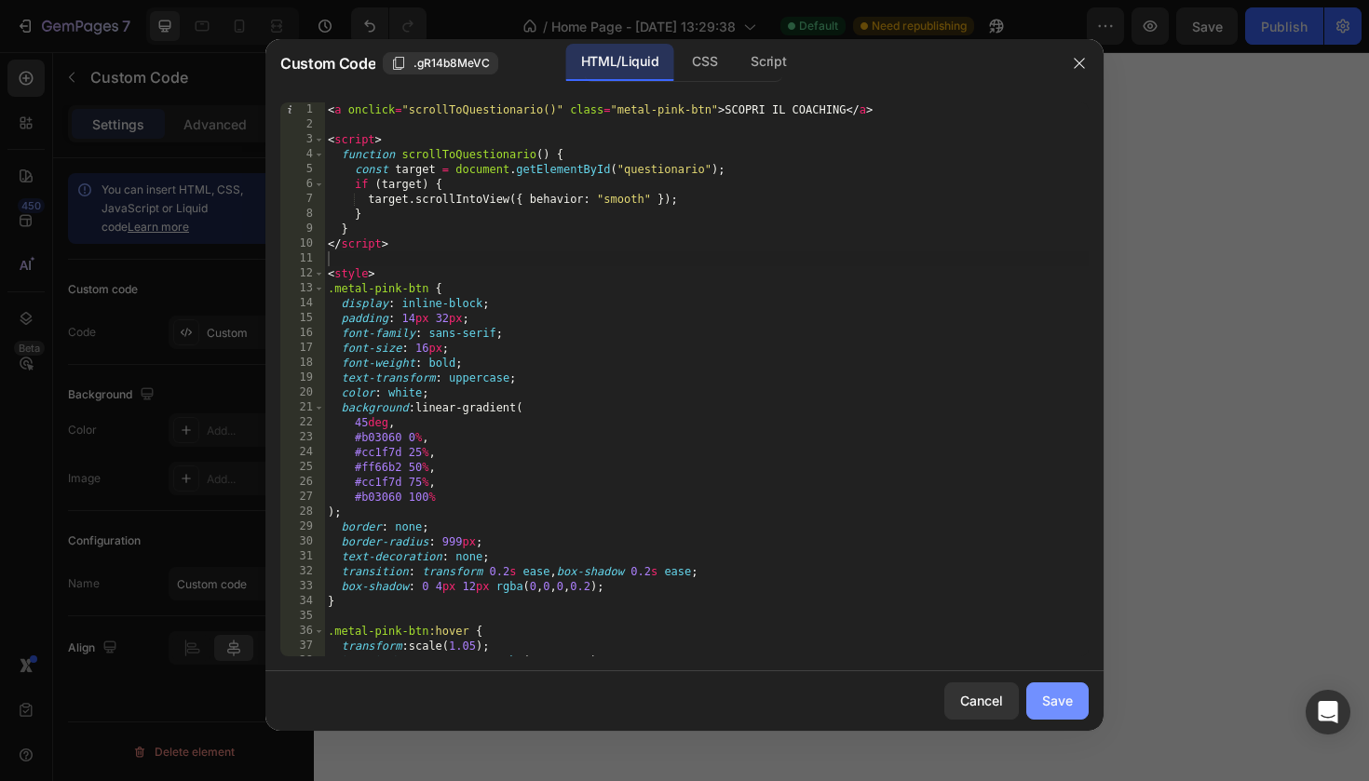
click at [1041, 701] on button "Save" at bounding box center [1057, 701] width 62 height 37
type textarea "</style>"
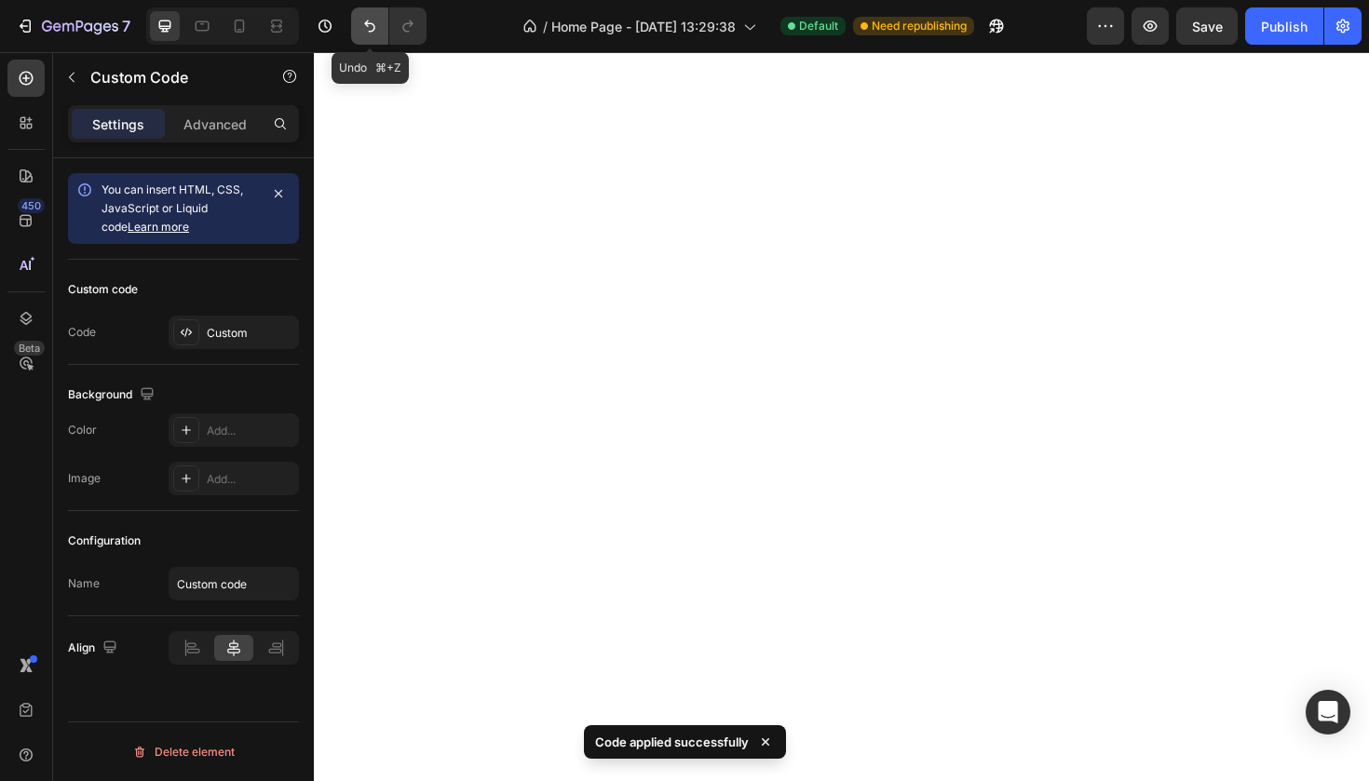
click at [360, 21] on icon "Undo/Redo" at bounding box center [369, 26] width 19 height 19
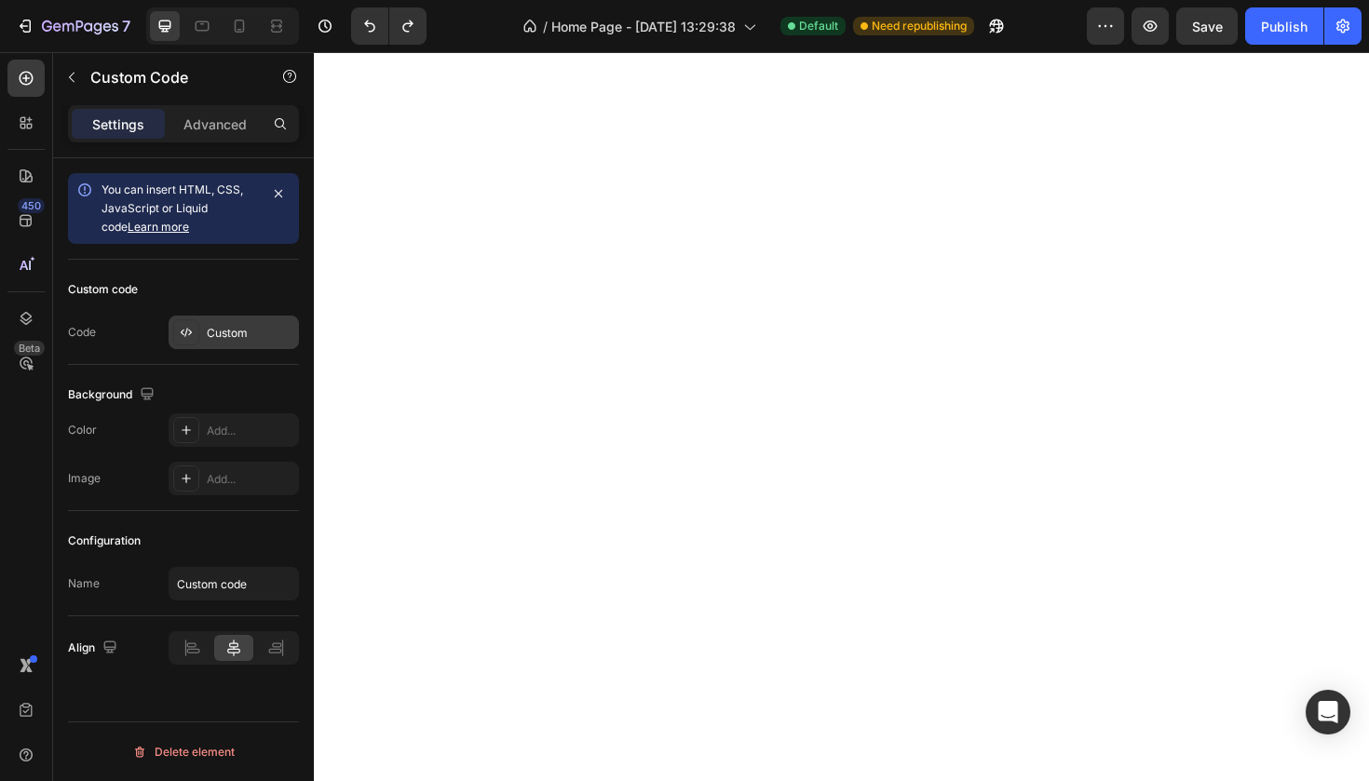
click at [254, 327] on div "Custom" at bounding box center [251, 333] width 88 height 17
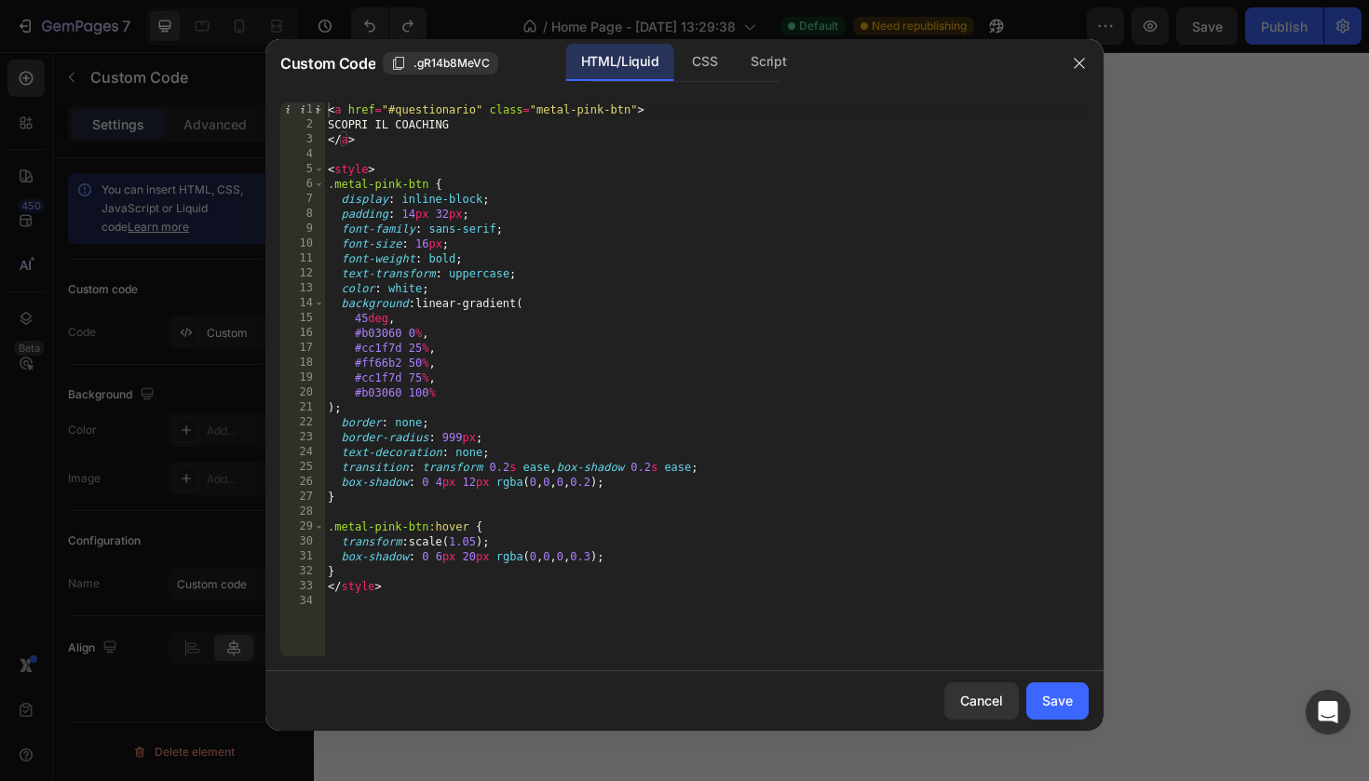
click at [399, 107] on div "< a href = "#questionario" class = "metal-pink-btn" > SCOPRI IL COACHING </ a >…" at bounding box center [706, 394] width 765 height 584
click at [527, 113] on div "< a href = "#scrollToquestionario" class = "metal-pink-btn" > SCOPRI IL COACHIN…" at bounding box center [706, 394] width 765 height 584
type textarea "<a href="#scrollToquestionario()" class="metal-pink-btn">"
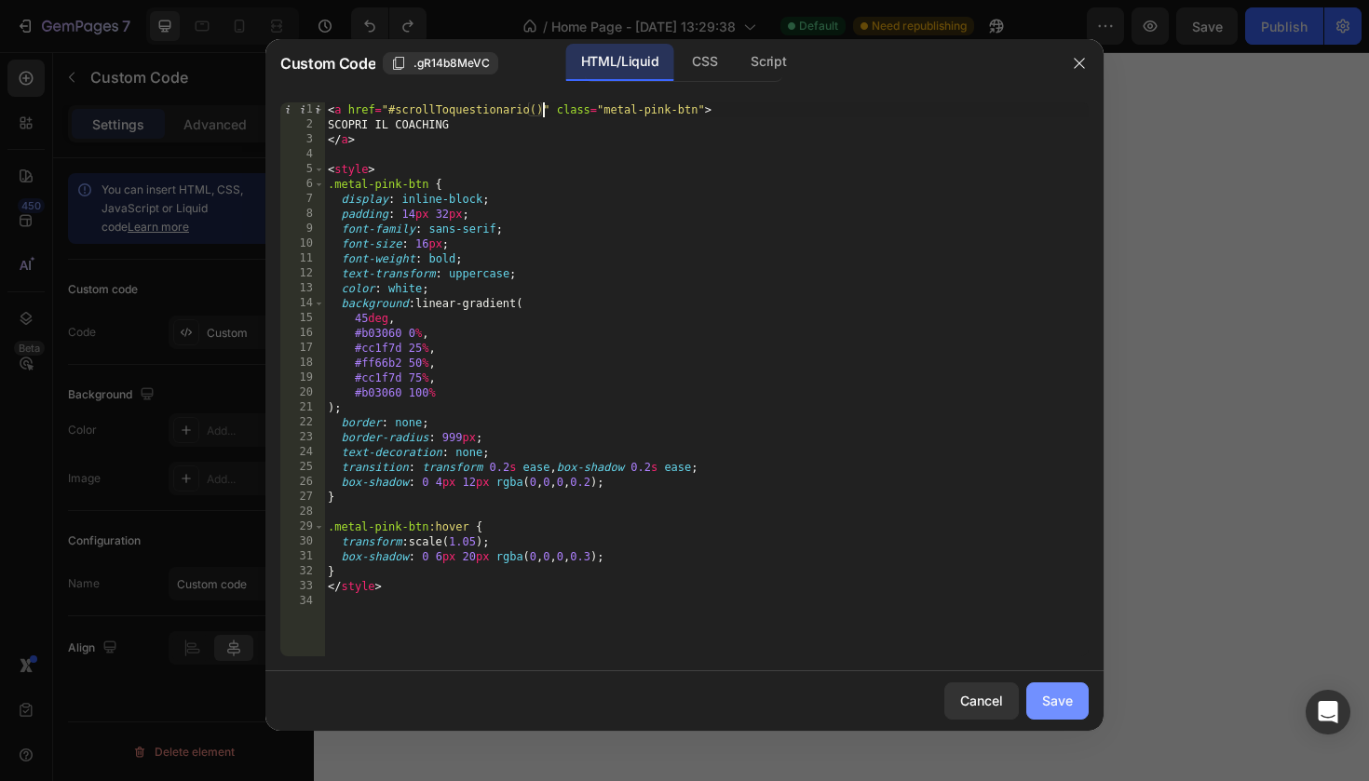
click at [1067, 705] on div "Save" at bounding box center [1057, 701] width 31 height 20
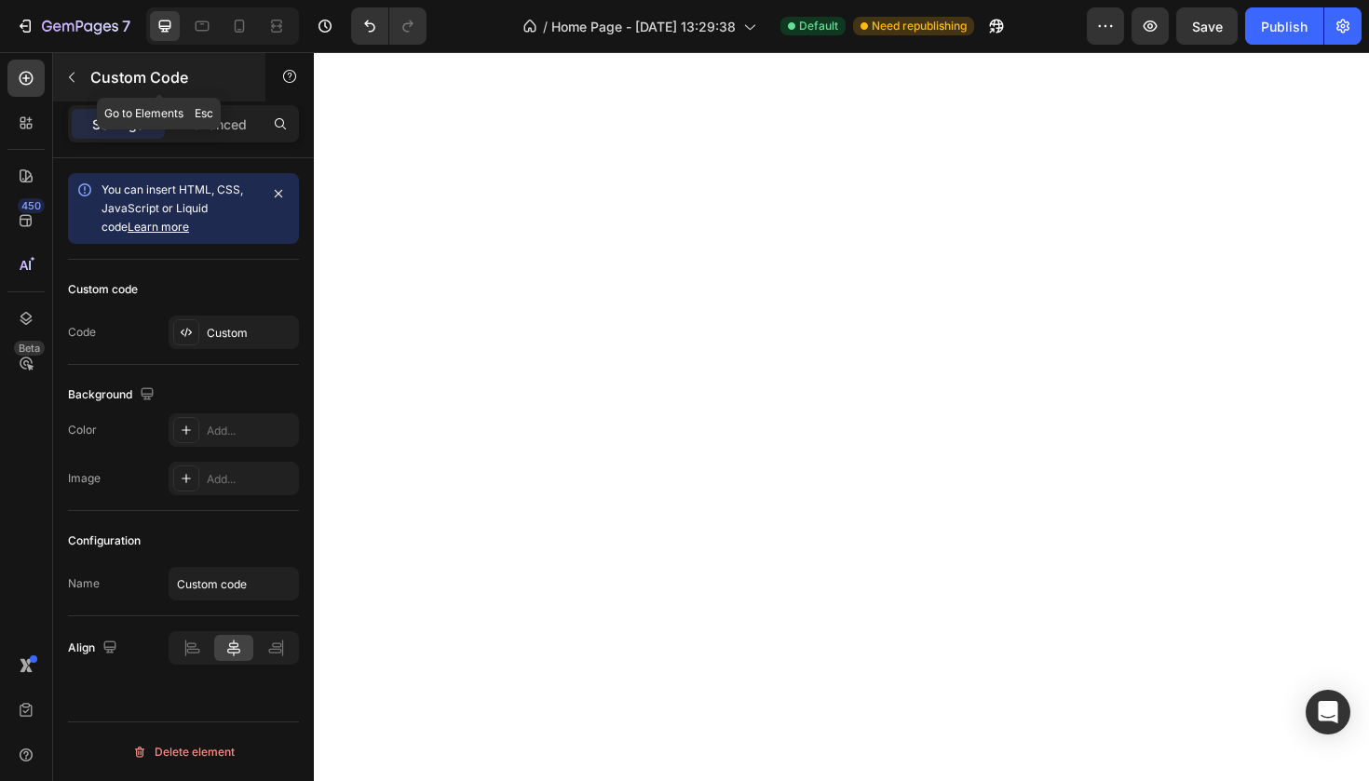
click at [100, 79] on p "Custom Code" at bounding box center [169, 77] width 158 height 22
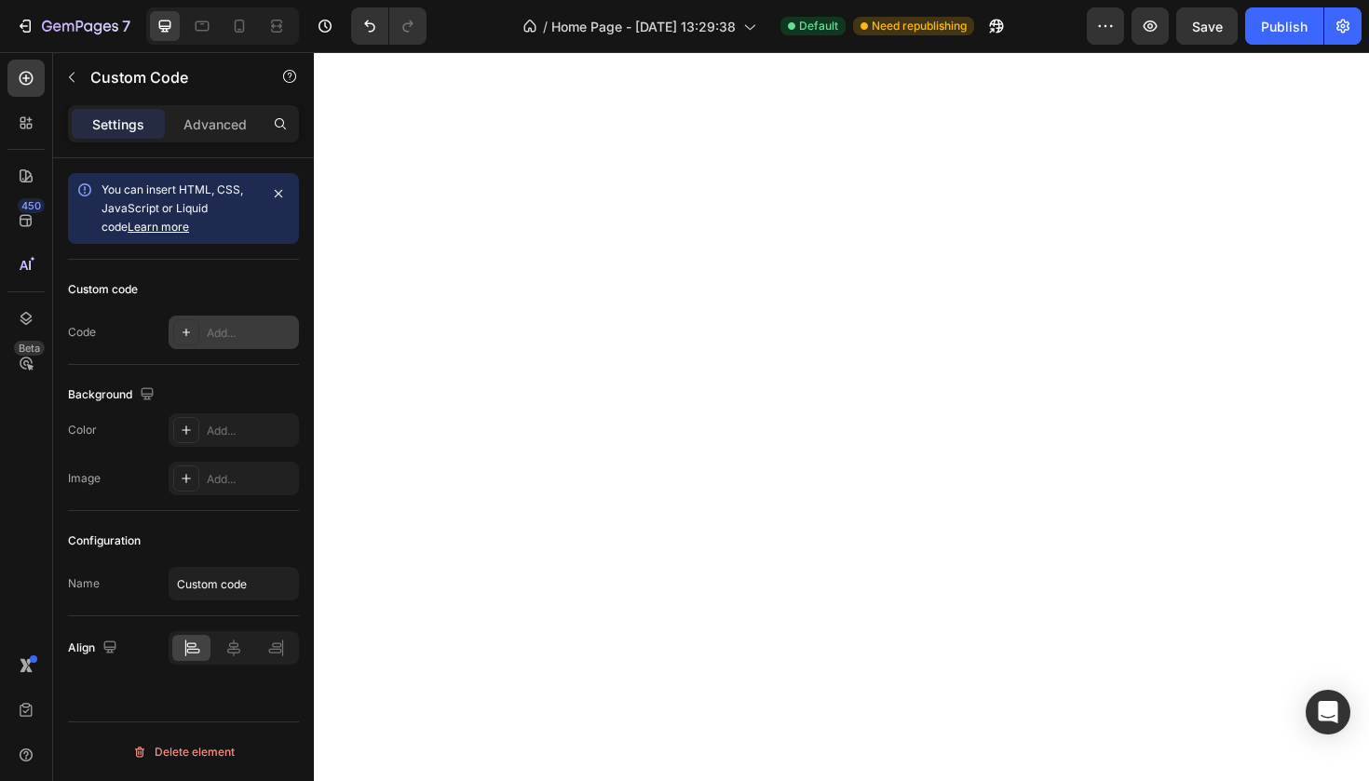
click at [250, 319] on div "Add..." at bounding box center [234, 333] width 130 height 34
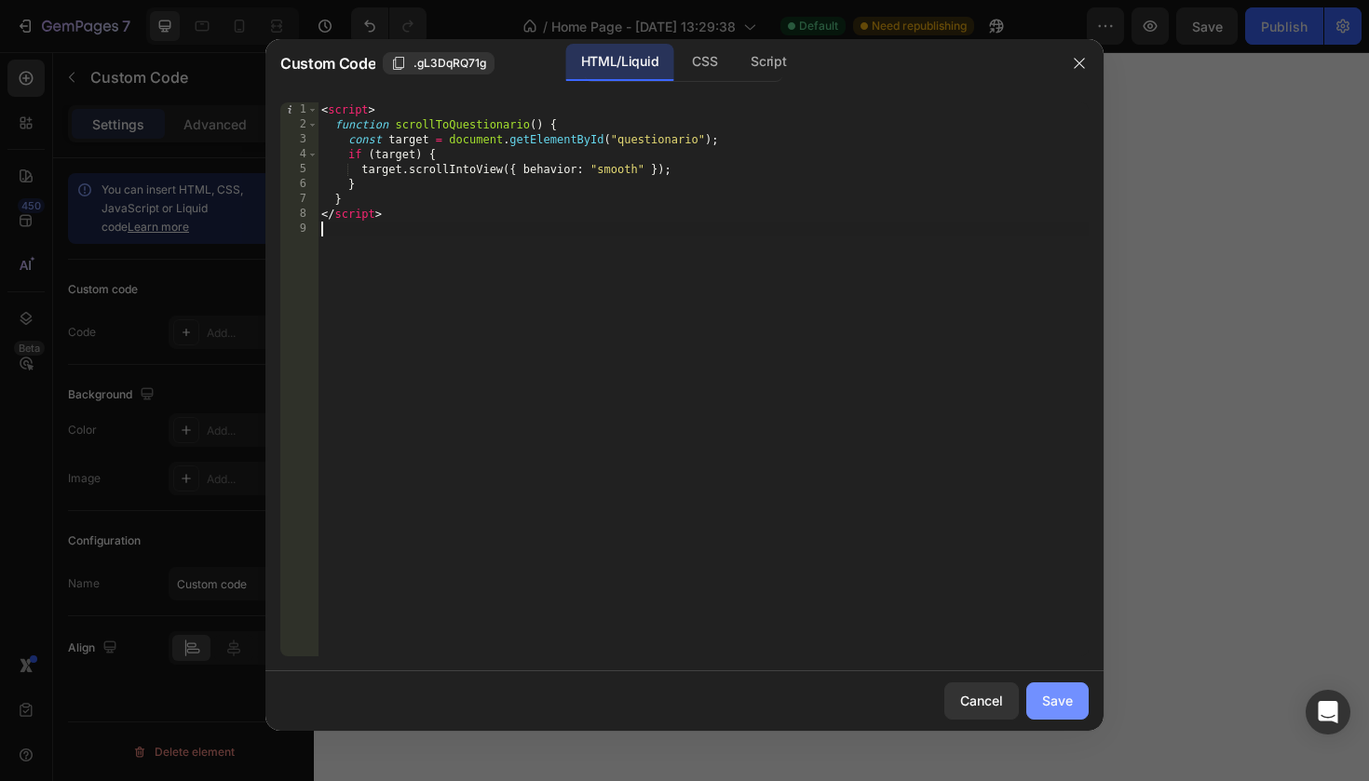
click at [1049, 699] on div "Save" at bounding box center [1057, 701] width 31 height 20
type textarea "</script>"
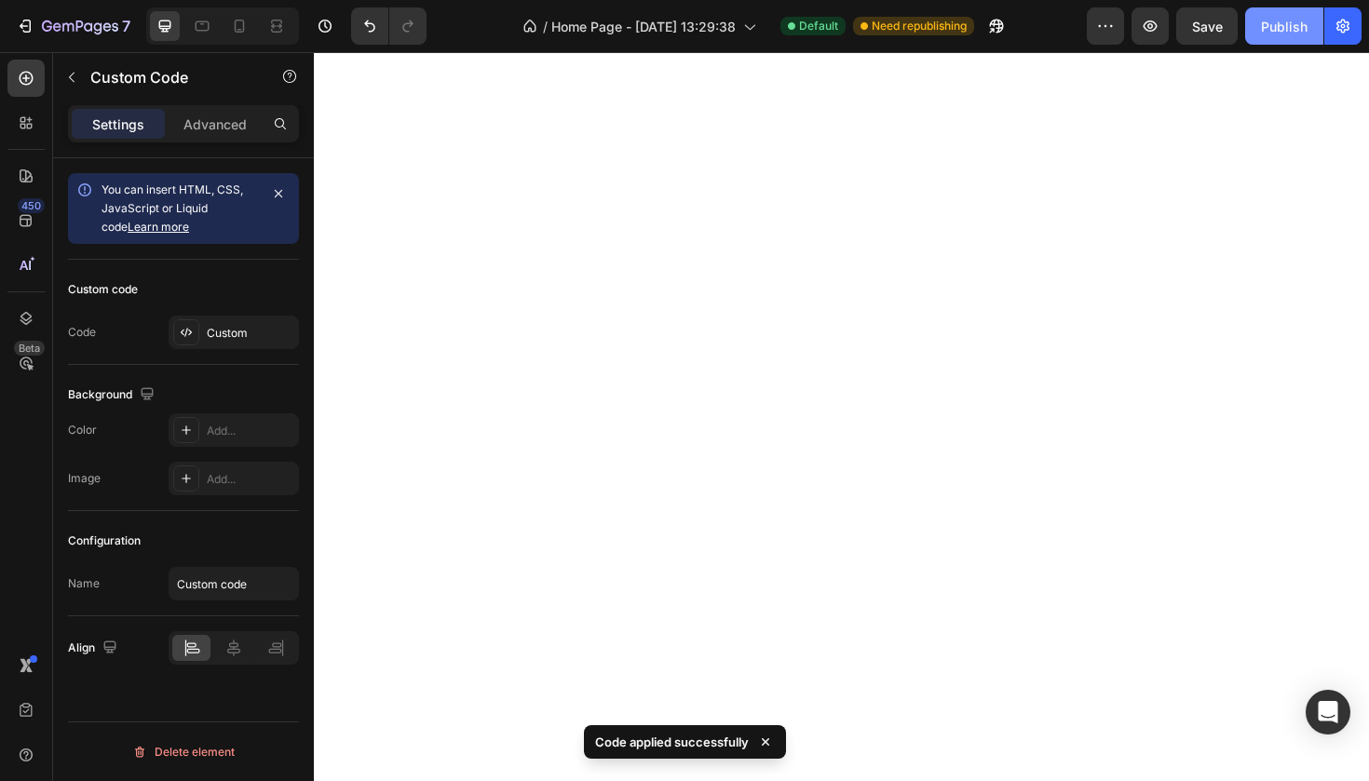
click at [1273, 20] on div "Publish" at bounding box center [1284, 27] width 47 height 20
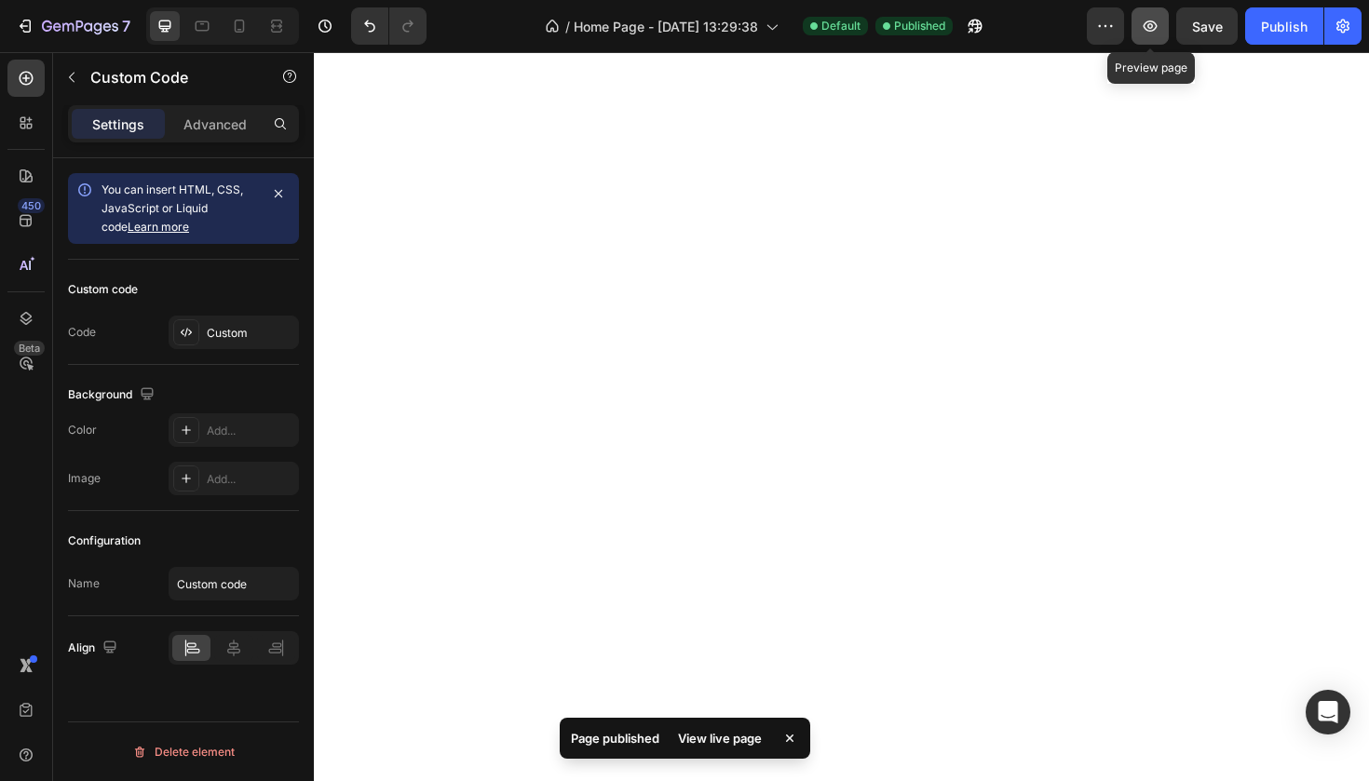
click at [1154, 37] on button "button" at bounding box center [1149, 25] width 37 height 37
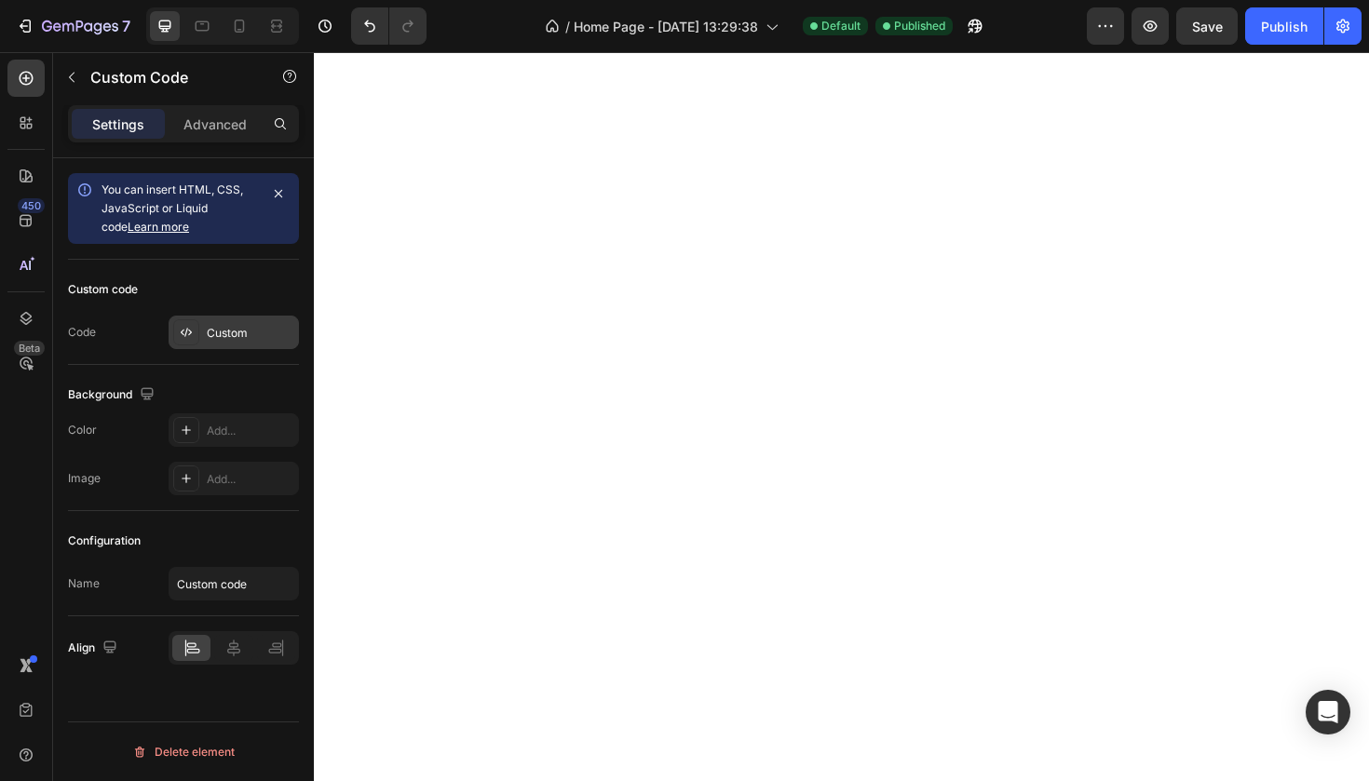
click at [247, 332] on div "Custom" at bounding box center [251, 333] width 88 height 17
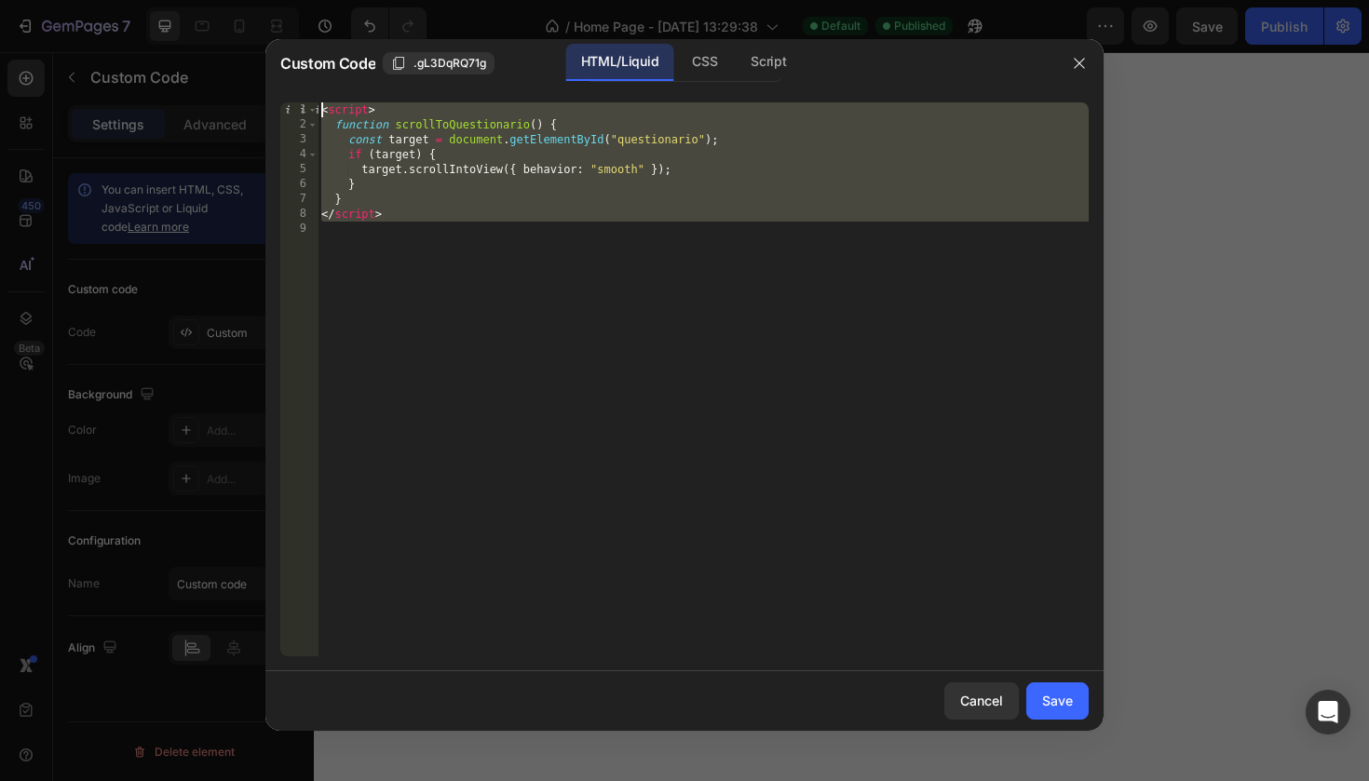
drag, startPoint x: 485, startPoint y: 225, endPoint x: 339, endPoint y: 98, distance: 194.0
click at [339, 98] on div "1 2 3 4 5 6 7 8 9 < script > function scrollToQuestionario ( ) { const target =…" at bounding box center [684, 380] width 838 height 584
type textarea "<script> function scrollToQuestionario() {"
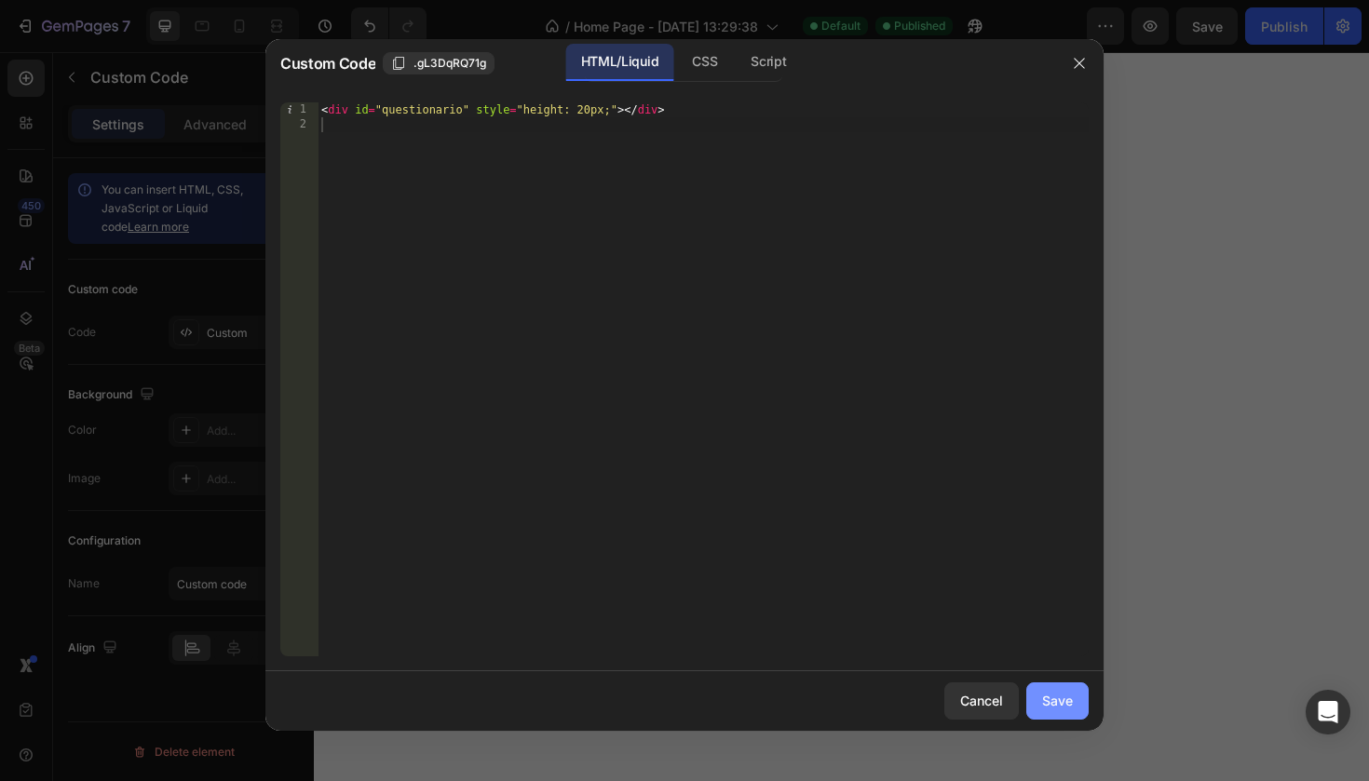
click at [1036, 713] on button "Save" at bounding box center [1057, 701] width 62 height 37
type textarea "<div id="questionario" style="height: 20px;"></div>"
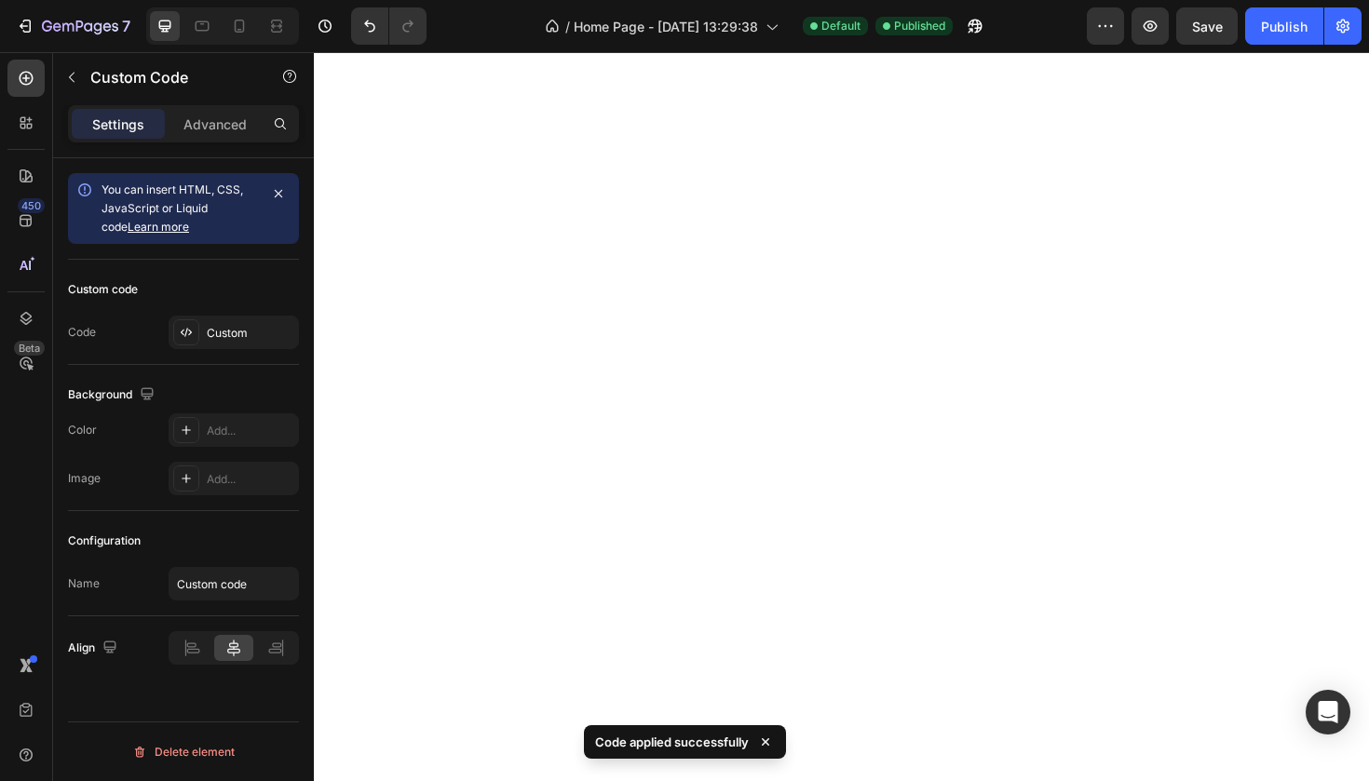
click at [215, 349] on div "Custom code Code Custom" at bounding box center [183, 312] width 231 height 105
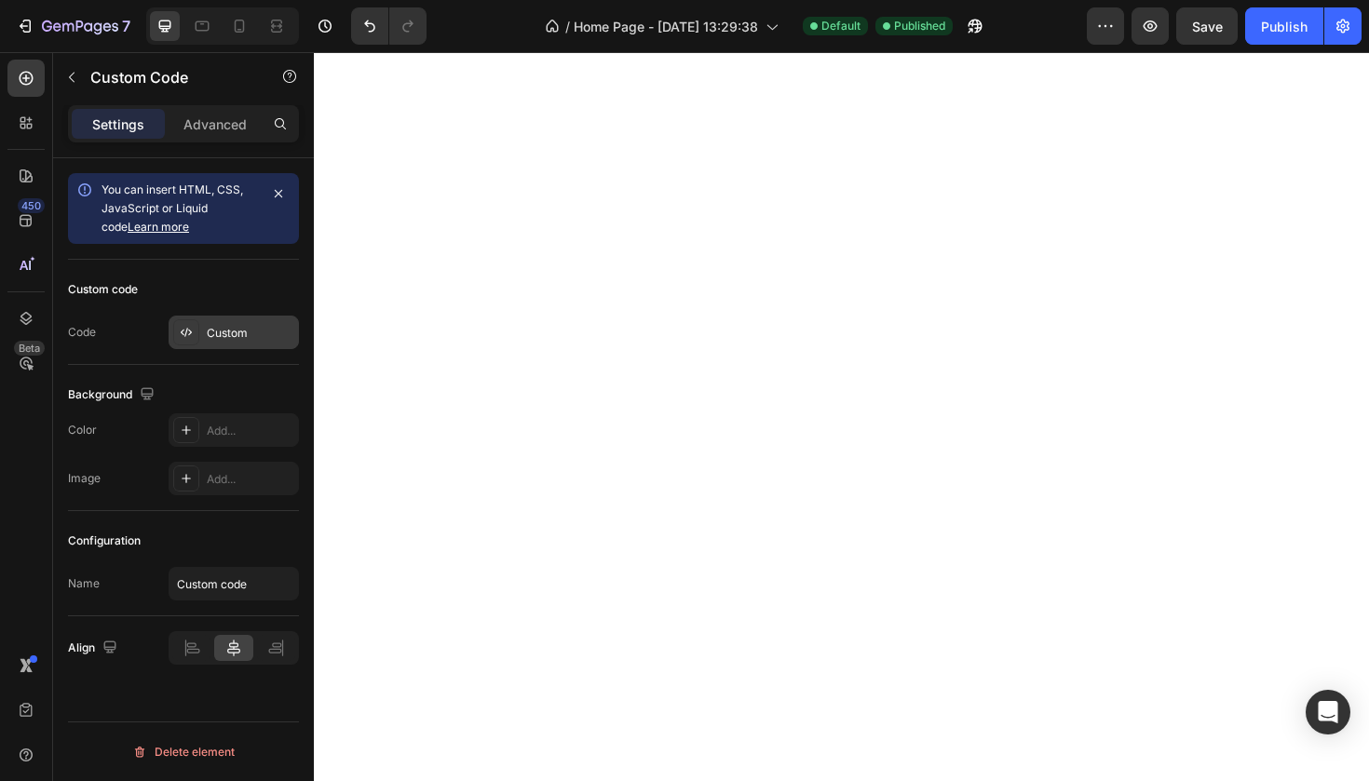
click at [238, 334] on div "Custom" at bounding box center [251, 333] width 88 height 17
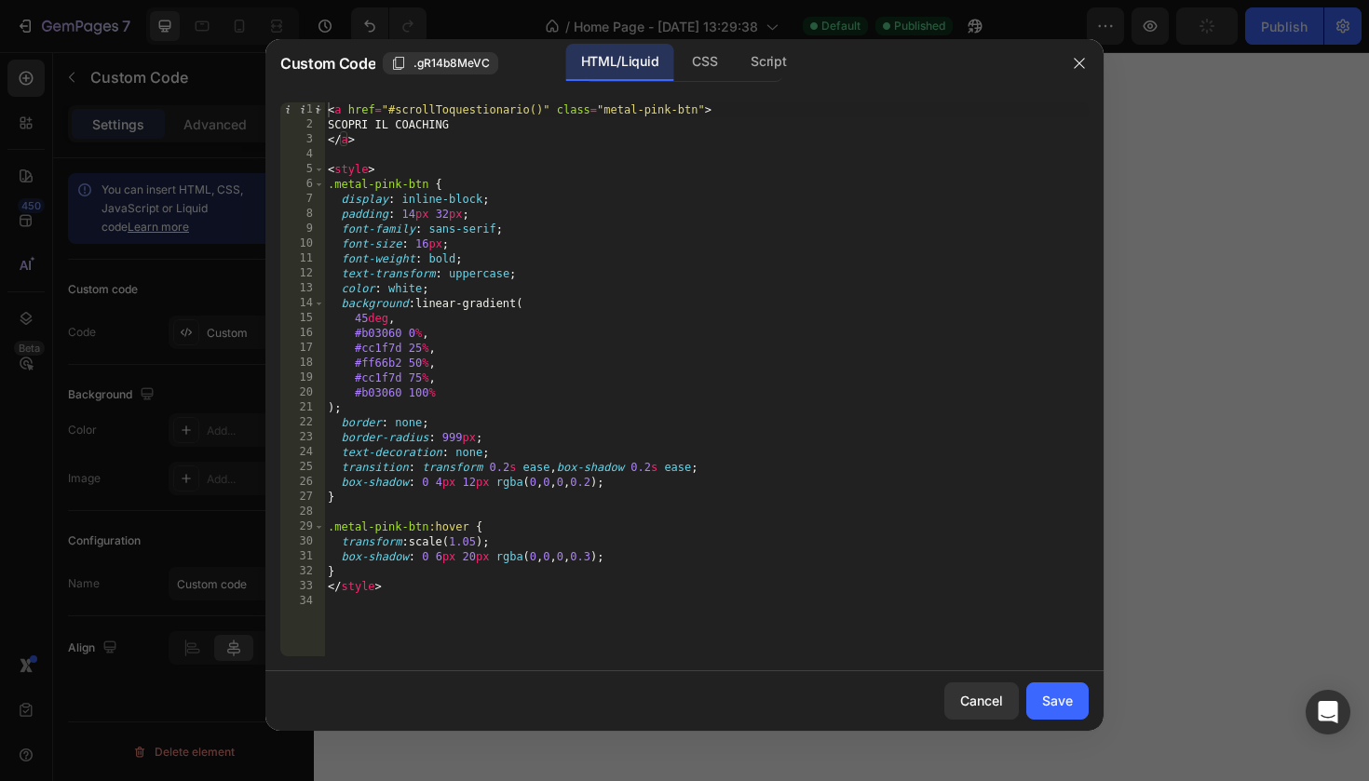
click at [445, 111] on div "< a href = "#scrollToquestionario()" class = "metal-pink-btn" > SCOPRI IL COACH…" at bounding box center [706, 394] width 765 height 584
click at [493, 108] on div "< a href = "#questionario()" class = "metal-pink-btn" > SCOPRI IL COACHING </ a…" at bounding box center [706, 394] width 765 height 584
type textarea "<a href="#questionario" class="metal-pink-btn">"
click at [1065, 701] on div "Save" at bounding box center [1057, 701] width 31 height 20
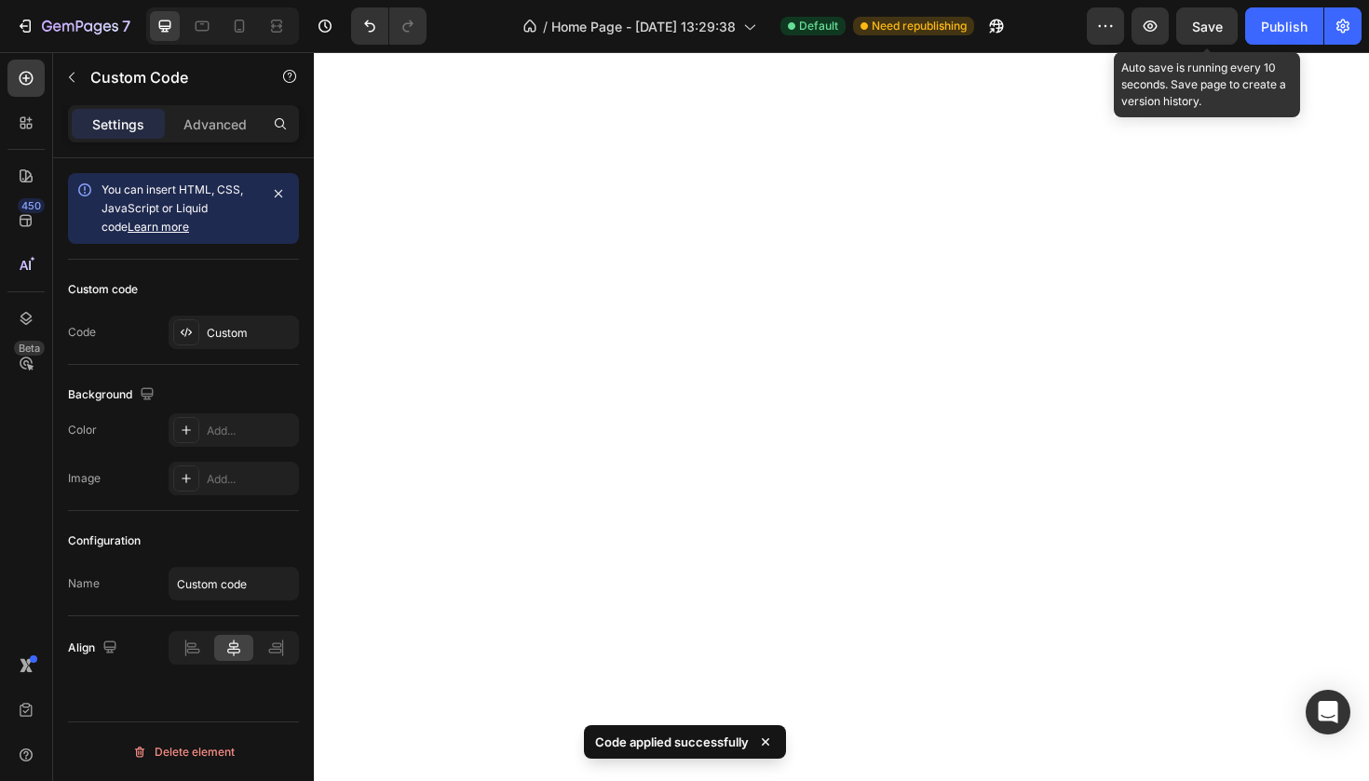
click at [1222, 19] on span "Save" at bounding box center [1207, 27] width 31 height 16
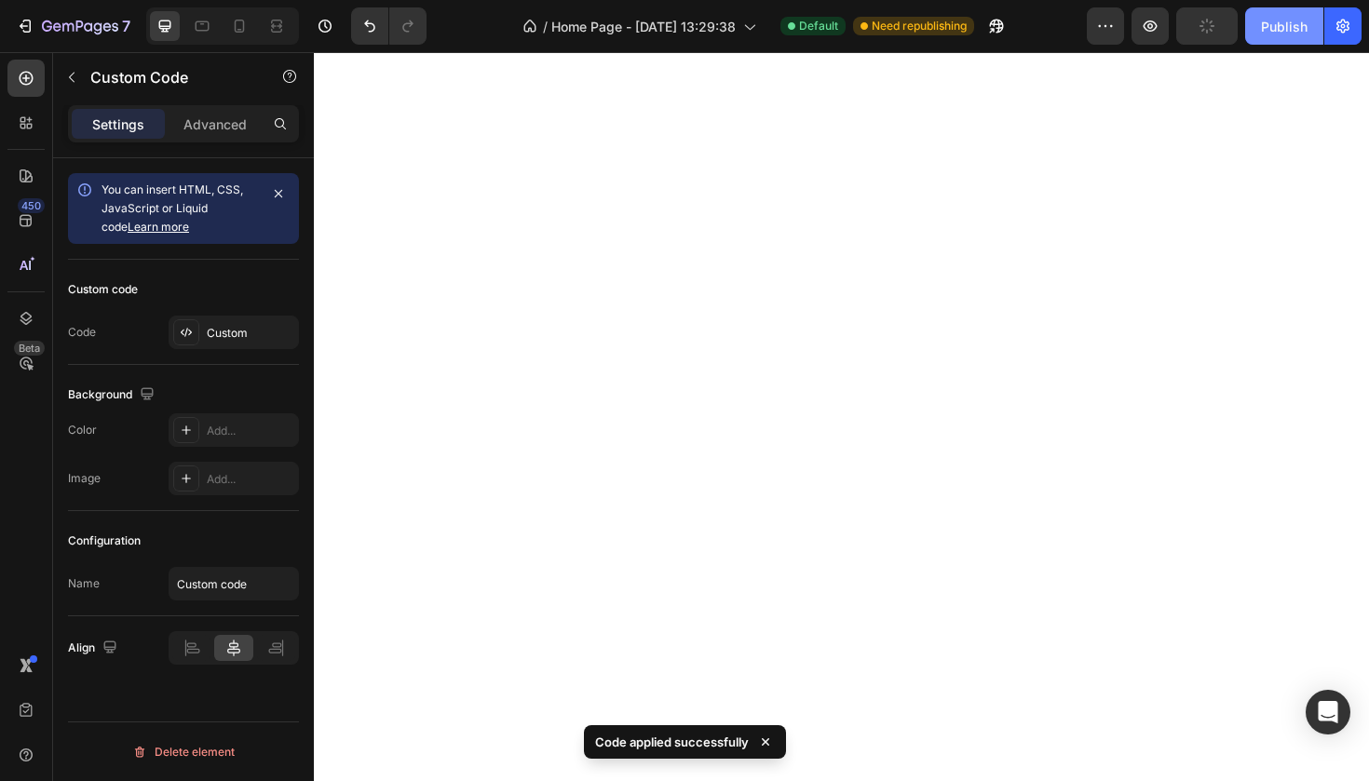
click at [1255, 20] on button "Publish" at bounding box center [1284, 25] width 78 height 37
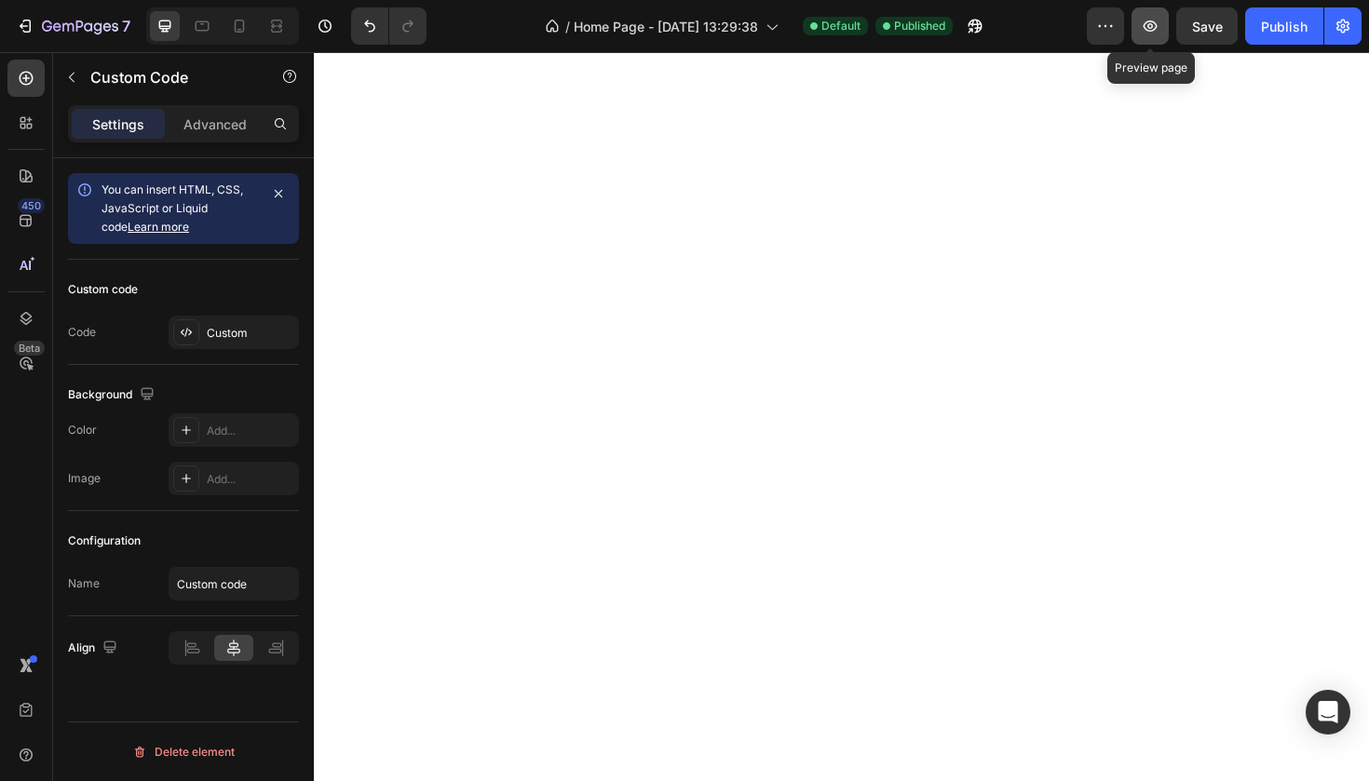
click at [1140, 21] on button "button" at bounding box center [1149, 25] width 37 height 37
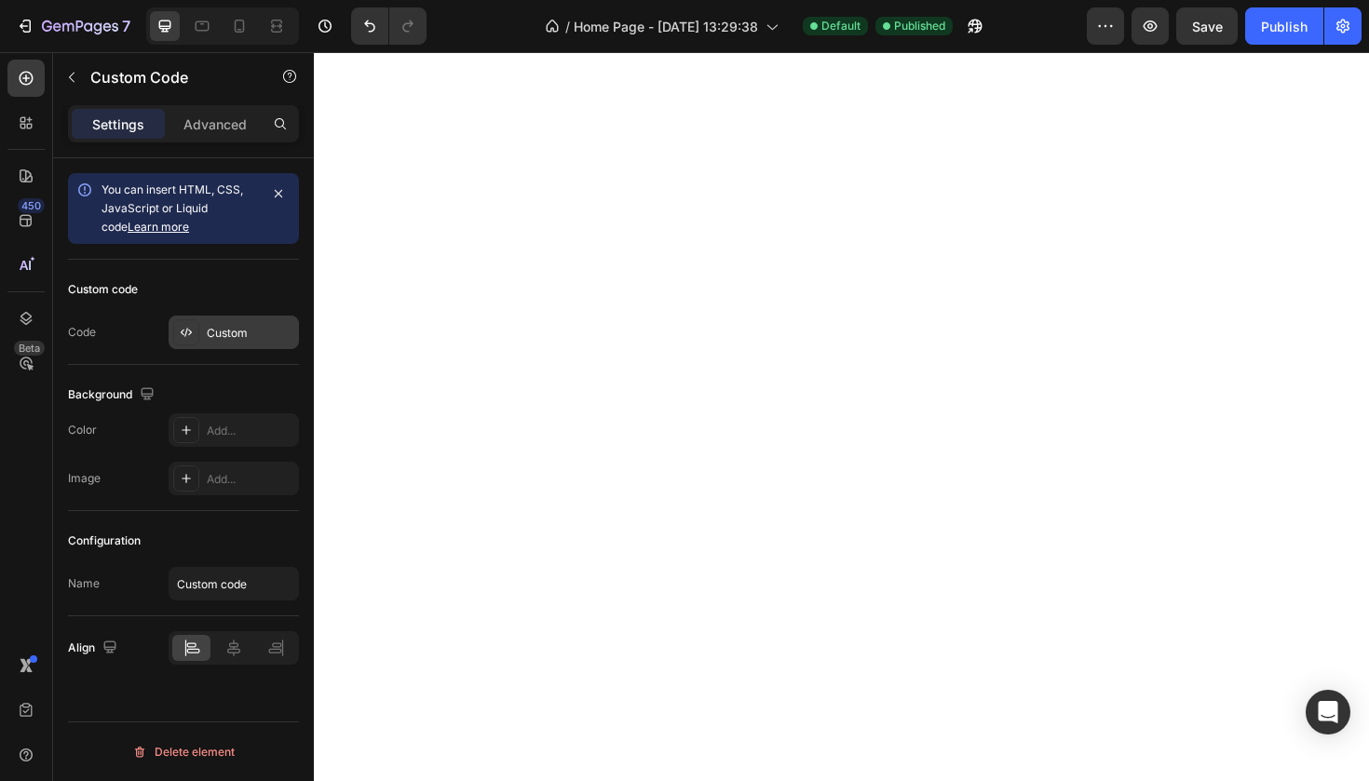
click at [274, 345] on div "Custom" at bounding box center [234, 333] width 130 height 34
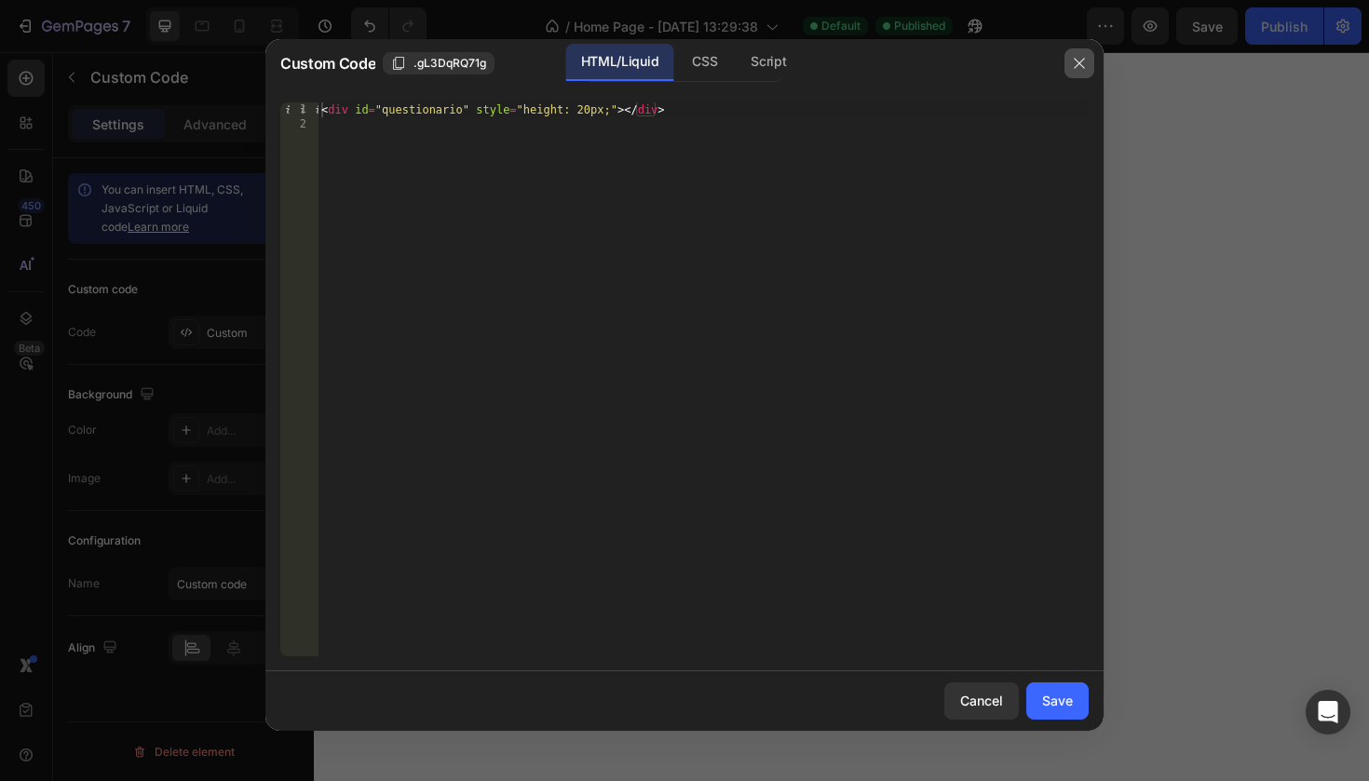
click at [1070, 75] on button "button" at bounding box center [1079, 63] width 30 height 30
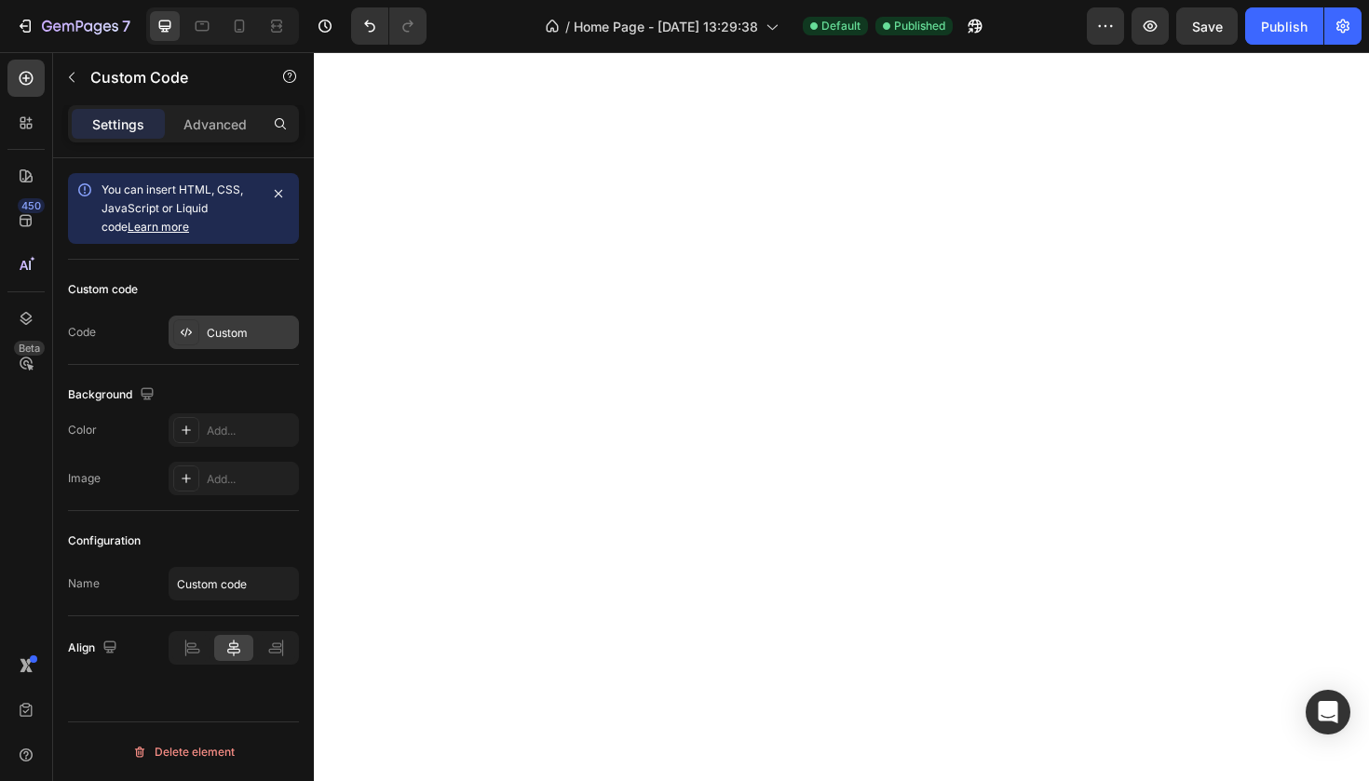
click at [221, 348] on div "Custom" at bounding box center [234, 333] width 130 height 34
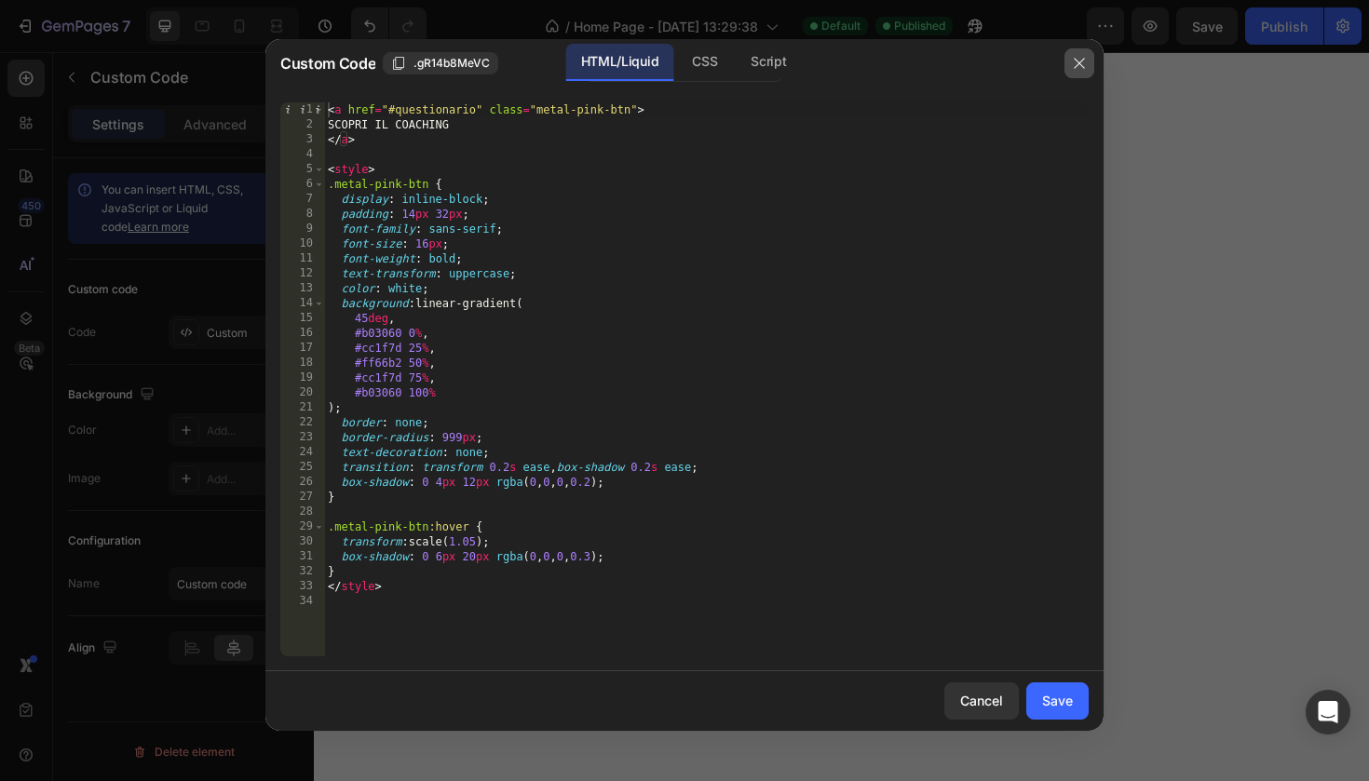
click at [1076, 70] on icon "button" at bounding box center [1079, 63] width 15 height 15
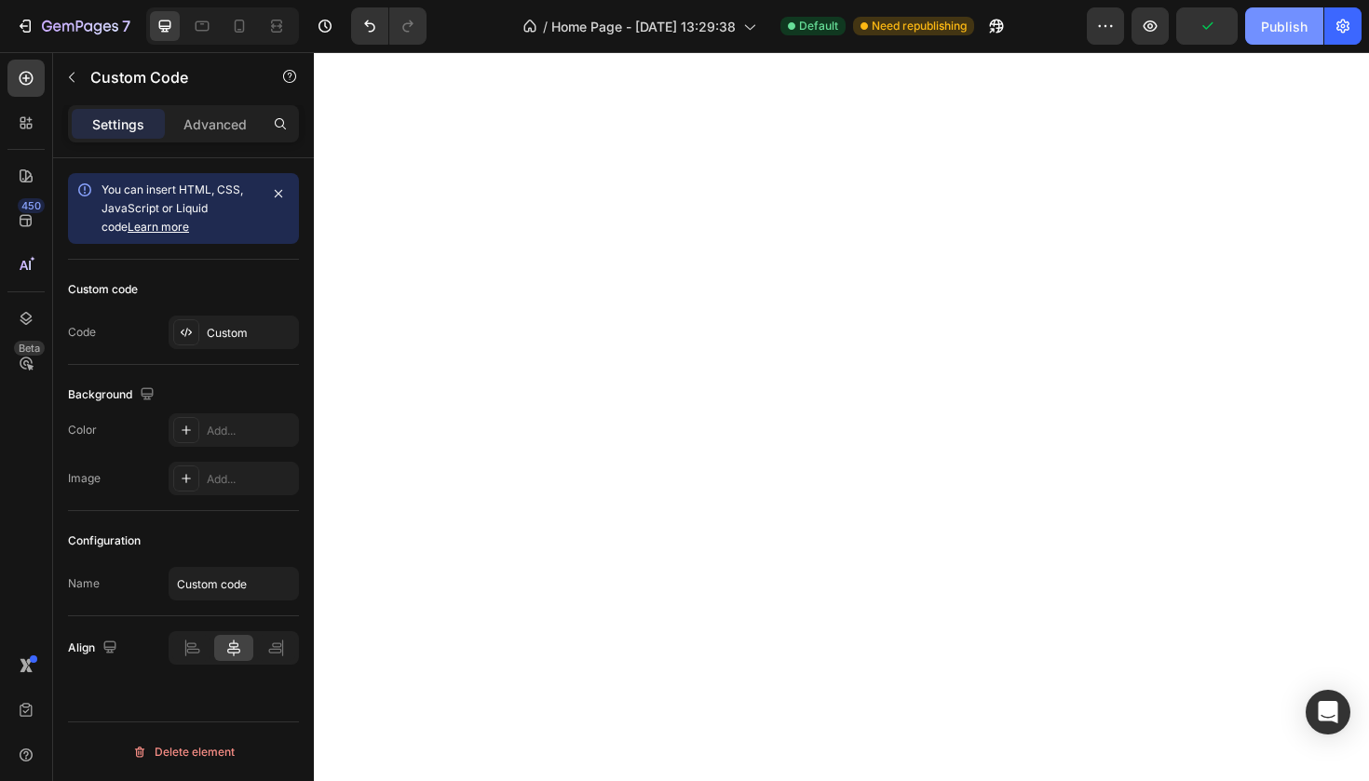
click at [1254, 27] on button "Publish" at bounding box center [1284, 25] width 78 height 37
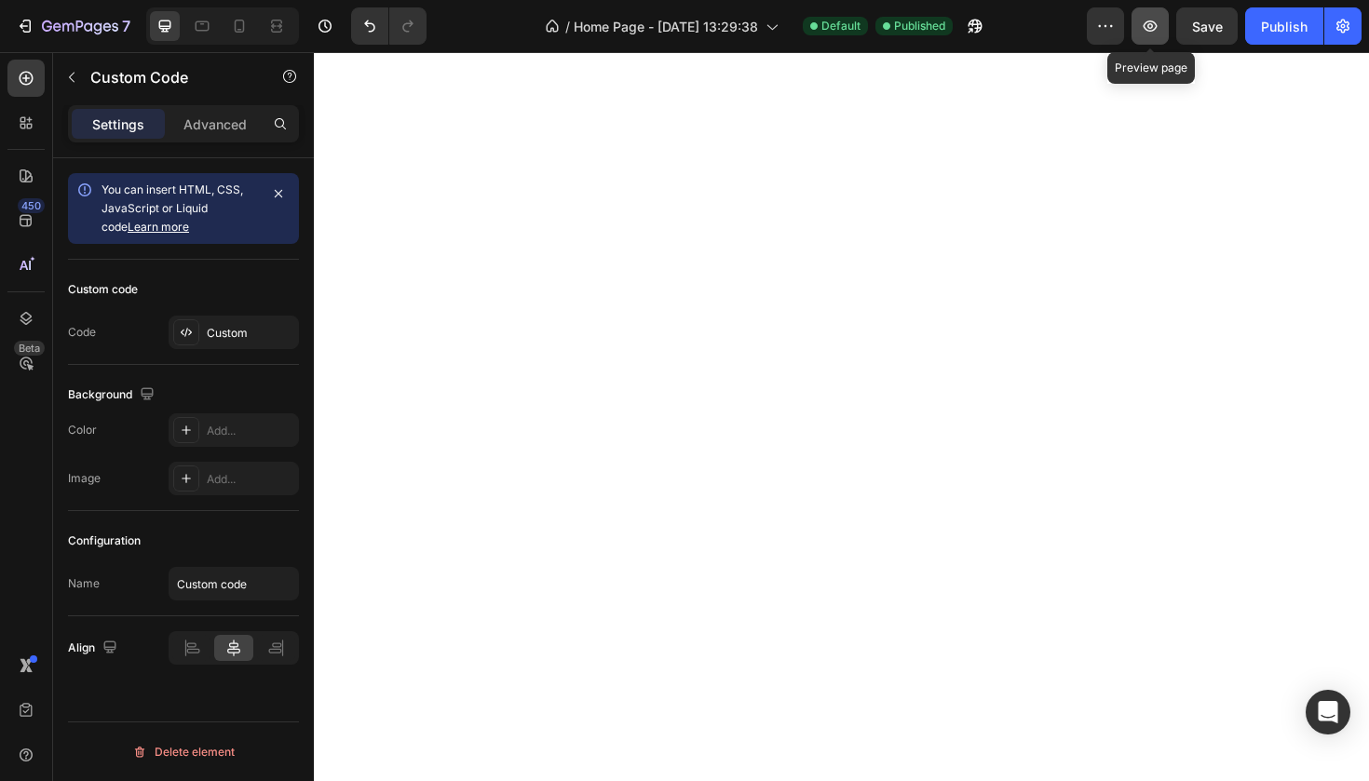
click at [1157, 20] on icon "button" at bounding box center [1150, 26] width 19 height 19
click at [1135, 31] on button "button" at bounding box center [1149, 25] width 37 height 37
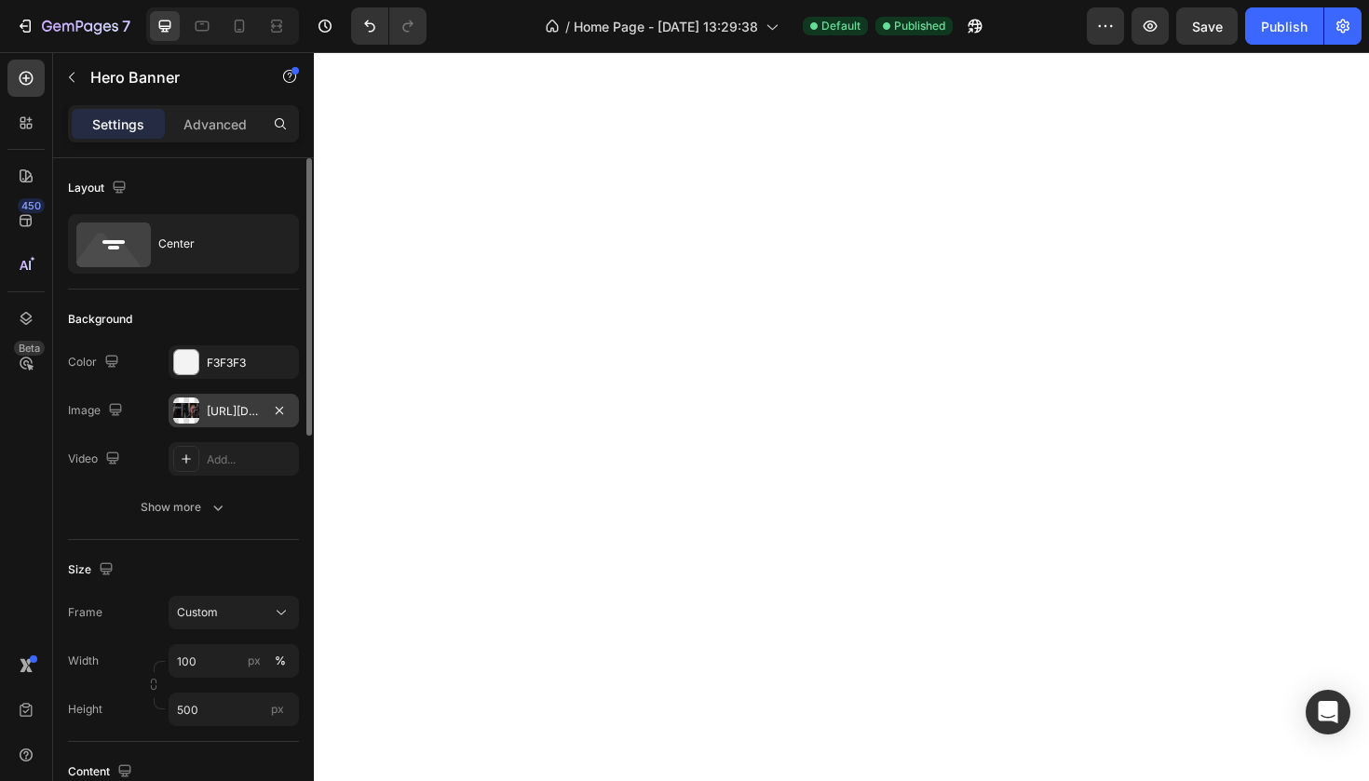
click at [216, 421] on div "[URL][DOMAIN_NAME]" at bounding box center [234, 411] width 130 height 34
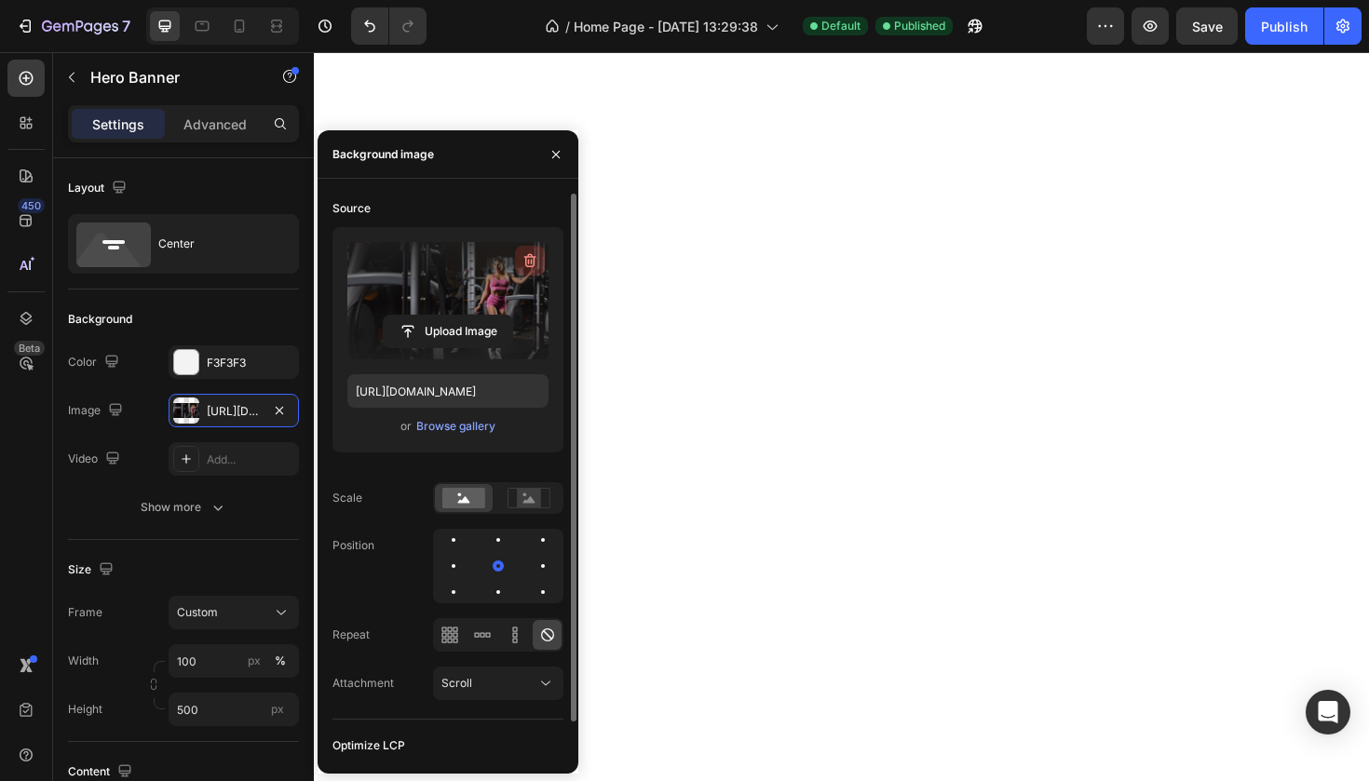
click at [531, 262] on icon "button" at bounding box center [532, 262] width 2 height 6
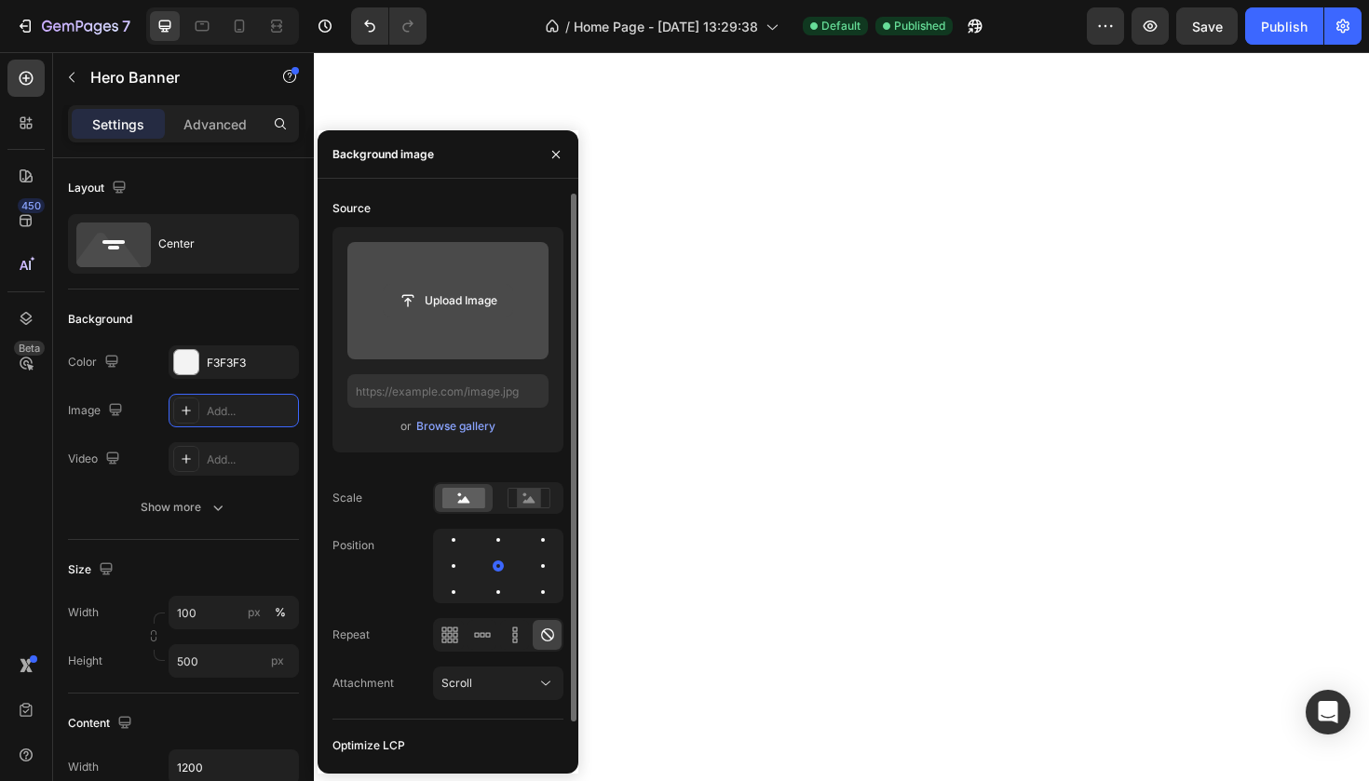
click at [462, 296] on input "file" at bounding box center [448, 301] width 129 height 32
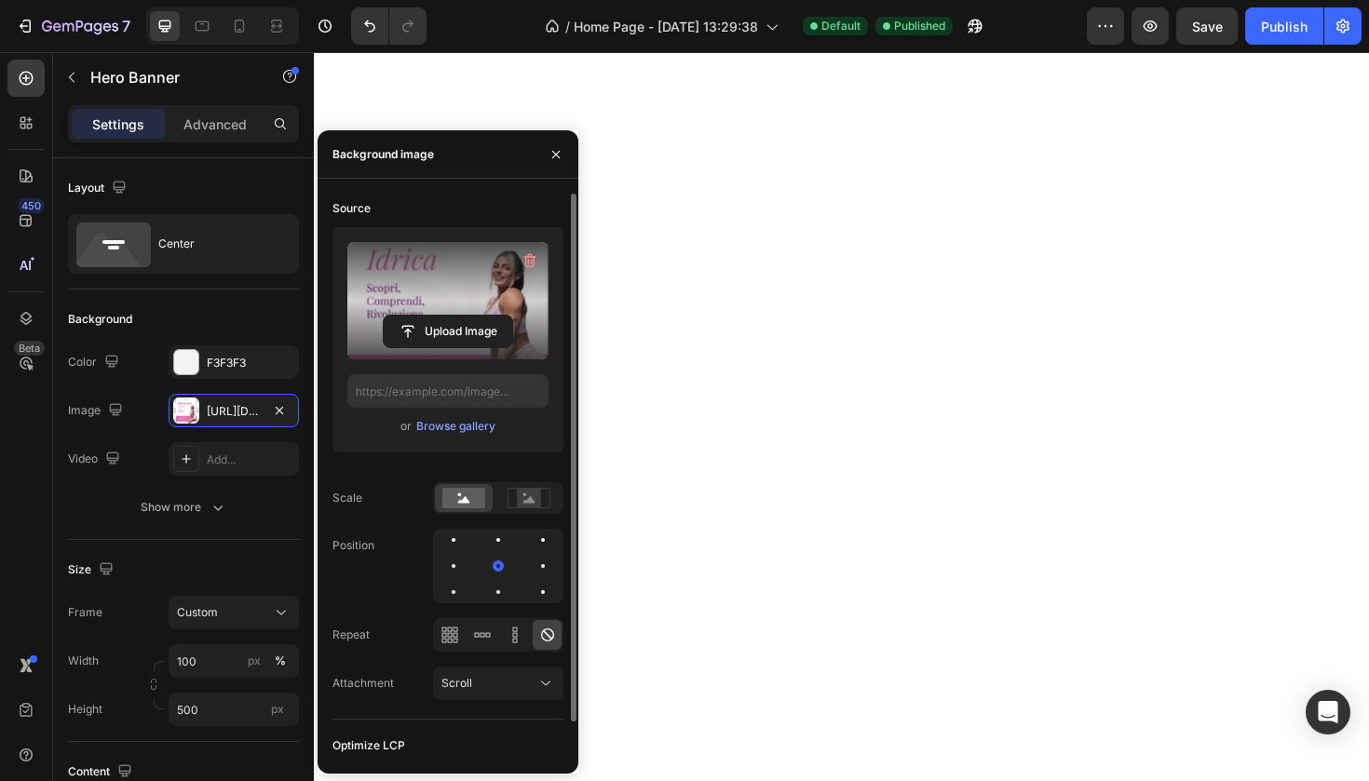
type input "[URL][DOMAIN_NAME]"
click at [530, 264] on icon "button" at bounding box center [530, 260] width 19 height 19
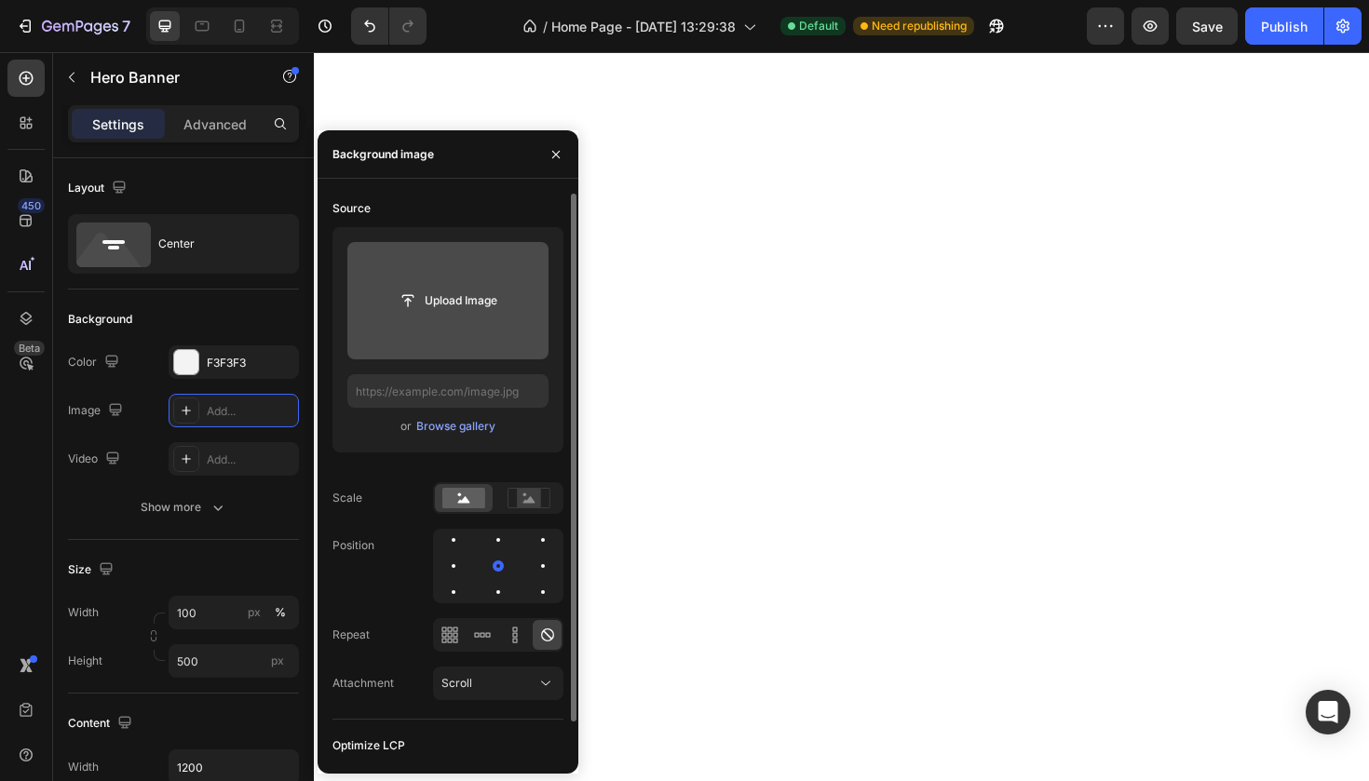
click at [479, 301] on input "file" at bounding box center [448, 301] width 129 height 32
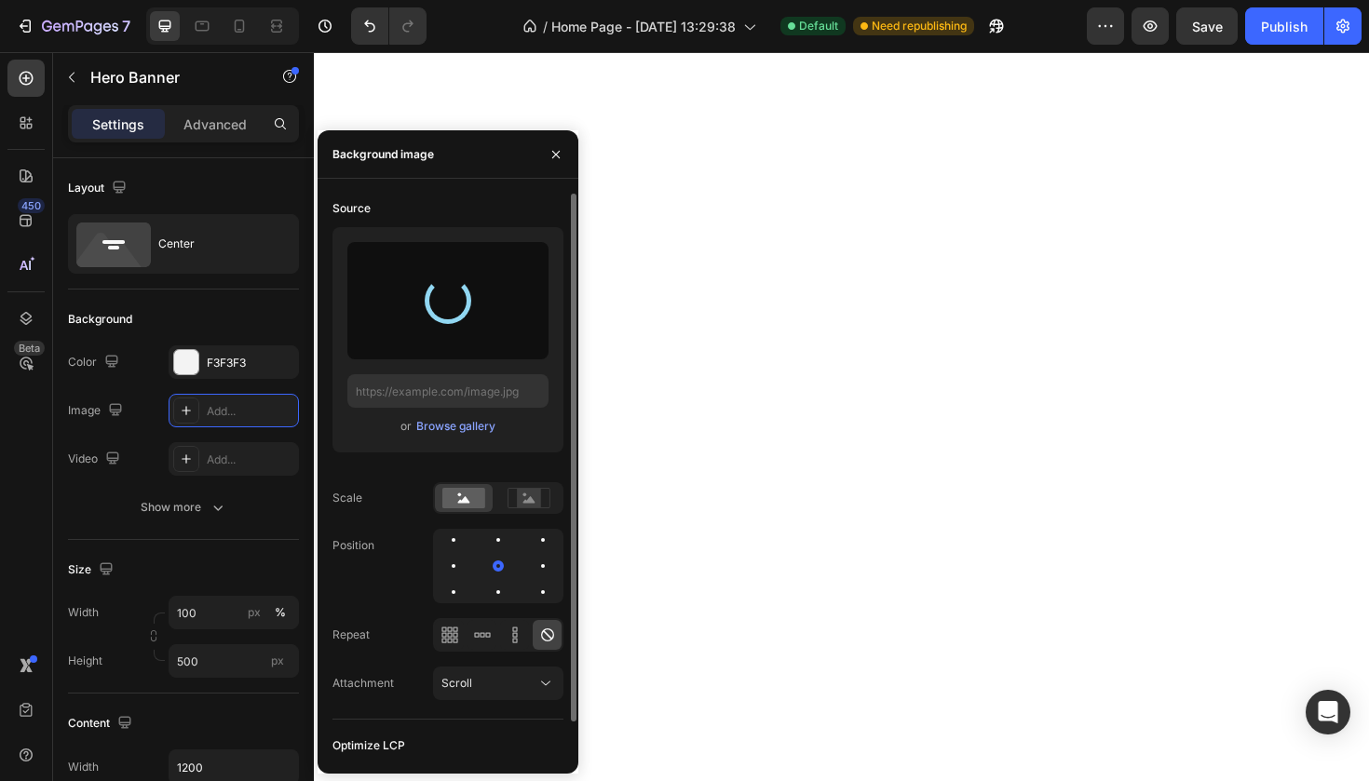
type input "[URL][DOMAIN_NAME]"
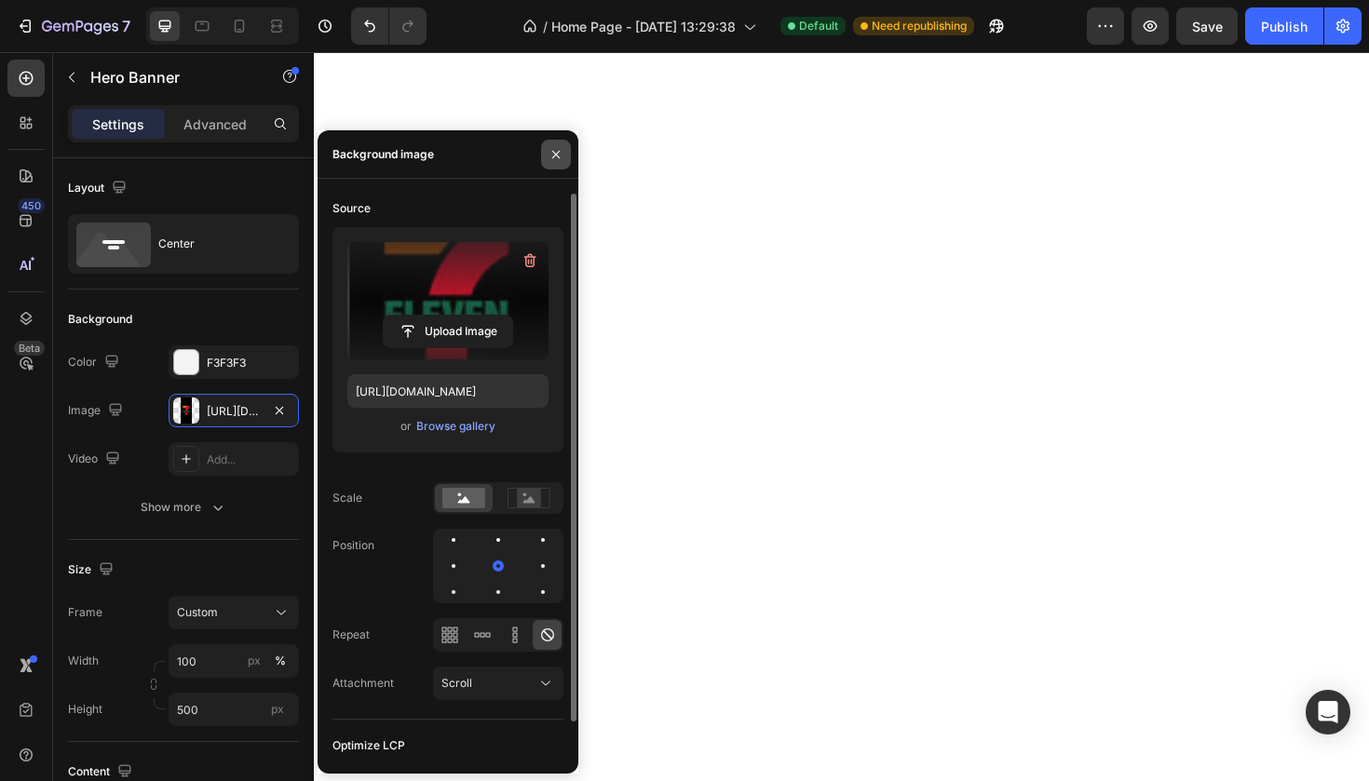
click at [558, 153] on icon "button" at bounding box center [555, 153] width 7 height 7
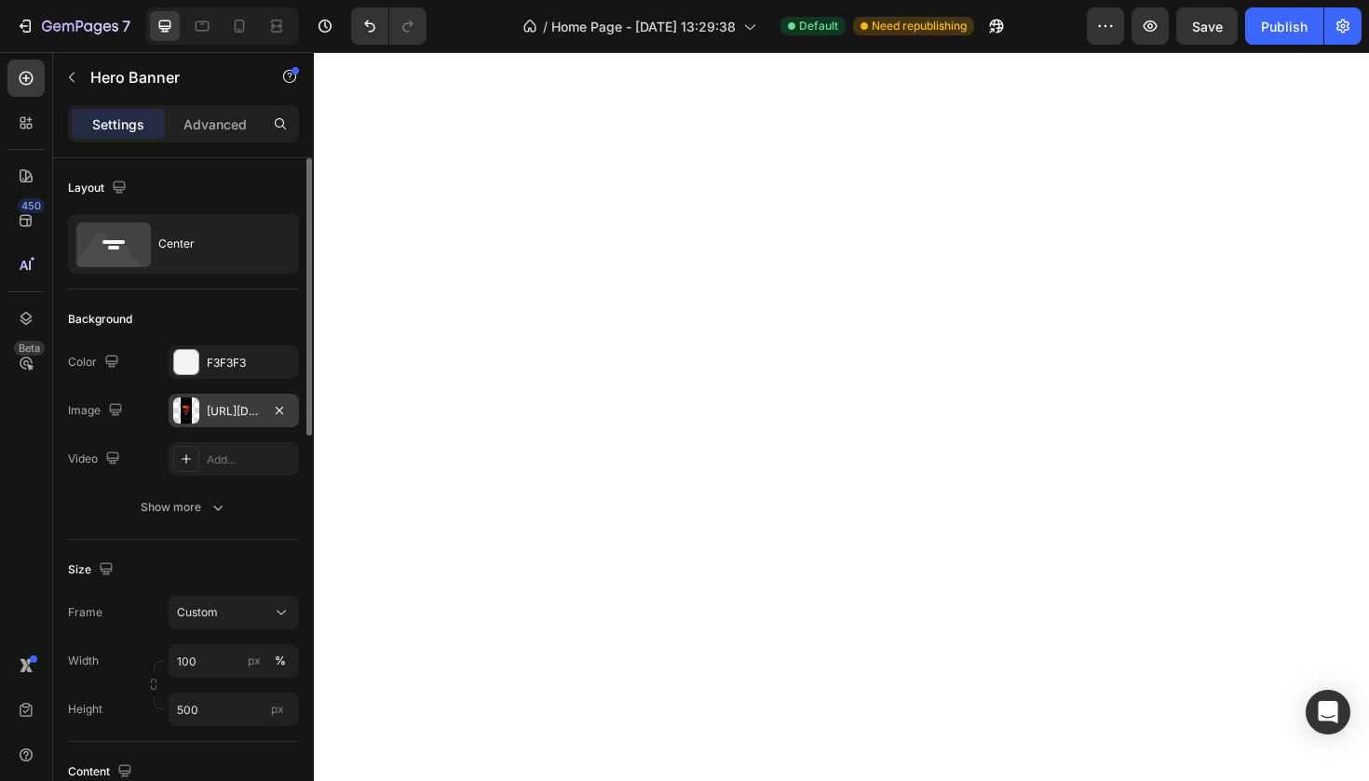
click at [245, 410] on div "[URL][DOMAIN_NAME]" at bounding box center [234, 411] width 54 height 17
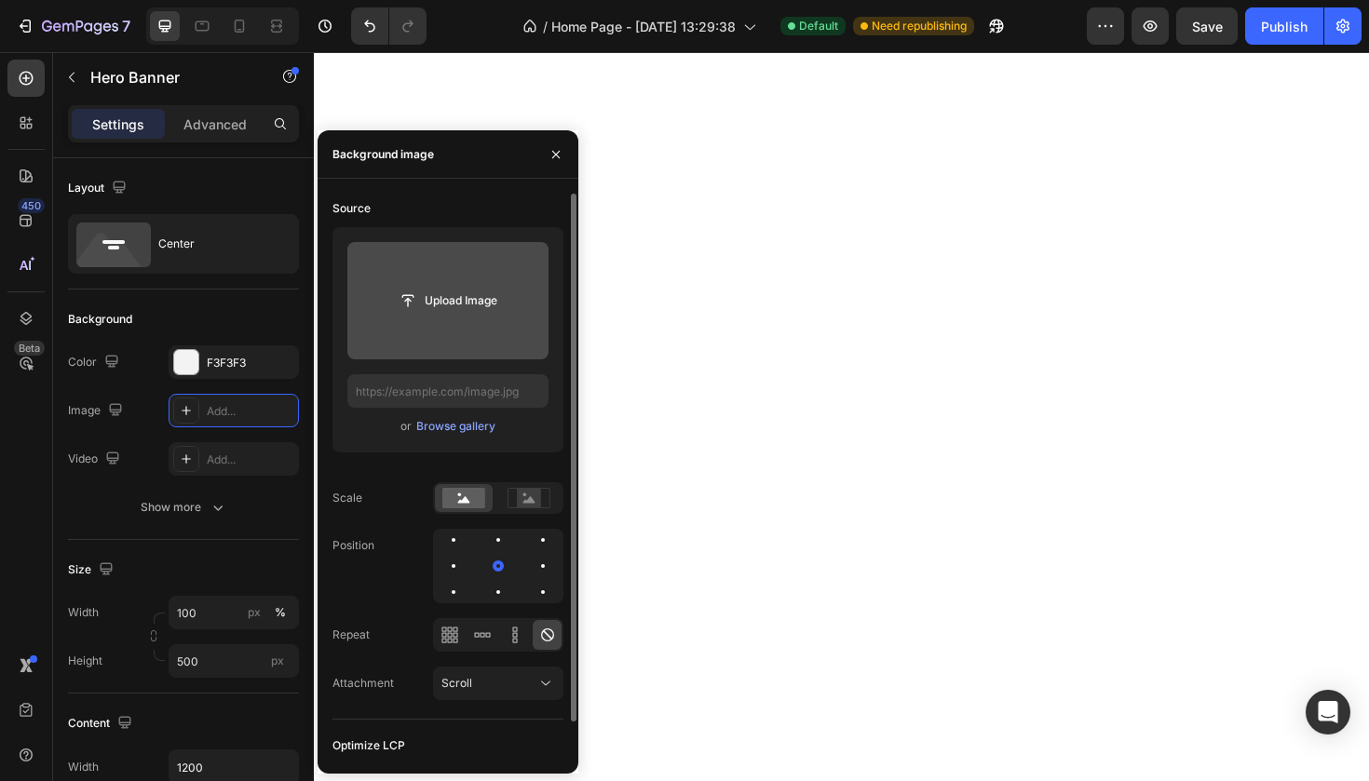
click at [455, 301] on input "file" at bounding box center [448, 301] width 129 height 32
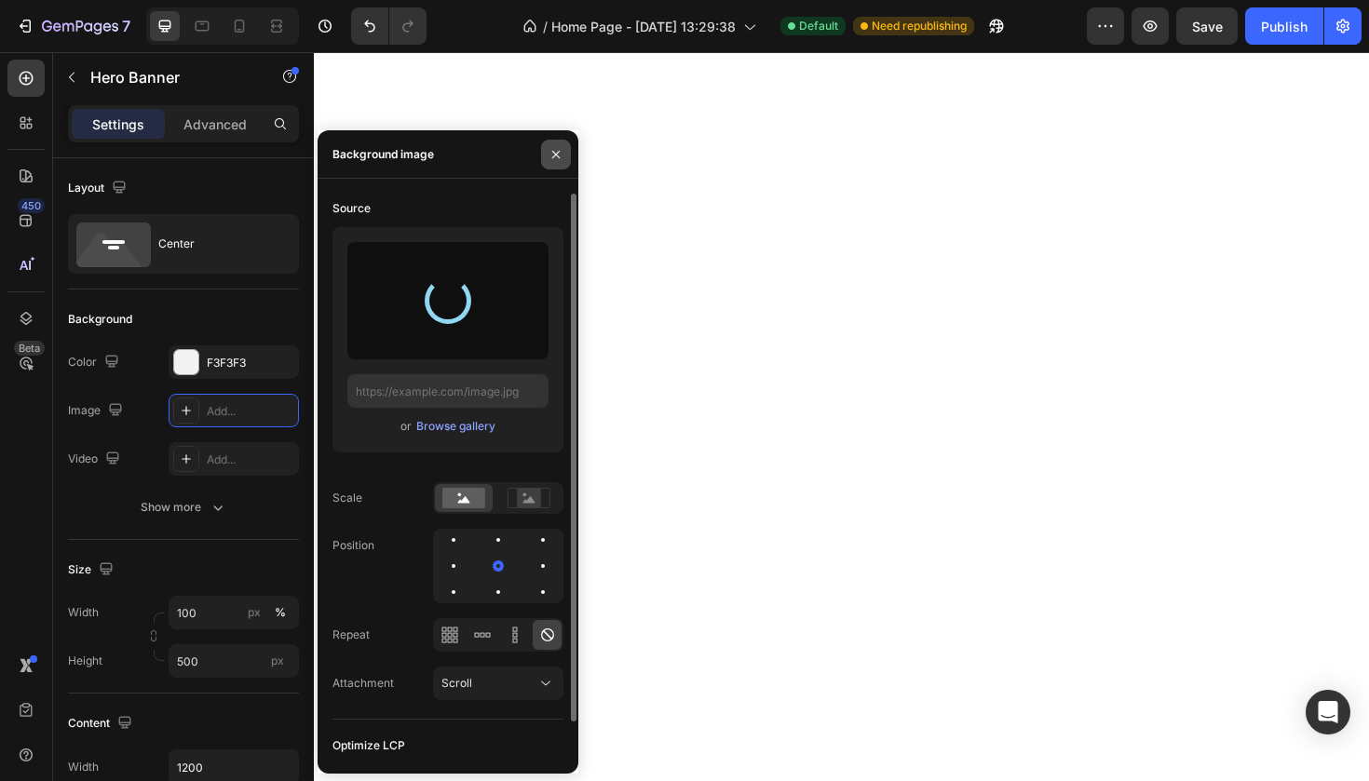
click at [553, 159] on icon "button" at bounding box center [555, 154] width 15 height 15
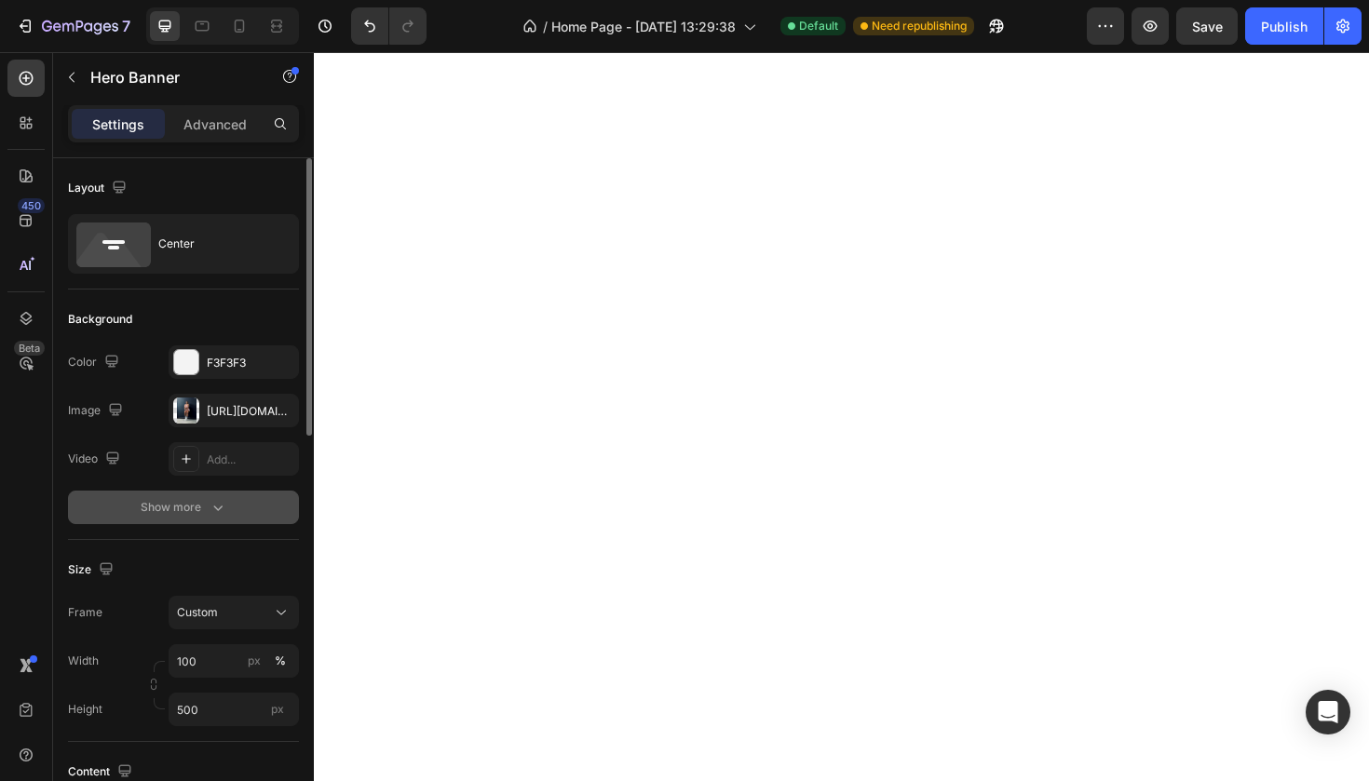
click at [218, 500] on icon "button" at bounding box center [218, 507] width 19 height 19
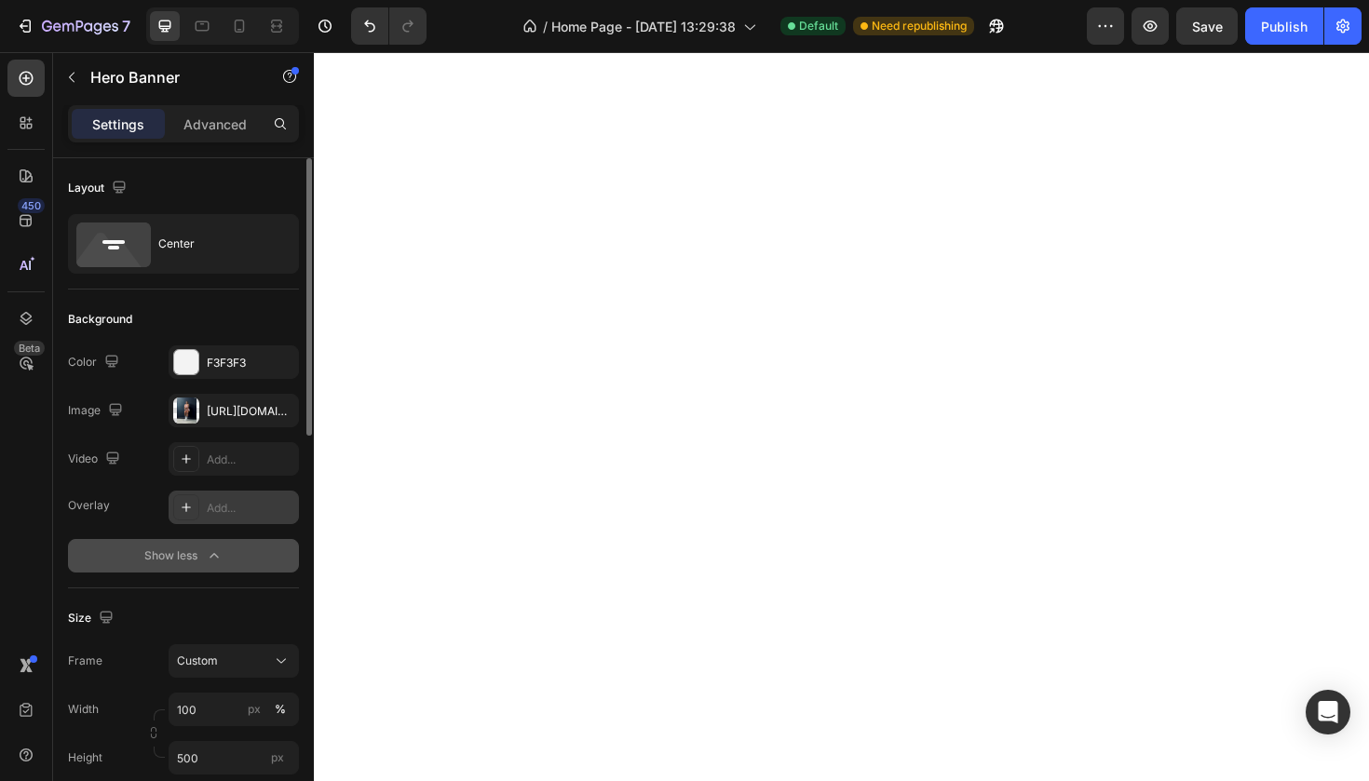
click at [201, 505] on div "Add..." at bounding box center [234, 508] width 130 height 34
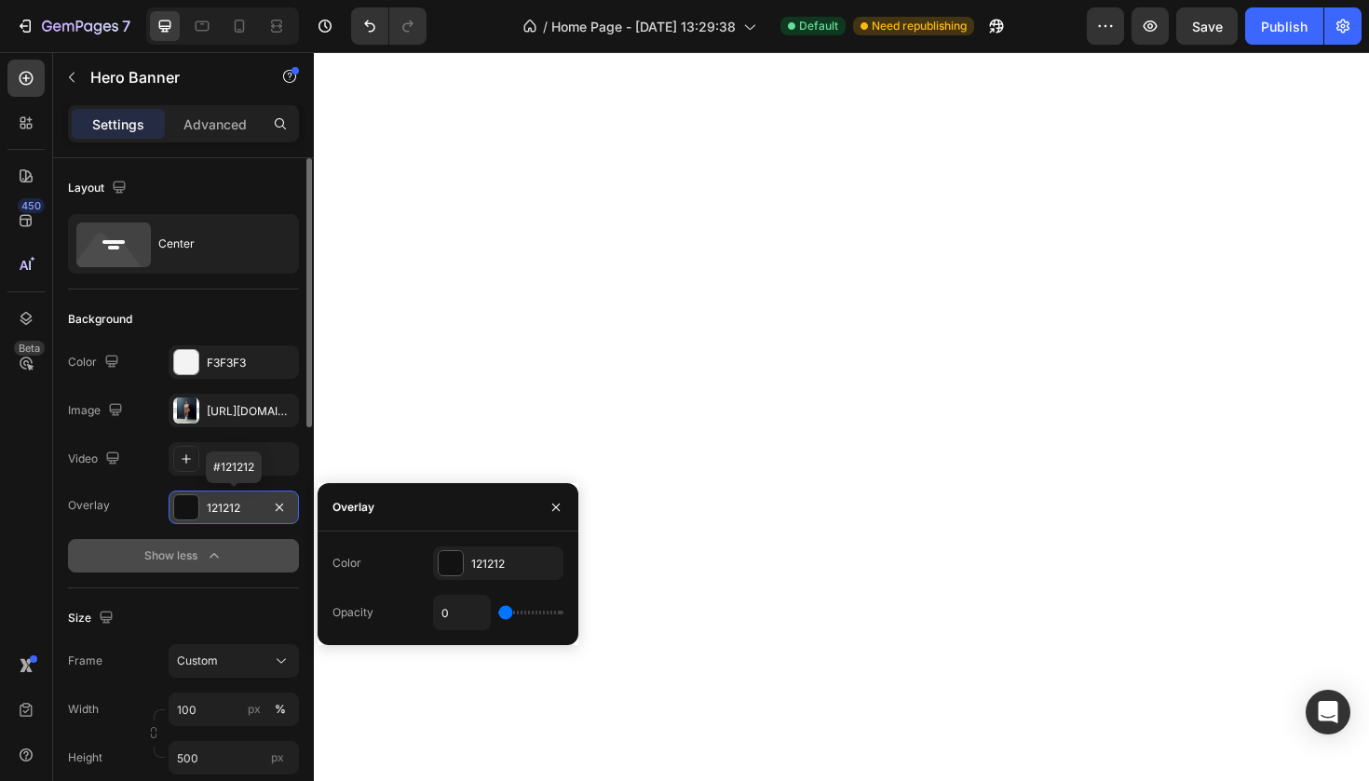
click at [201, 505] on div "121212" at bounding box center [234, 508] width 130 height 34
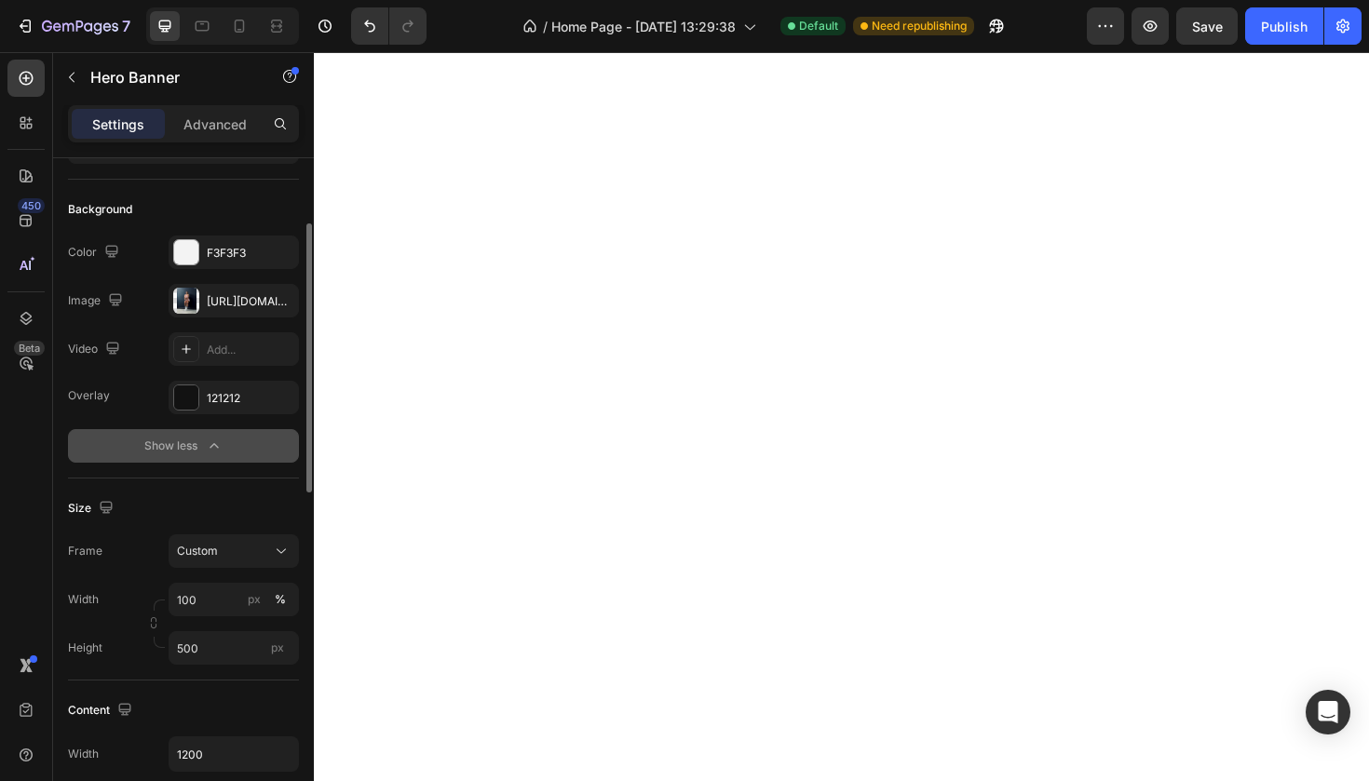
scroll to position [126, 0]
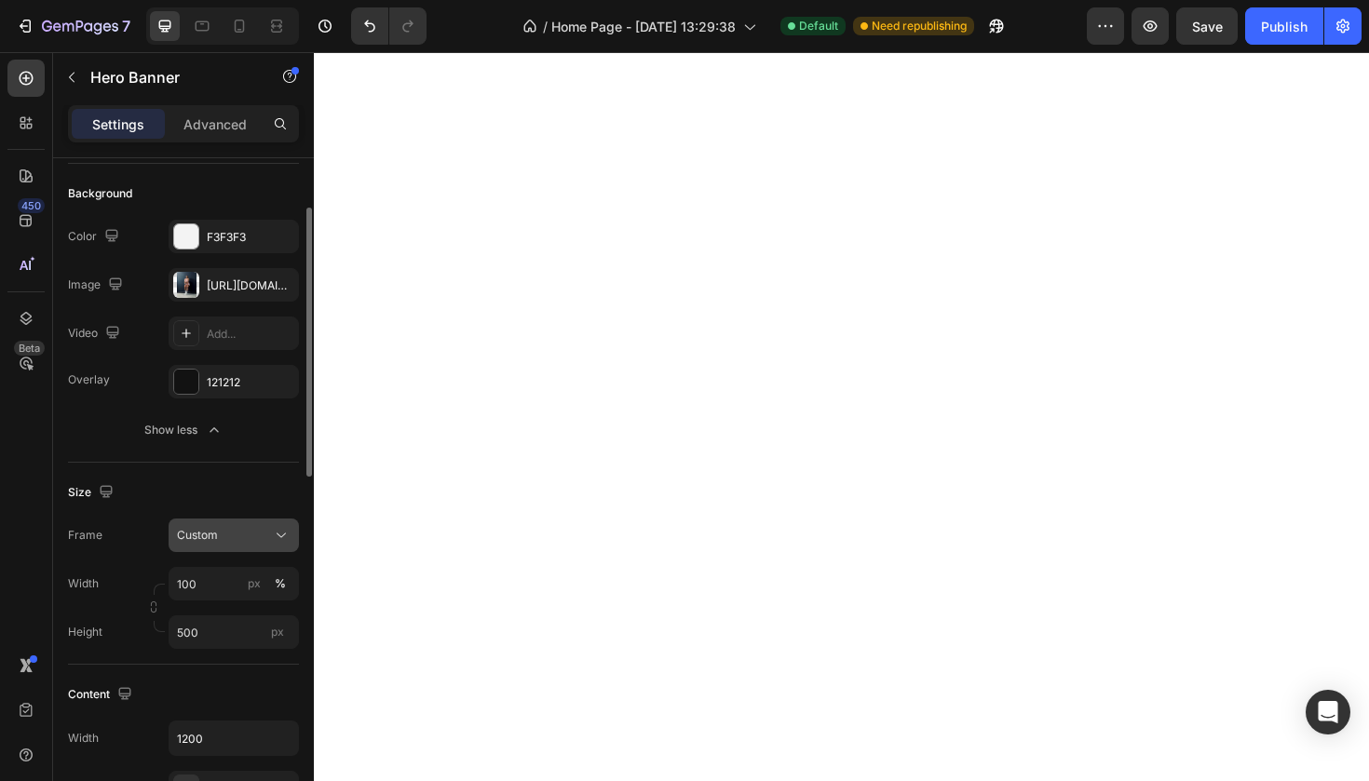
click at [229, 537] on div "Custom" at bounding box center [222, 535] width 91 height 17
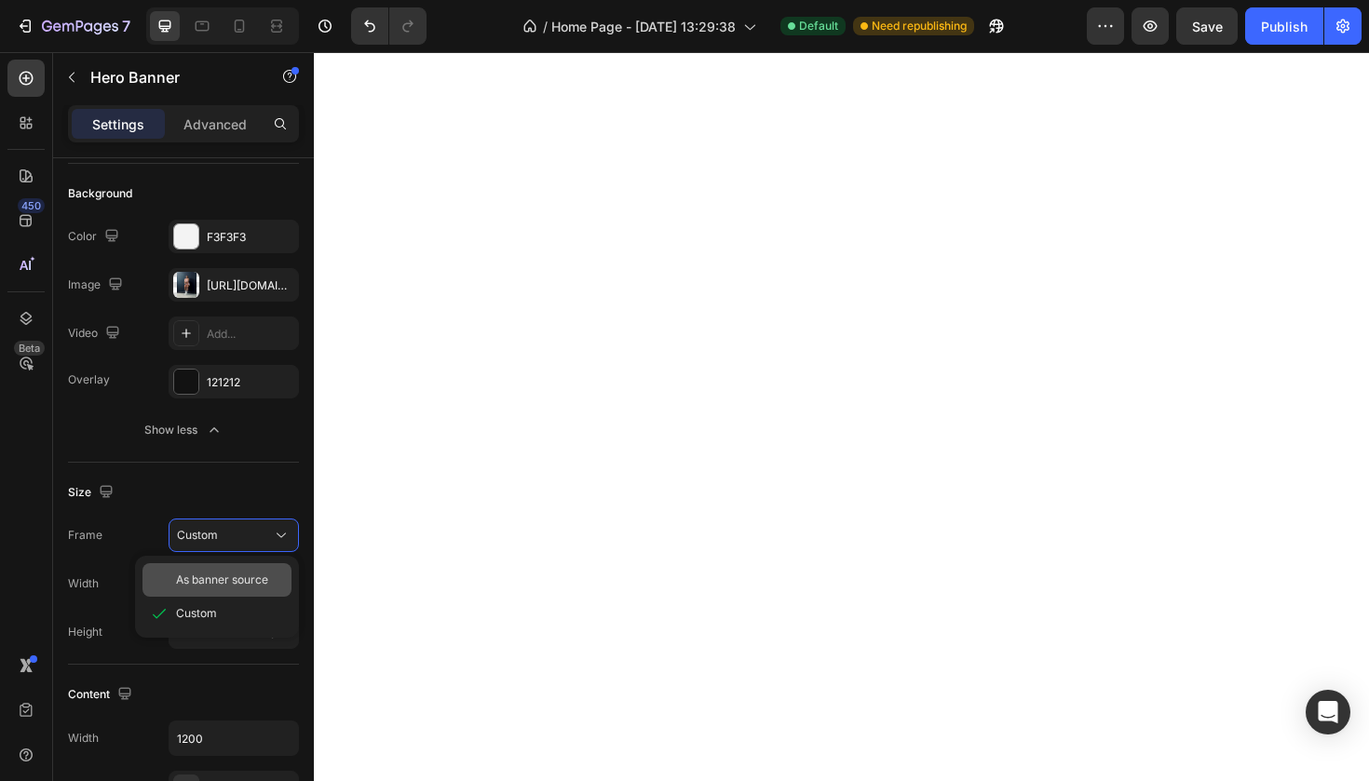
click at [205, 582] on span "As banner source" at bounding box center [222, 580] width 92 height 17
click at [211, 586] on input "px %" at bounding box center [234, 584] width 130 height 34
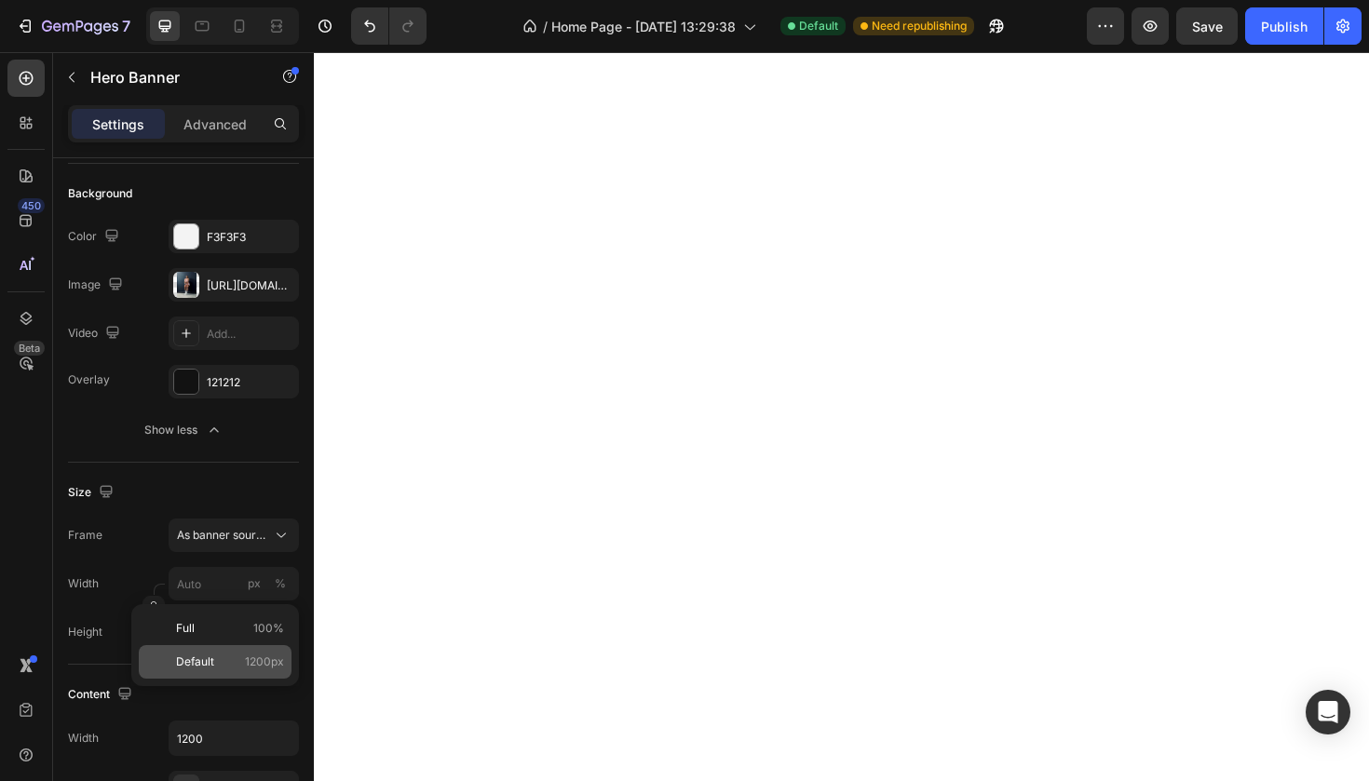
click at [213, 652] on div "Default 1200px" at bounding box center [215, 662] width 153 height 34
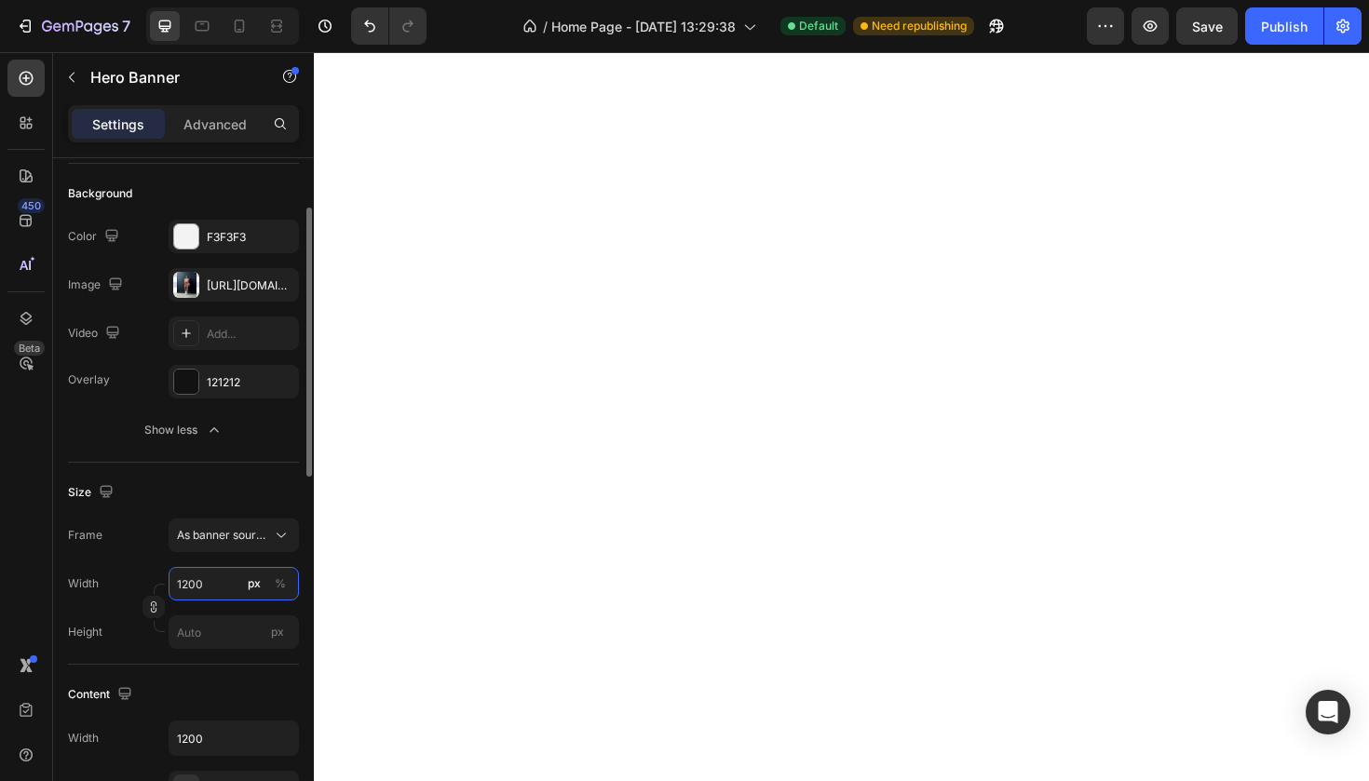
click at [236, 589] on input "1200" at bounding box center [234, 584] width 130 height 34
type input "1"
type input "100000"
click at [195, 659] on div "Size Frame As banner source Width 100000 px % Height px" at bounding box center [183, 564] width 231 height 202
click at [215, 631] on input "px" at bounding box center [234, 633] width 130 height 34
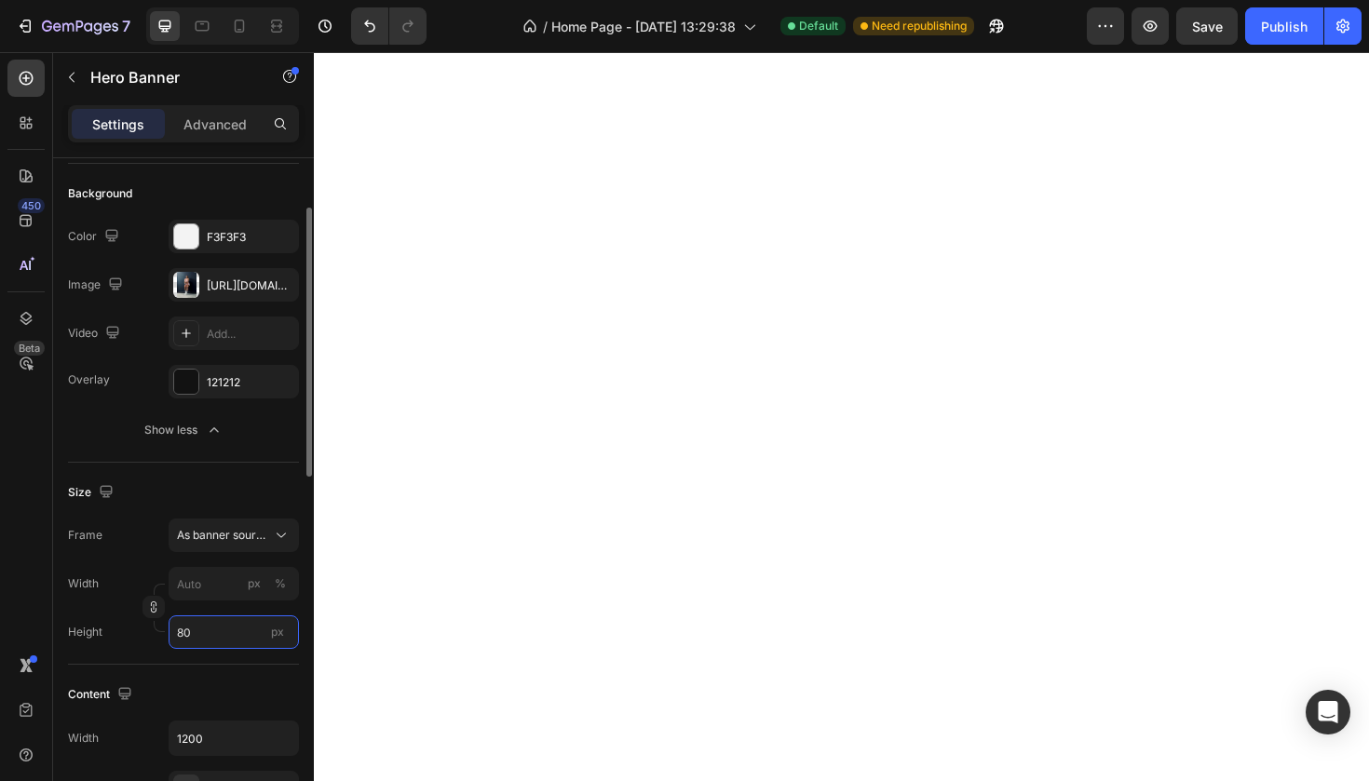
type input "8"
type input "1200"
click at [219, 534] on div "Custom" at bounding box center [222, 535] width 91 height 17
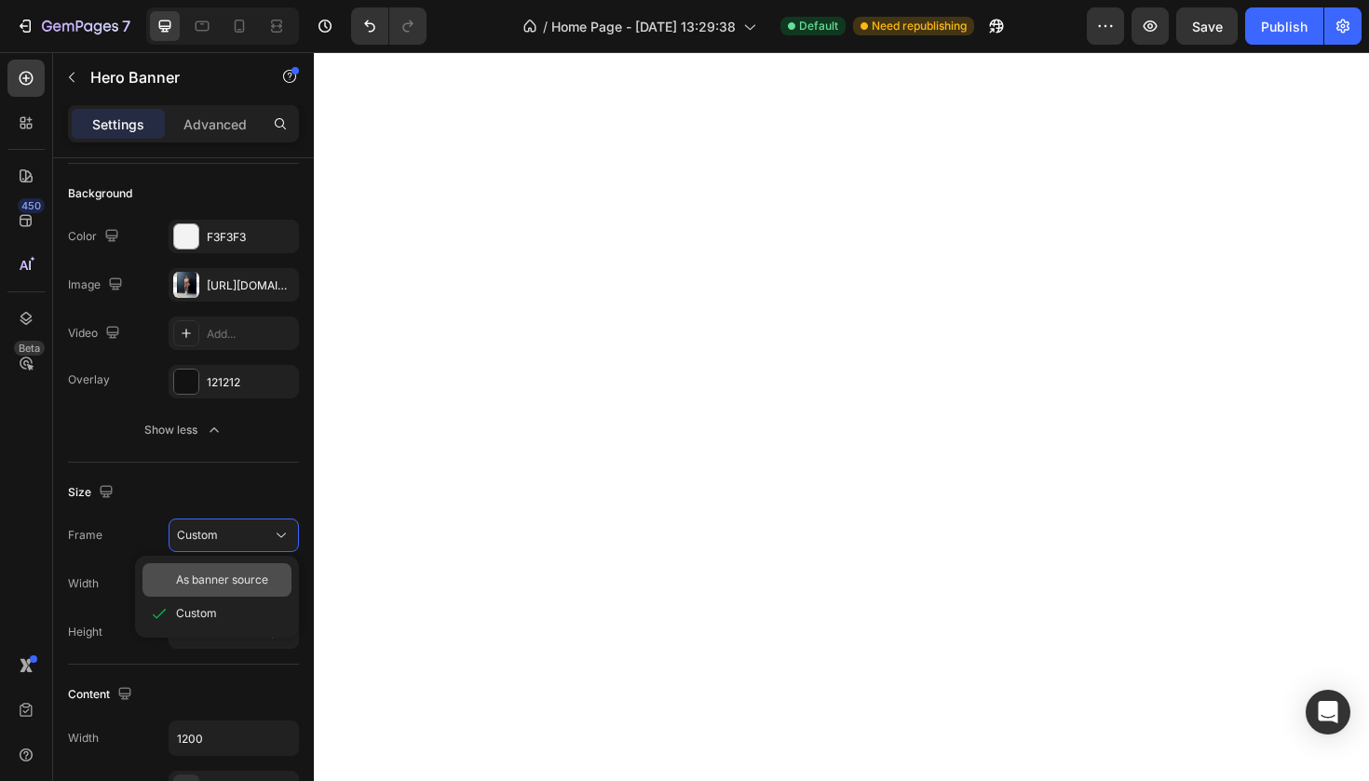
click at [220, 587] on span "As banner source" at bounding box center [222, 580] width 92 height 17
click at [234, 549] on button "As banner source" at bounding box center [234, 536] width 130 height 34
click at [206, 605] on span "Custom" at bounding box center [196, 613] width 41 height 17
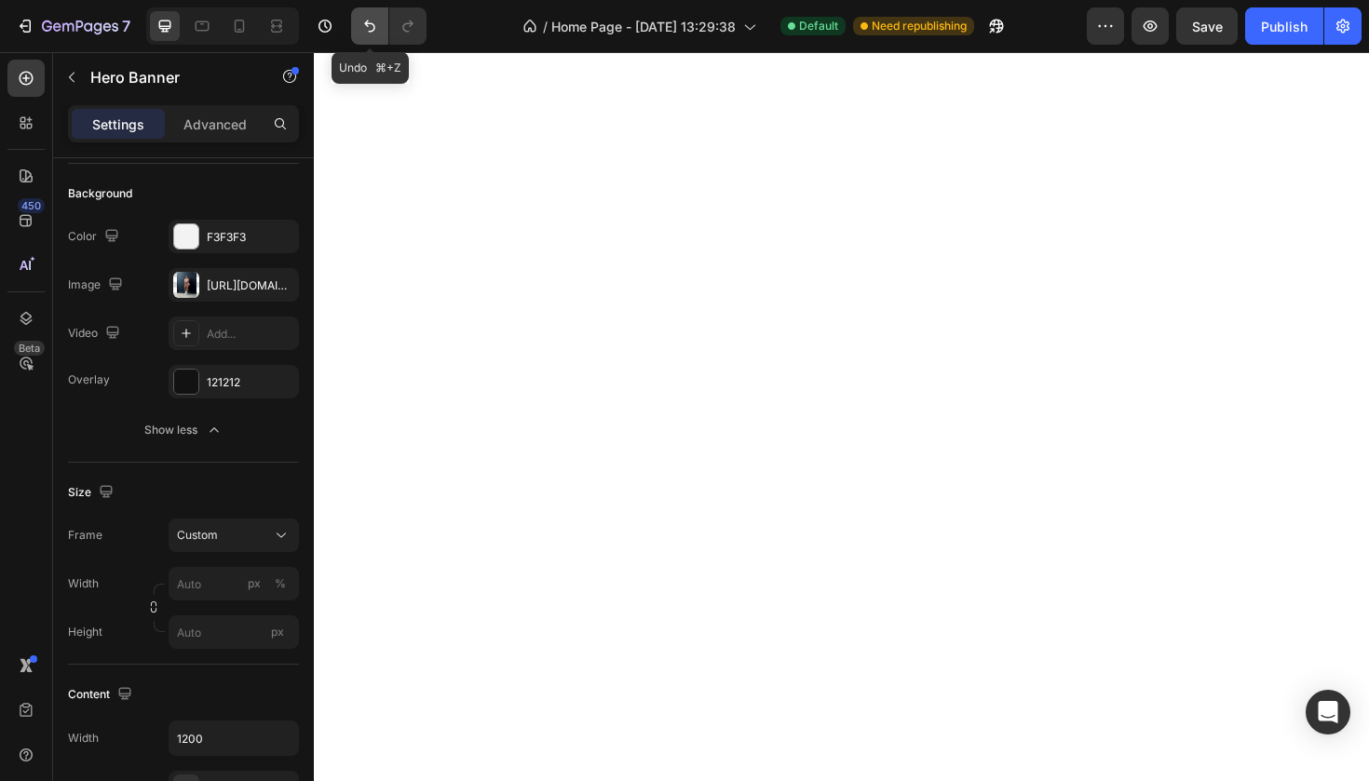
click at [368, 21] on icon "Undo/Redo" at bounding box center [369, 26] width 11 height 12
click at [372, 29] on icon "Undo/Redo" at bounding box center [369, 26] width 19 height 19
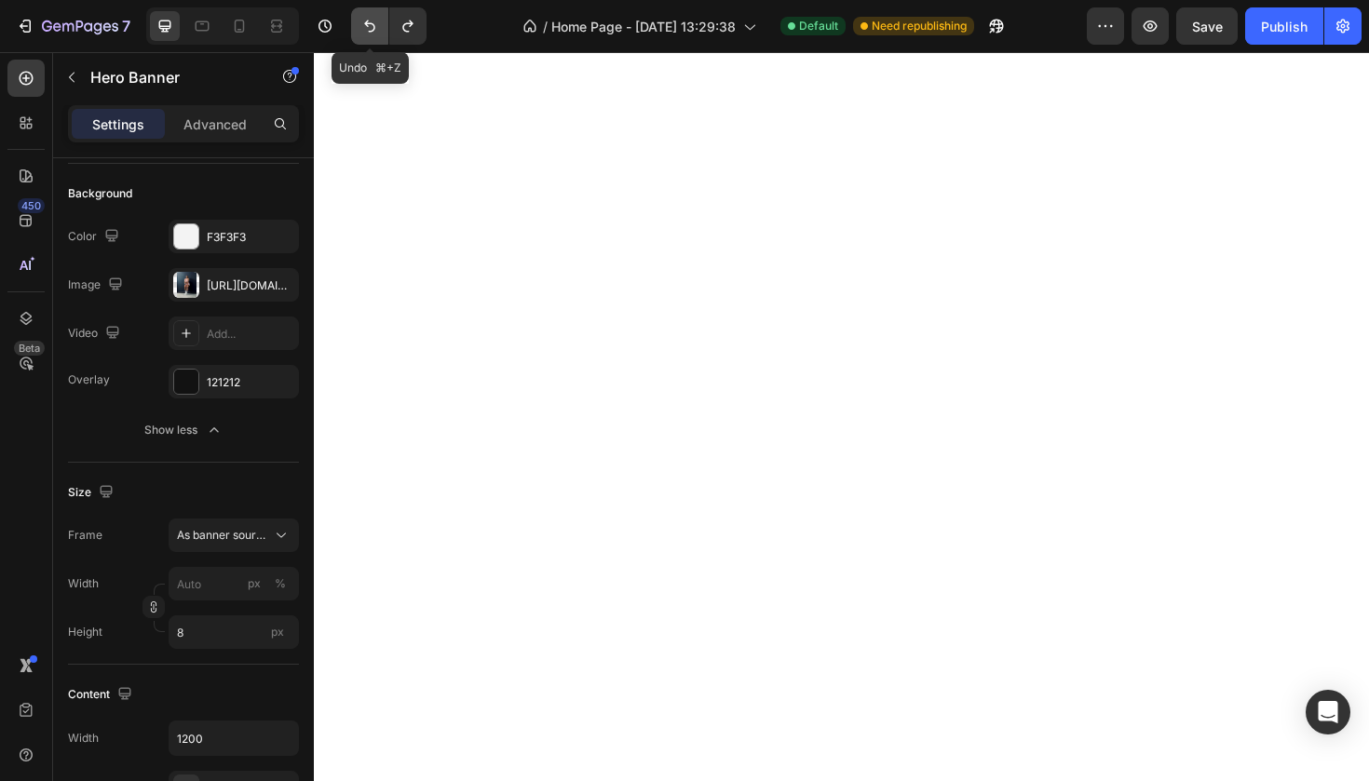
click at [372, 28] on icon "Undo/Redo" at bounding box center [369, 26] width 19 height 19
type input "800"
click at [372, 28] on icon "Undo/Redo" at bounding box center [369, 26] width 19 height 19
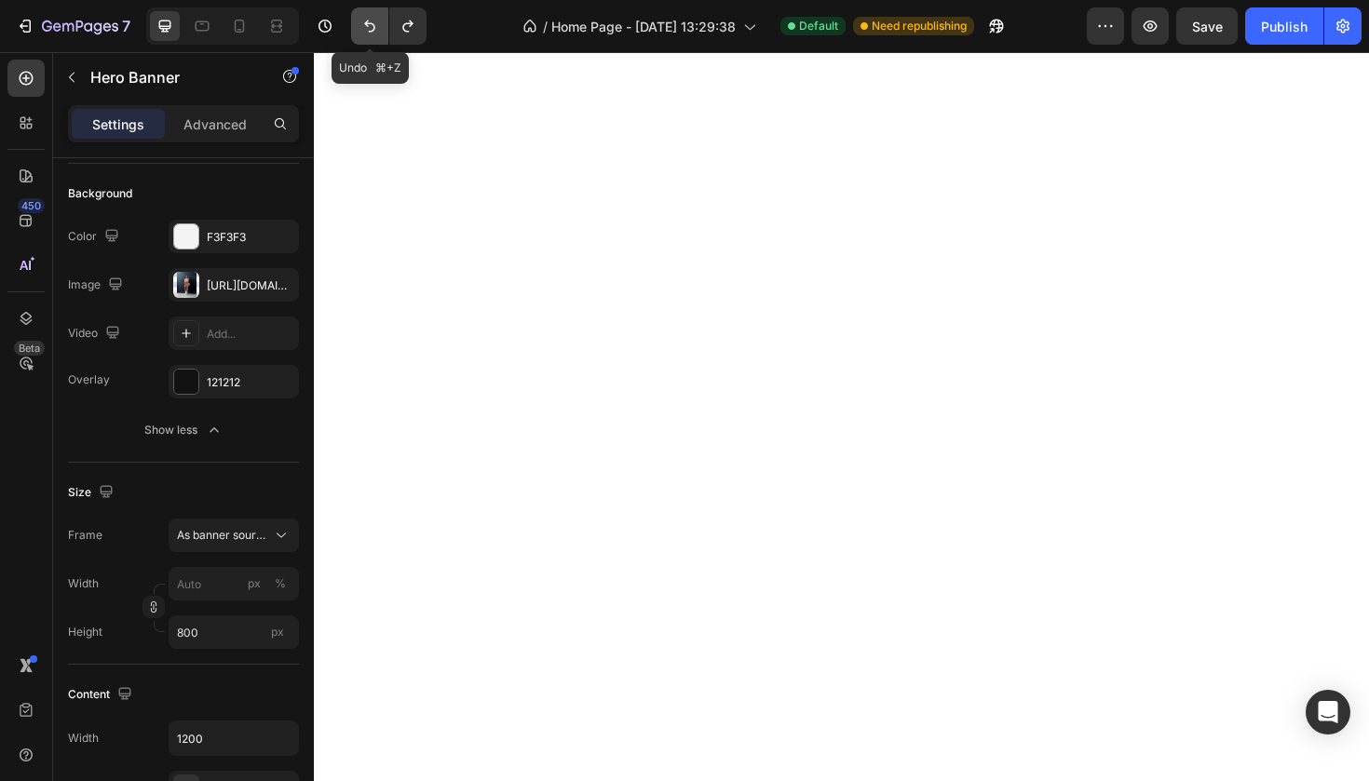
type input "100000"
click at [372, 28] on icon "Undo/Redo" at bounding box center [369, 26] width 19 height 19
click at [372, 32] on icon "Undo/Redo" at bounding box center [369, 26] width 11 height 12
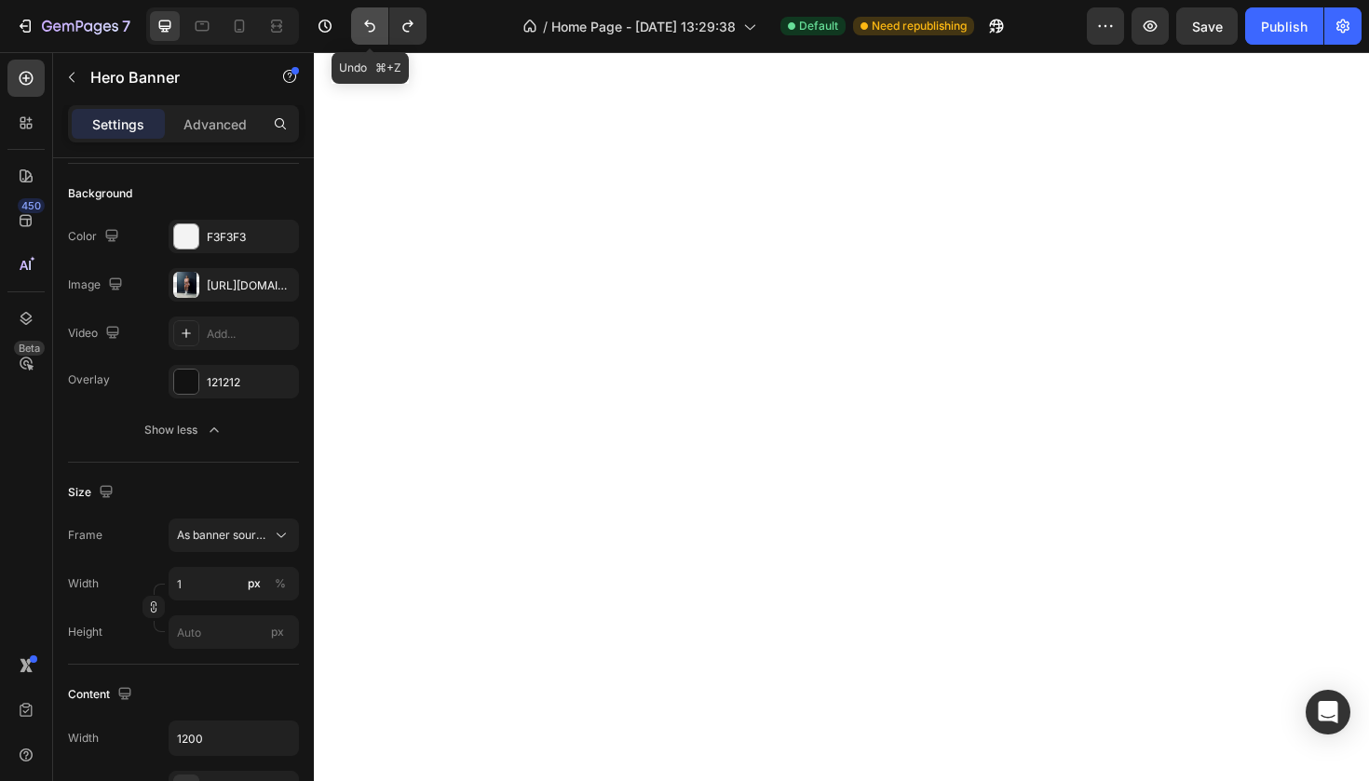
click at [372, 32] on icon "Undo/Redo" at bounding box center [369, 26] width 11 height 12
type input "1200"
click at [372, 32] on icon "Undo/Redo" at bounding box center [369, 26] width 11 height 12
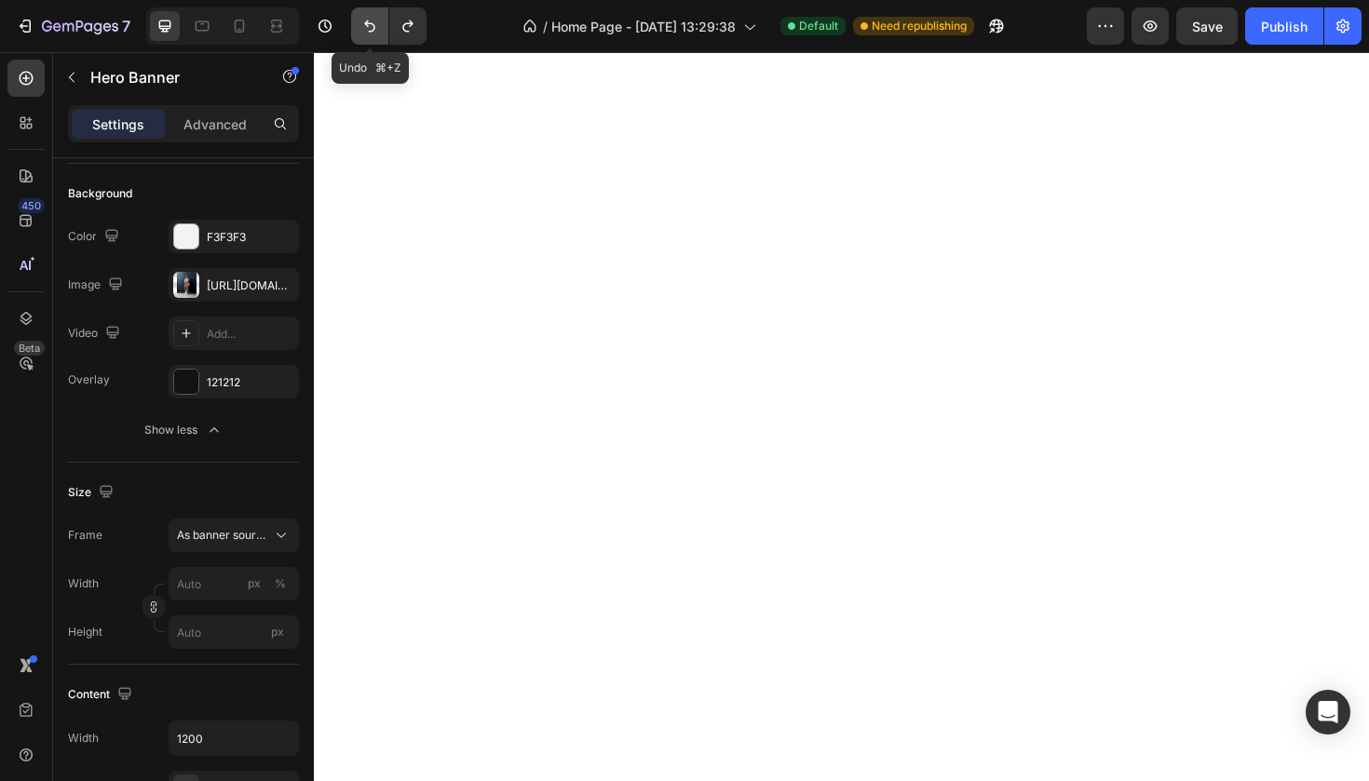
type input "100"
type input "500"
click at [372, 32] on icon "Undo/Redo" at bounding box center [369, 26] width 11 height 12
click at [411, 25] on icon "Undo/Redo" at bounding box center [407, 26] width 10 height 12
click at [369, 30] on icon "Undo/Redo" at bounding box center [369, 26] width 19 height 19
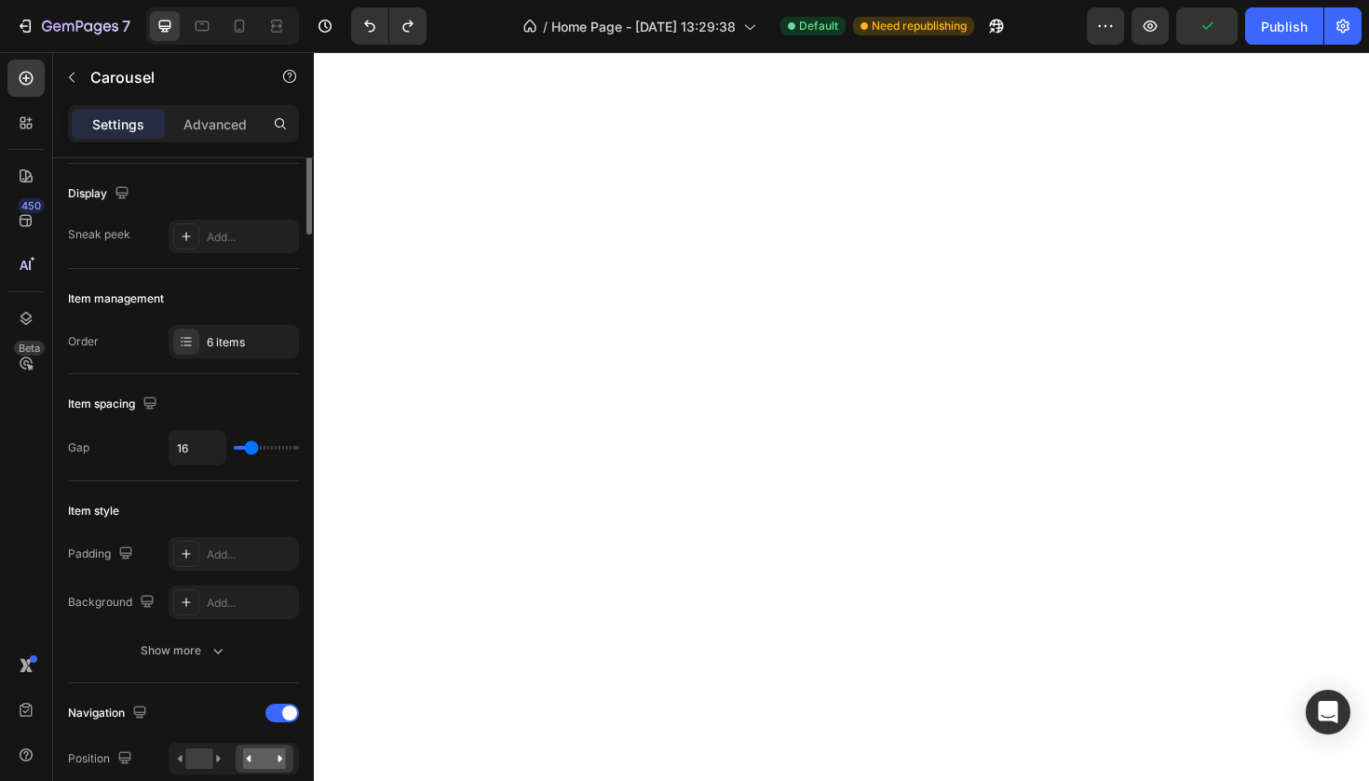
scroll to position [0, 0]
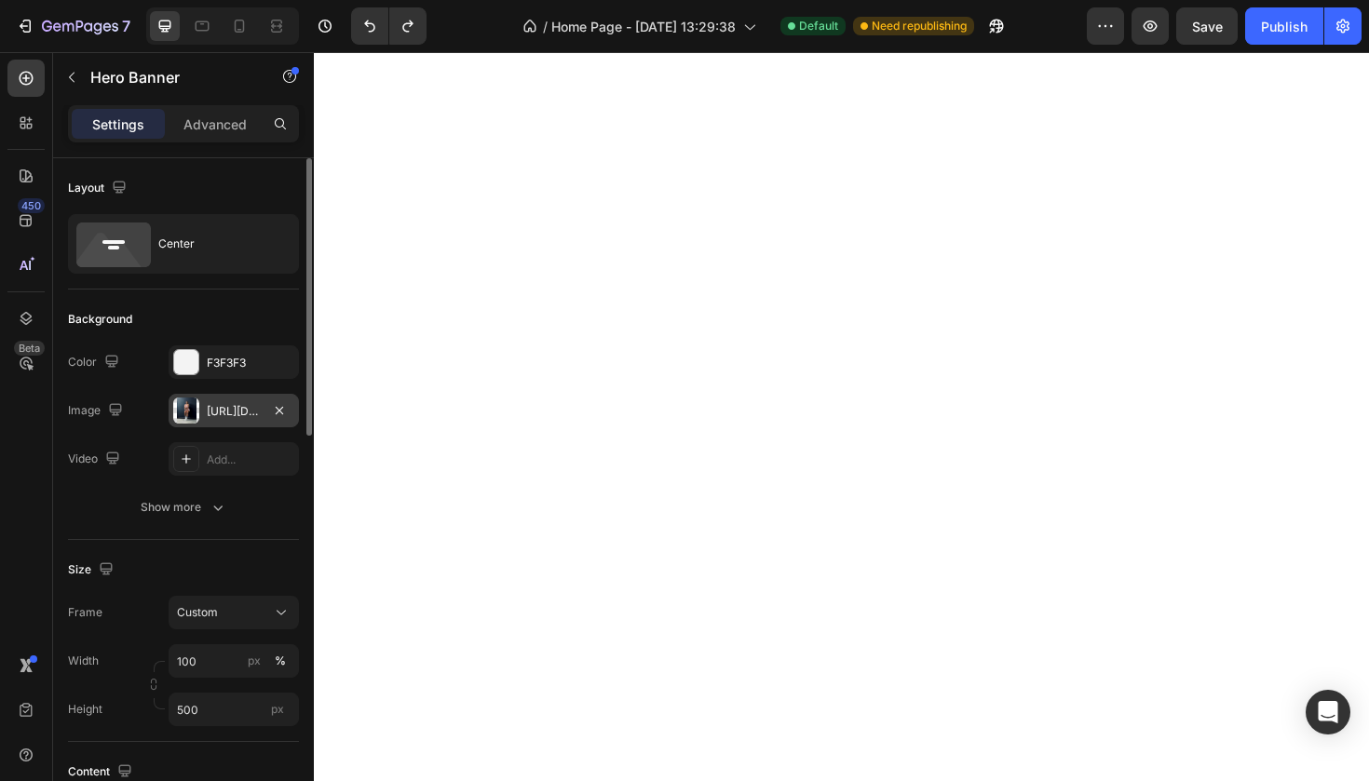
click at [262, 410] on div "[URL][DOMAIN_NAME]" at bounding box center [234, 411] width 130 height 34
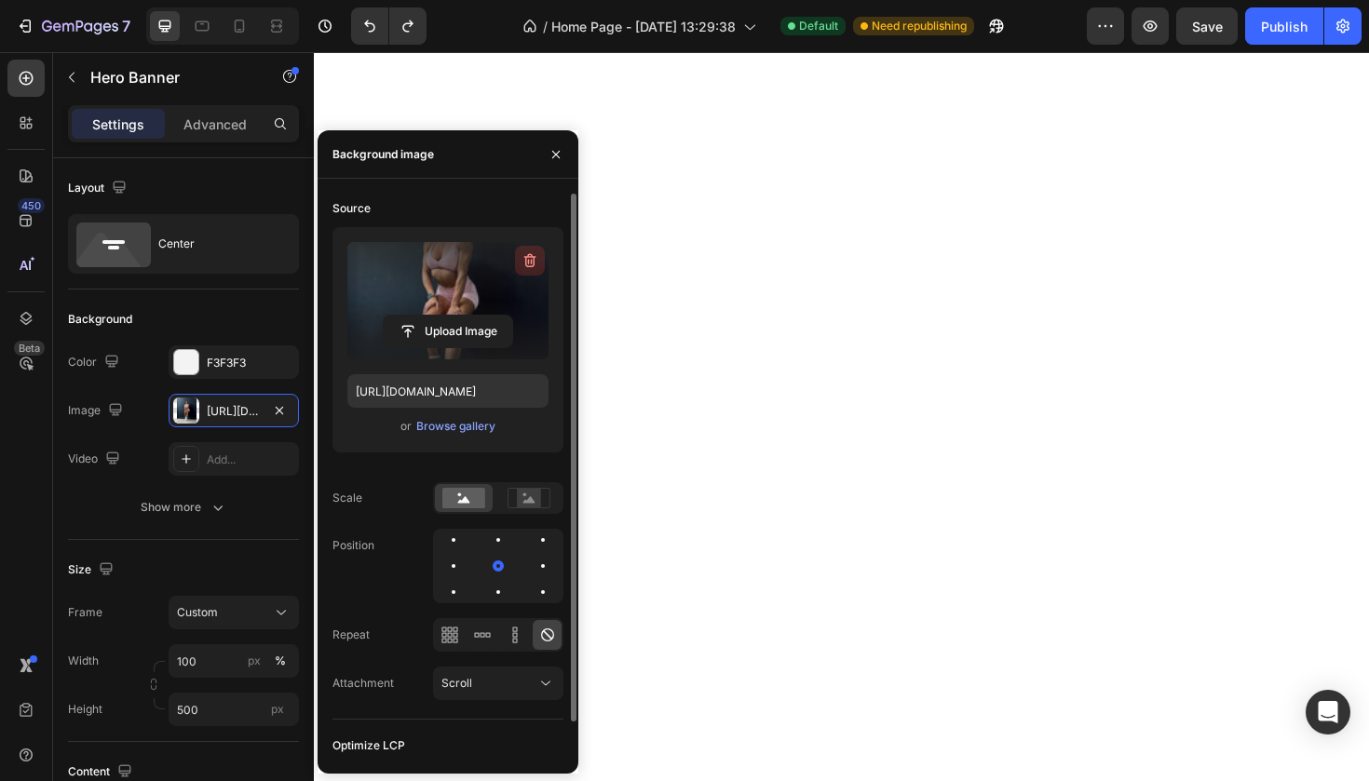
click at [535, 264] on icon "button" at bounding box center [530, 260] width 19 height 19
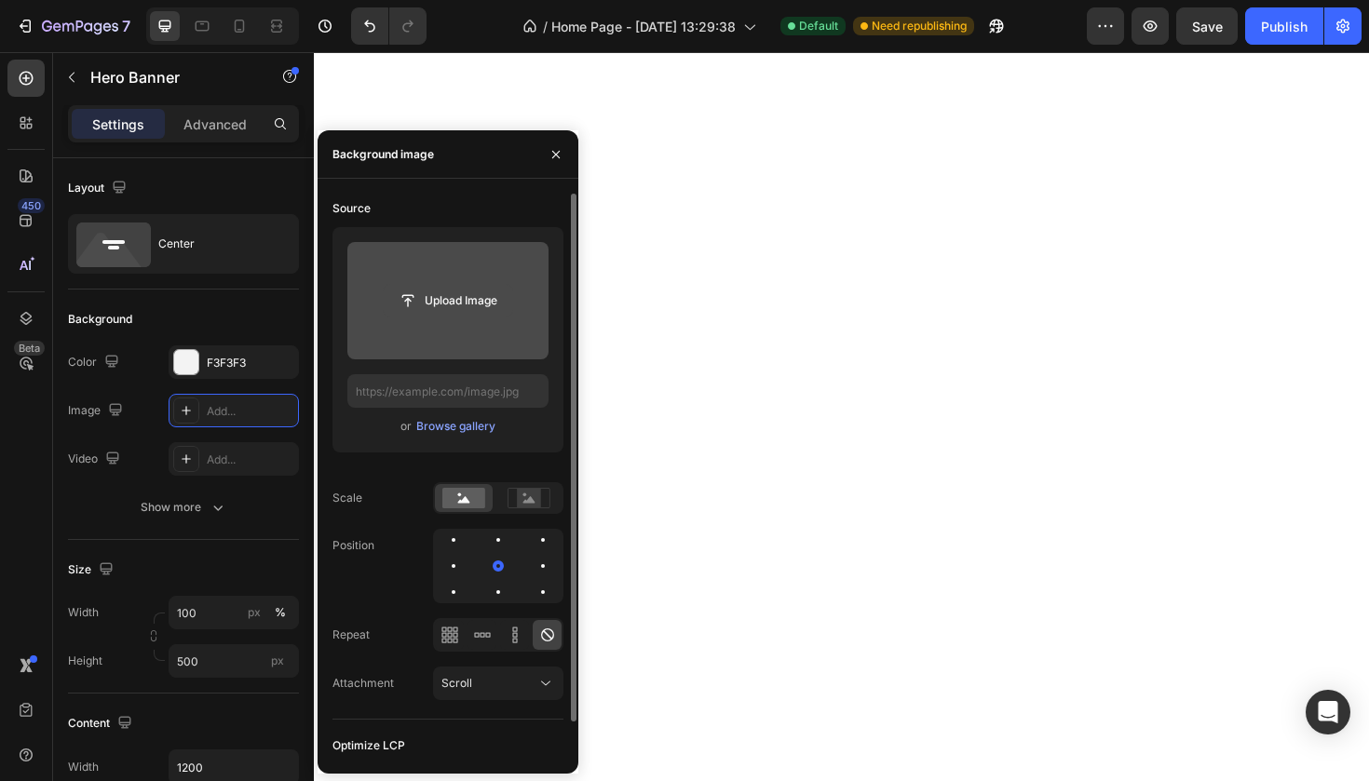
click at [491, 300] on input "file" at bounding box center [448, 301] width 129 height 32
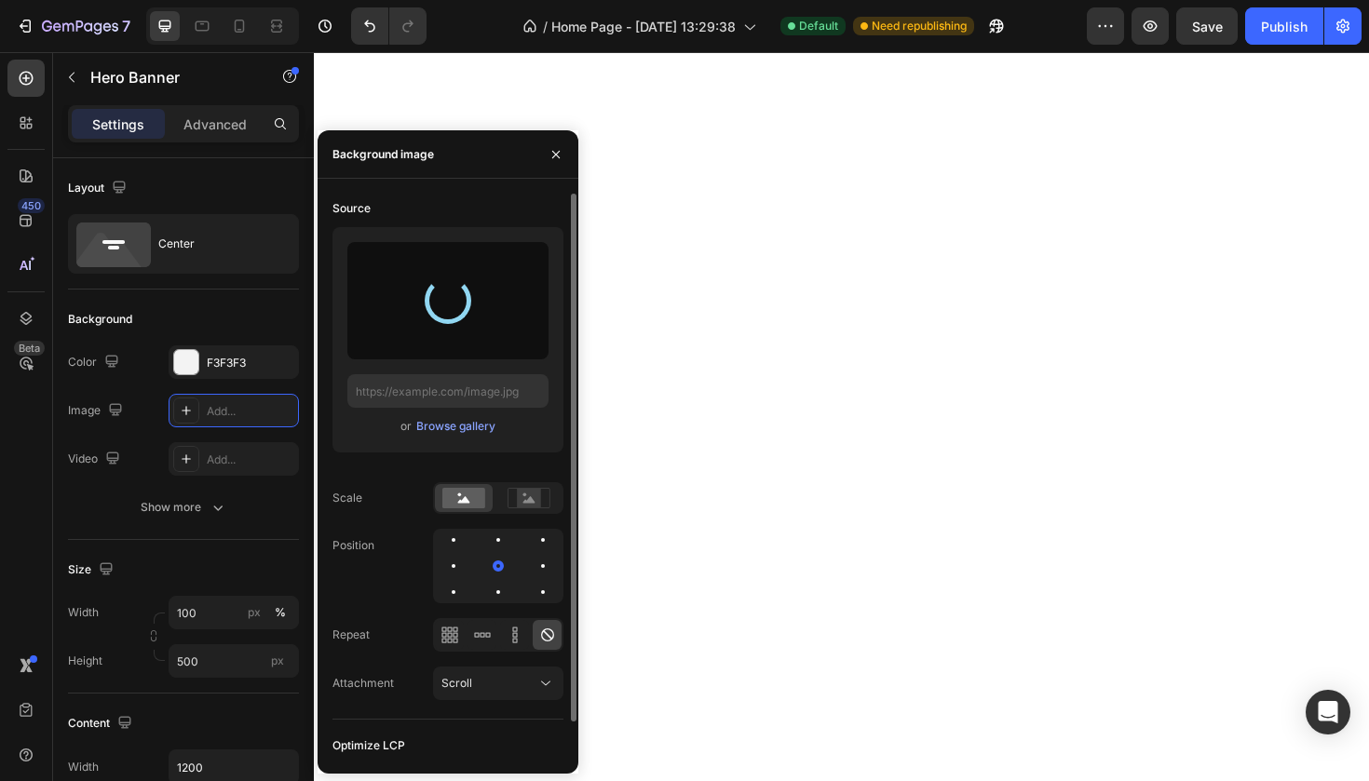
type input "[URL][DOMAIN_NAME]"
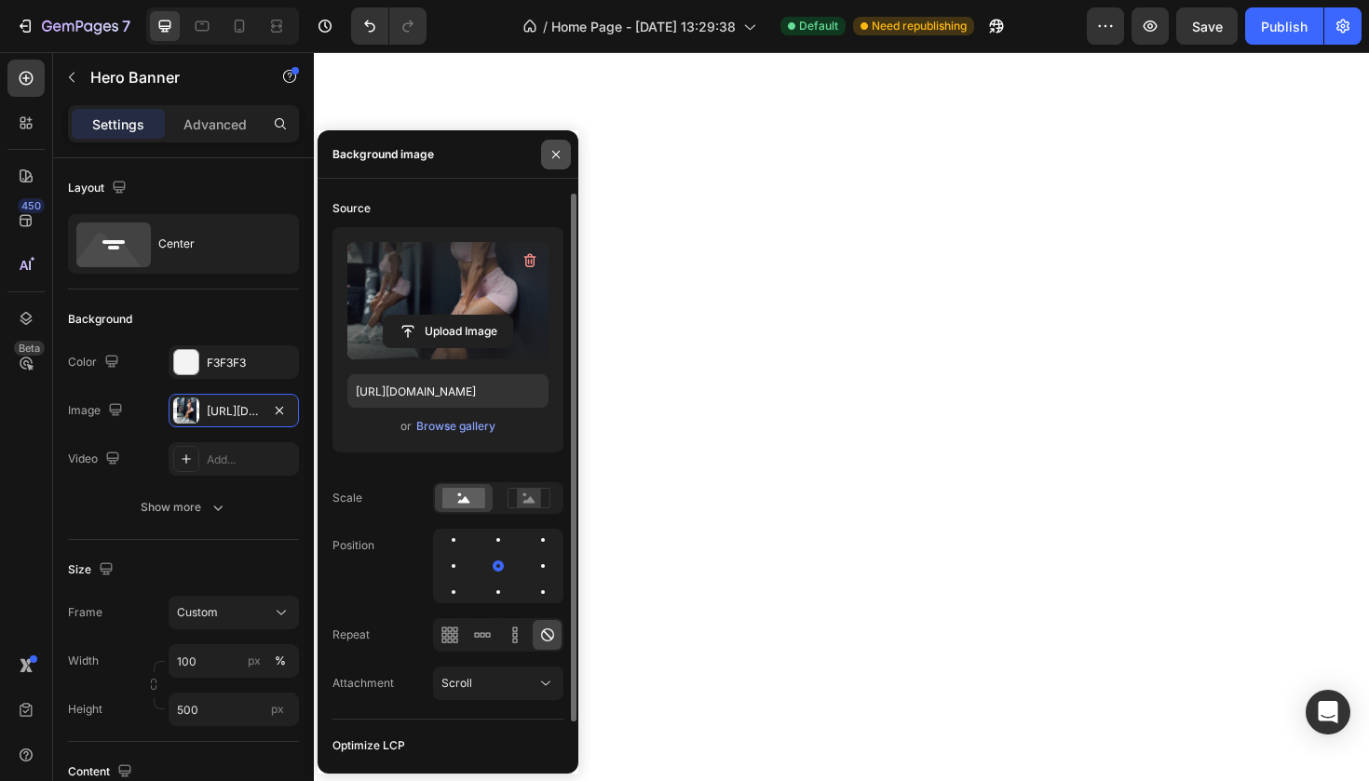
click at [554, 163] on button "button" at bounding box center [556, 155] width 30 height 30
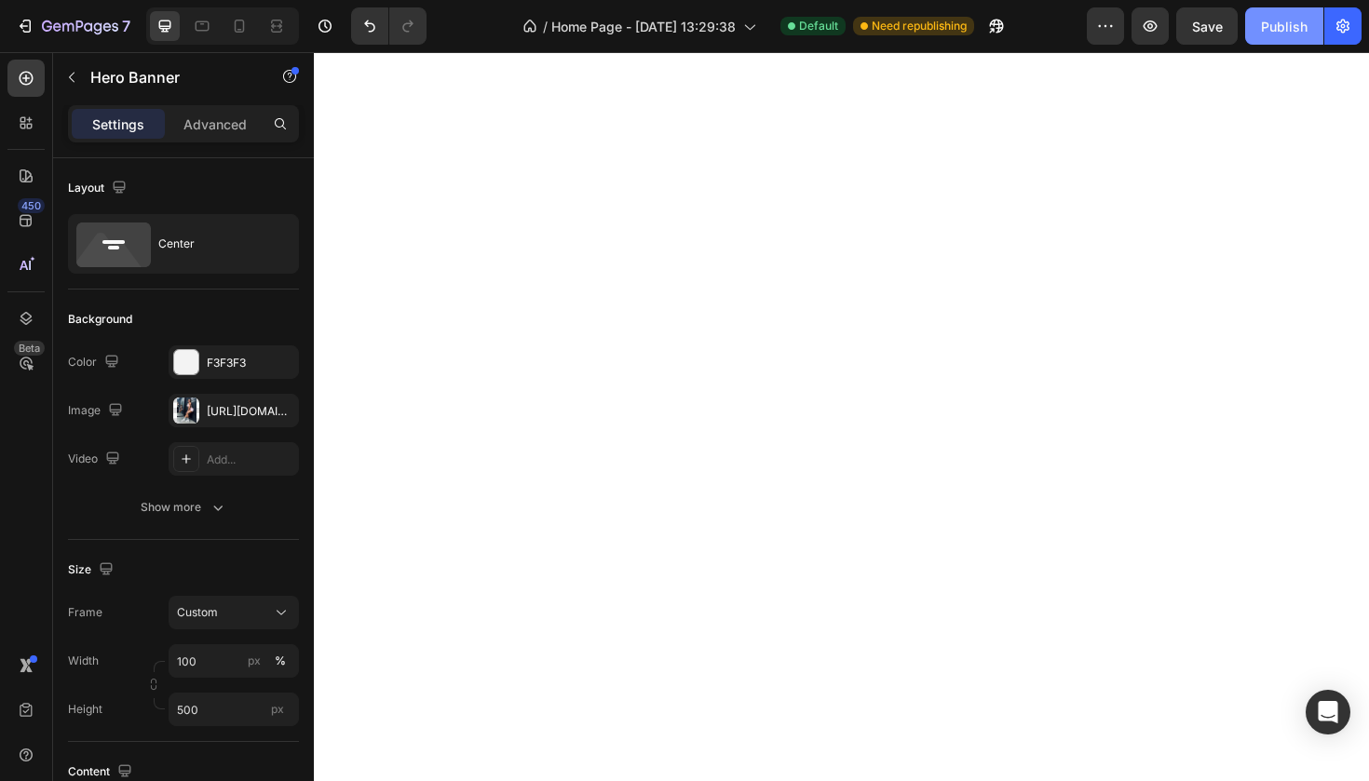
click at [1264, 32] on div "Publish" at bounding box center [1284, 27] width 47 height 20
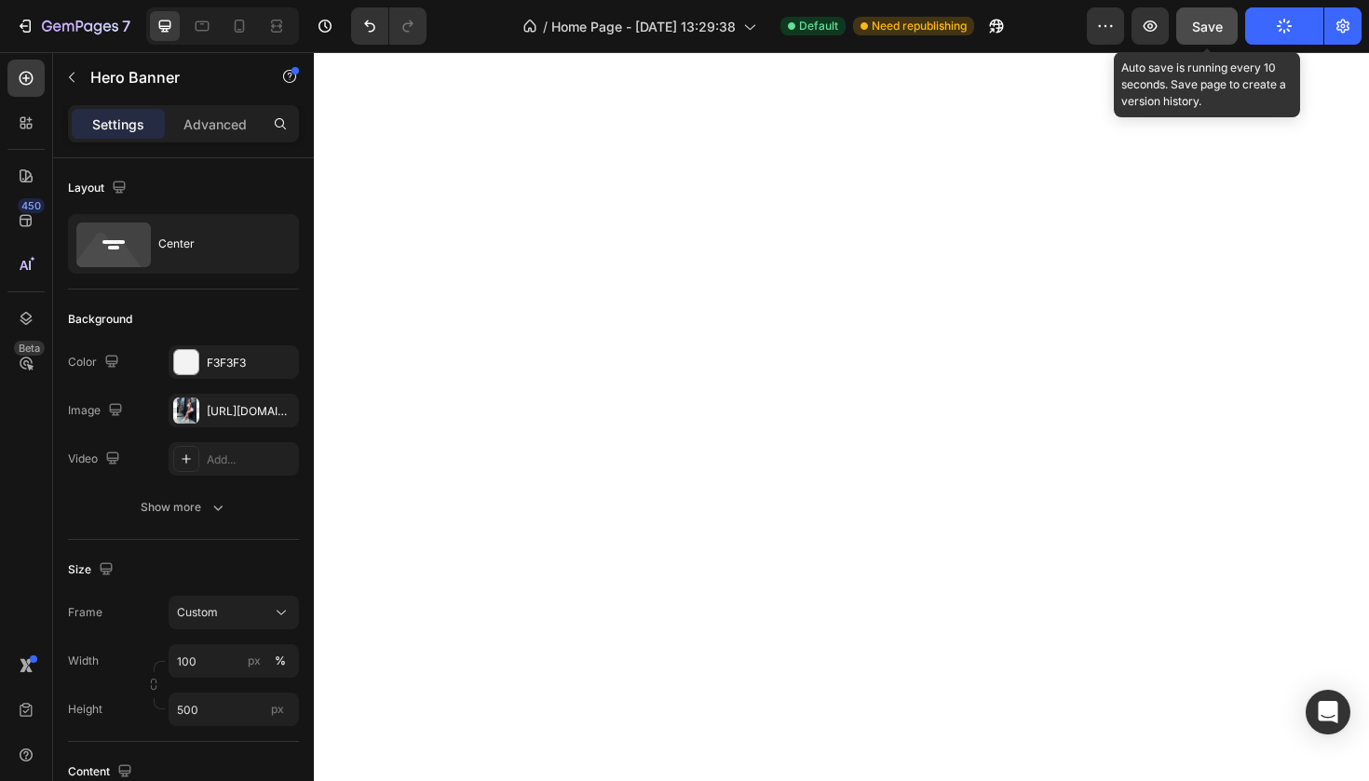
click at [1232, 32] on button "Save" at bounding box center [1206, 25] width 61 height 37
